Goal: Transaction & Acquisition: Purchase product/service

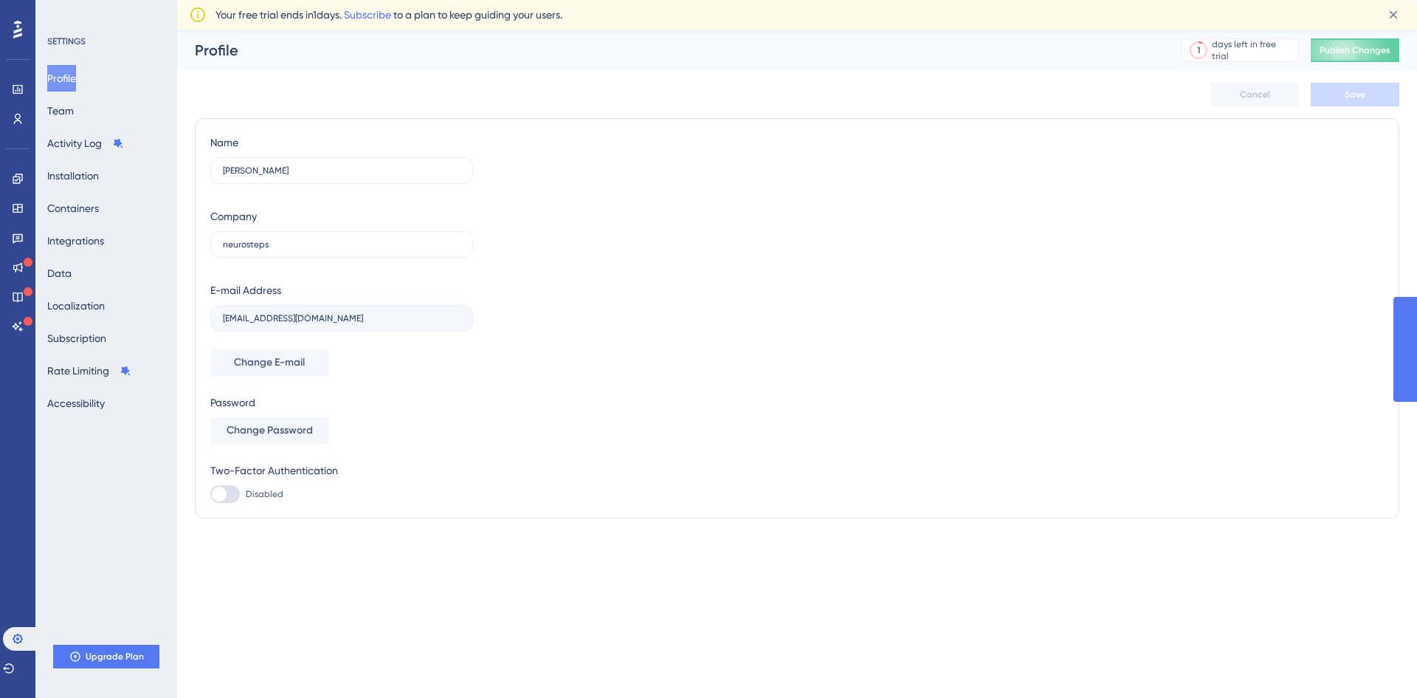
click at [97, 332] on button "Subscription" at bounding box center [76, 338] width 59 height 27
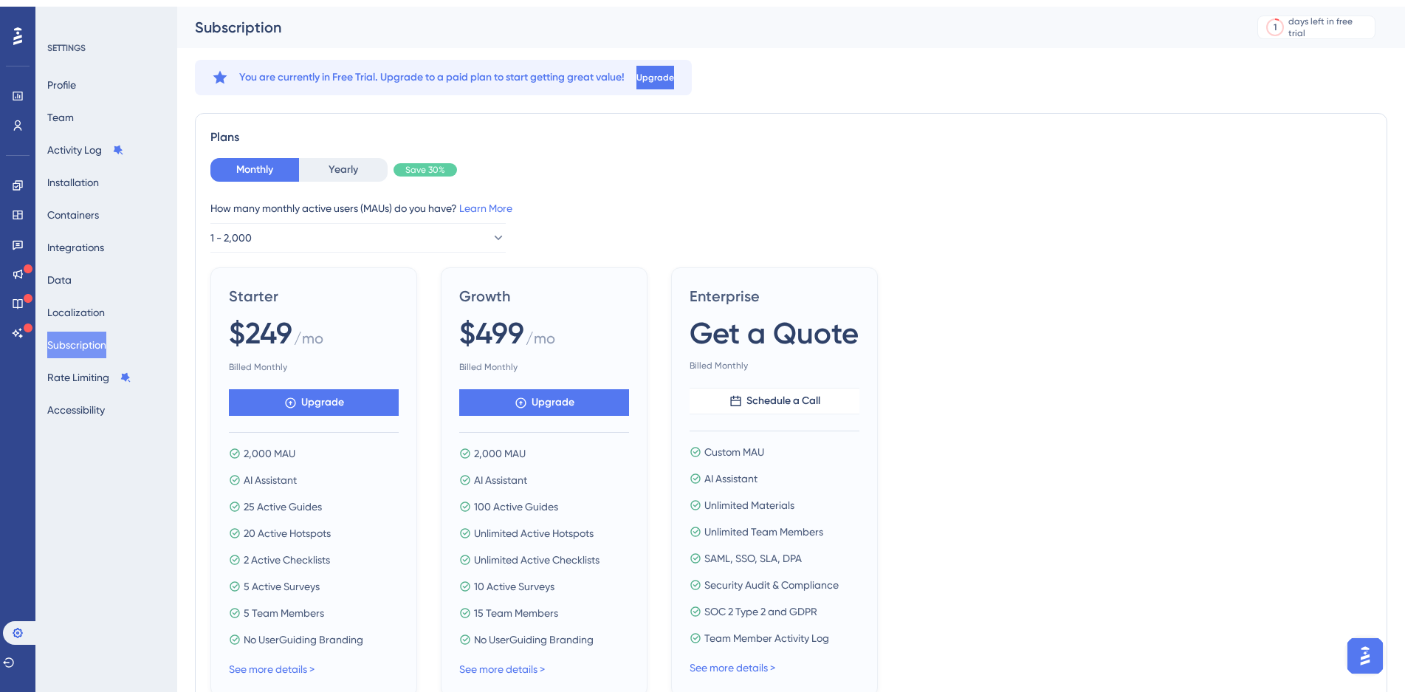
scroll to position [98, 0]
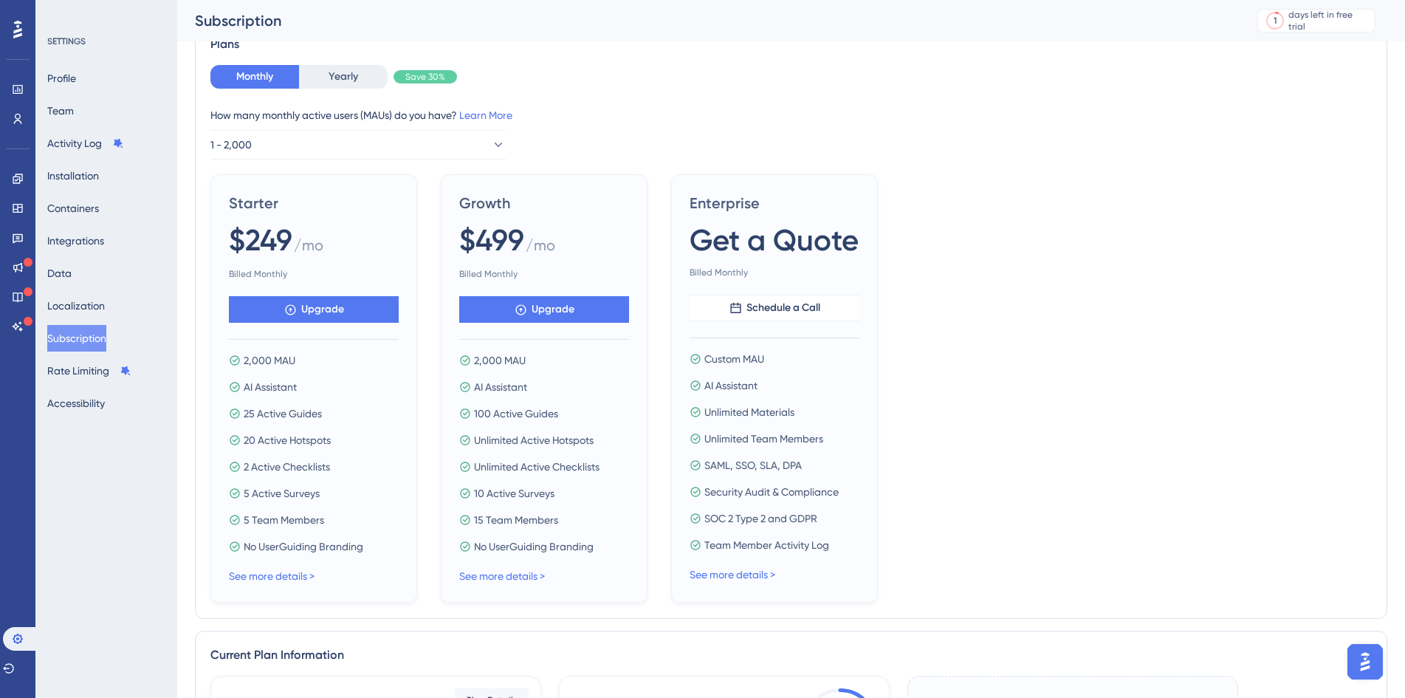
click at [345, 92] on div "Monthly Yearly Save 30% How many monthly active users ([PERSON_NAME]) do you ha…" at bounding box center [790, 112] width 1161 height 94
click at [366, 75] on button "Yearly" at bounding box center [343, 77] width 89 height 24
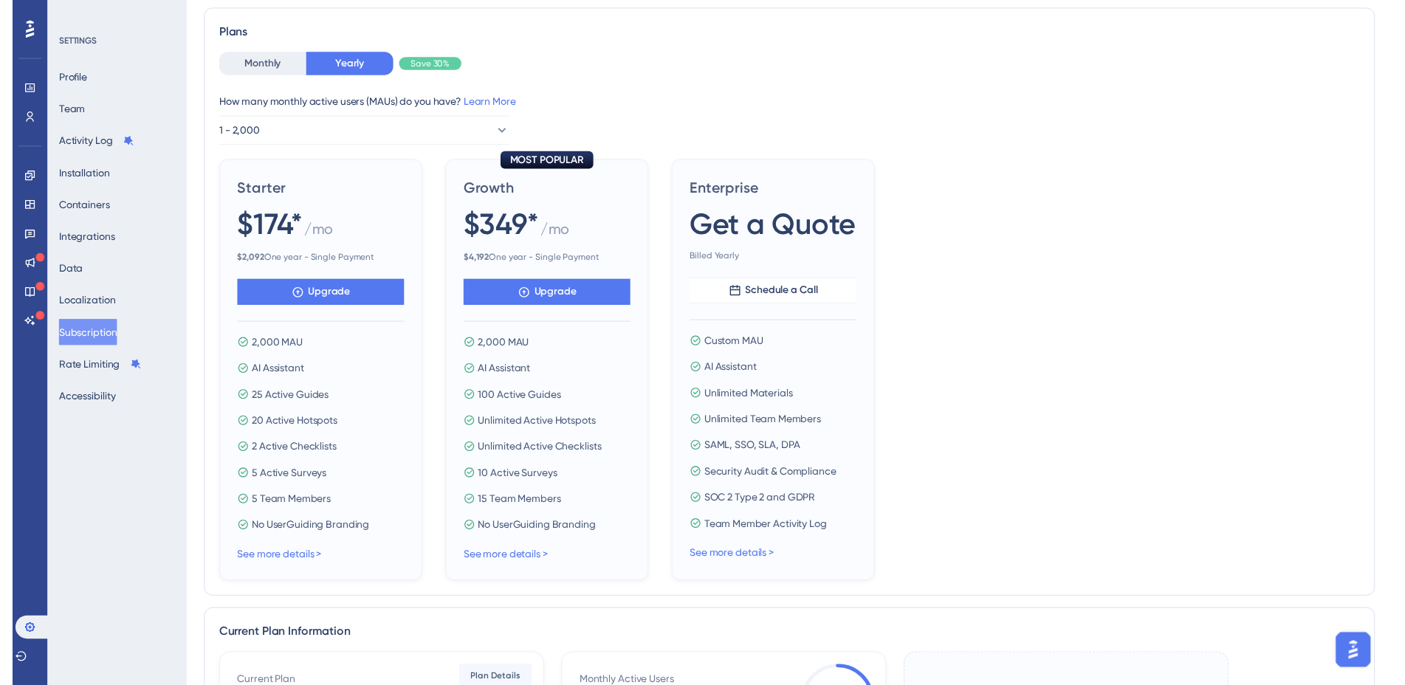
scroll to position [0, 0]
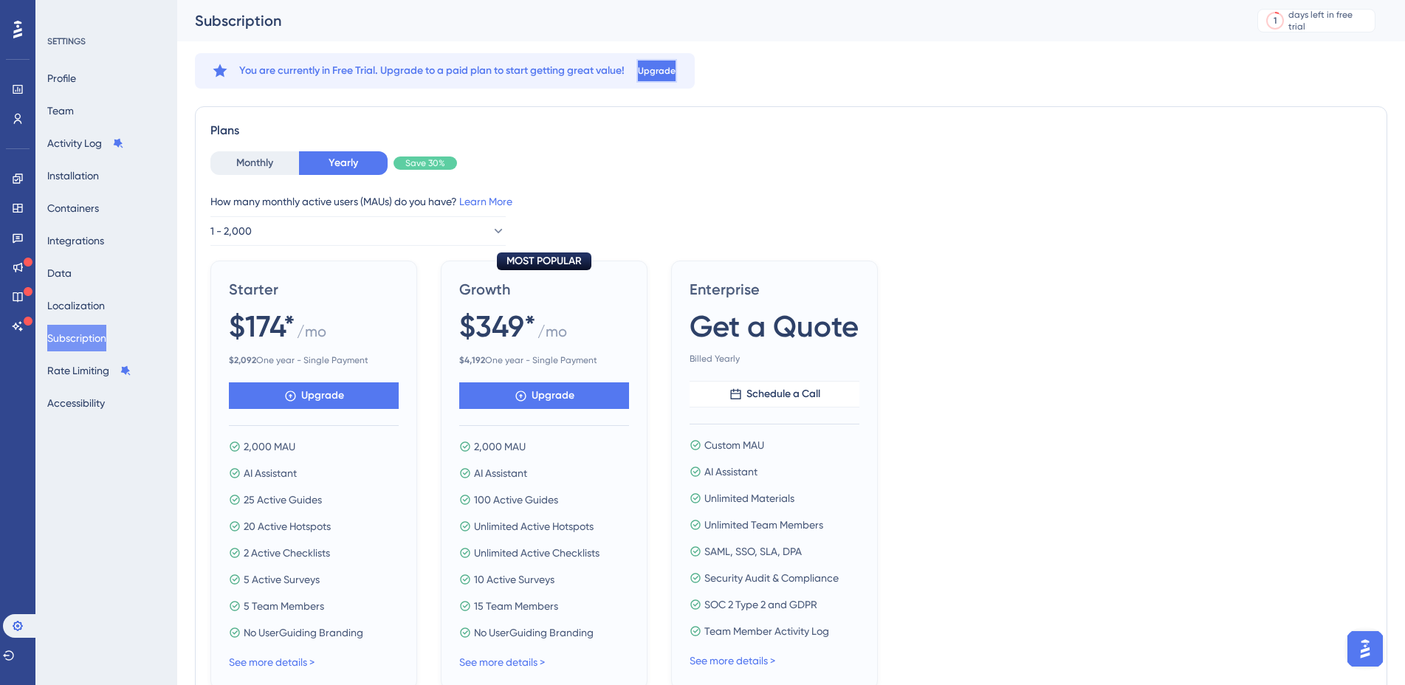
click at [674, 73] on span "Upgrade" at bounding box center [657, 71] width 38 height 12
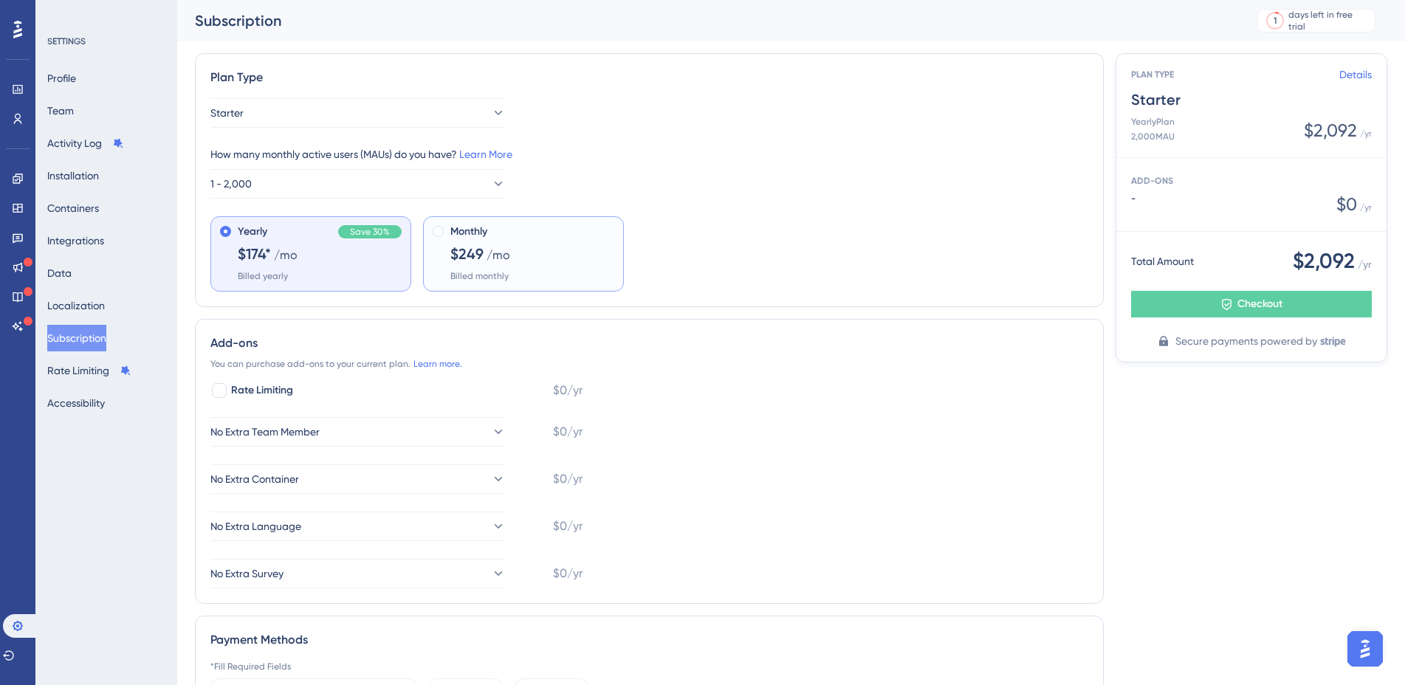
click at [548, 270] on div "Monthly $249 /mo Billed monthly" at bounding box center [532, 252] width 164 height 59
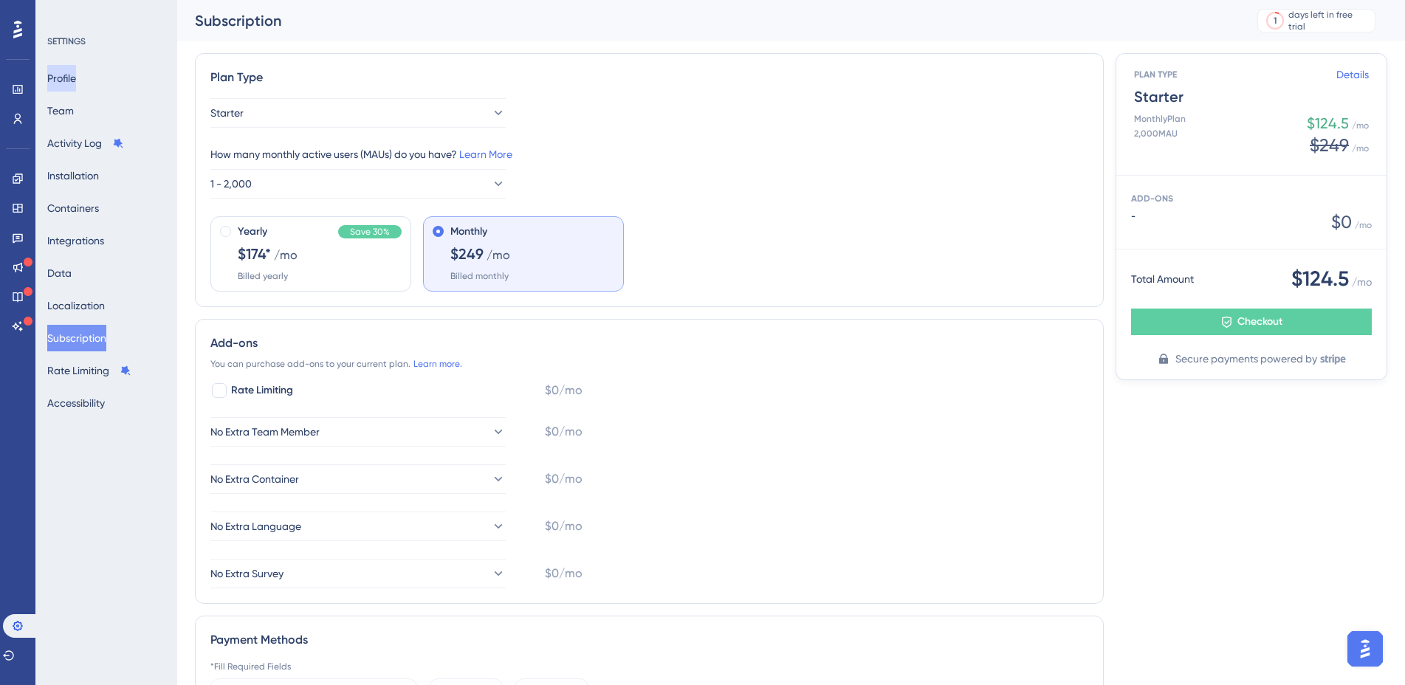
click at [76, 84] on button "Profile" at bounding box center [61, 78] width 29 height 27
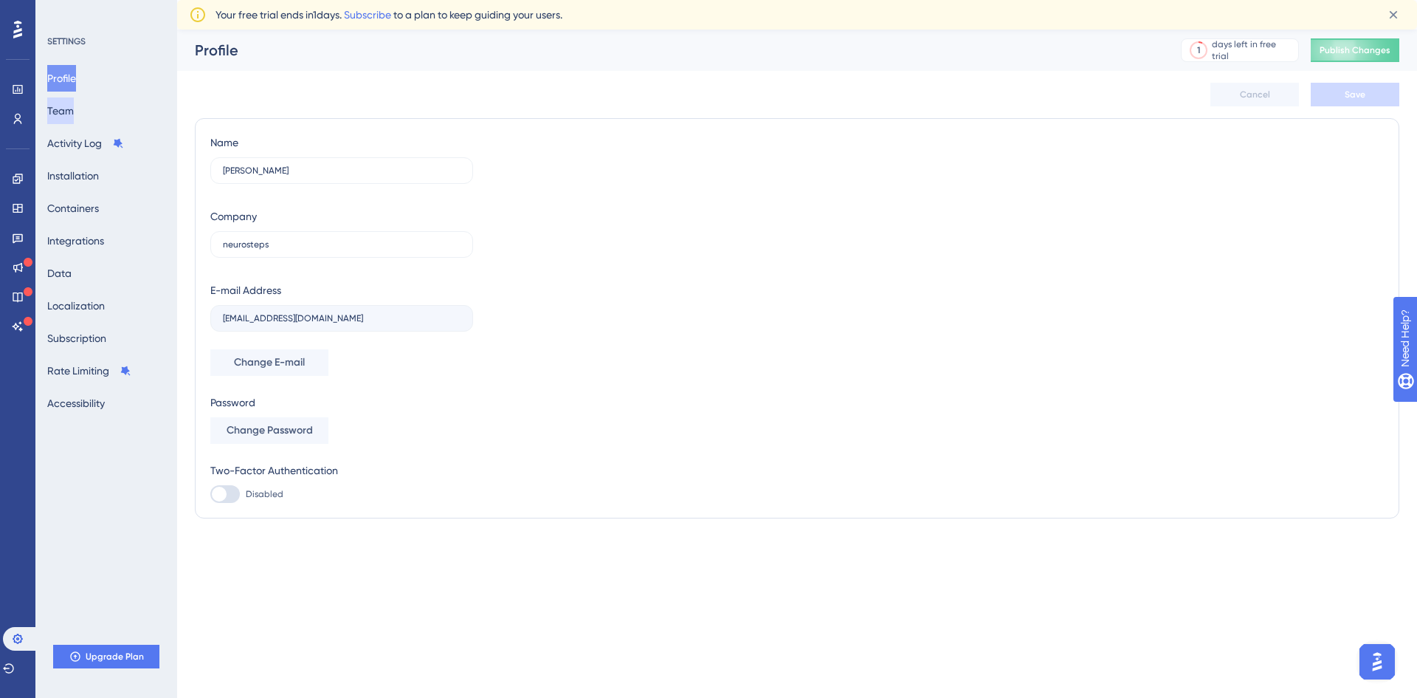
drag, startPoint x: 90, startPoint y: 121, endPoint x: 82, endPoint y: 117, distance: 8.9
click at [89, 120] on div "Profile Team Activity Log Installation Containers Integrations Data Localizatio…" at bounding box center [107, 240] width 120 height 351
click at [70, 113] on button "Team" at bounding box center [60, 110] width 27 height 27
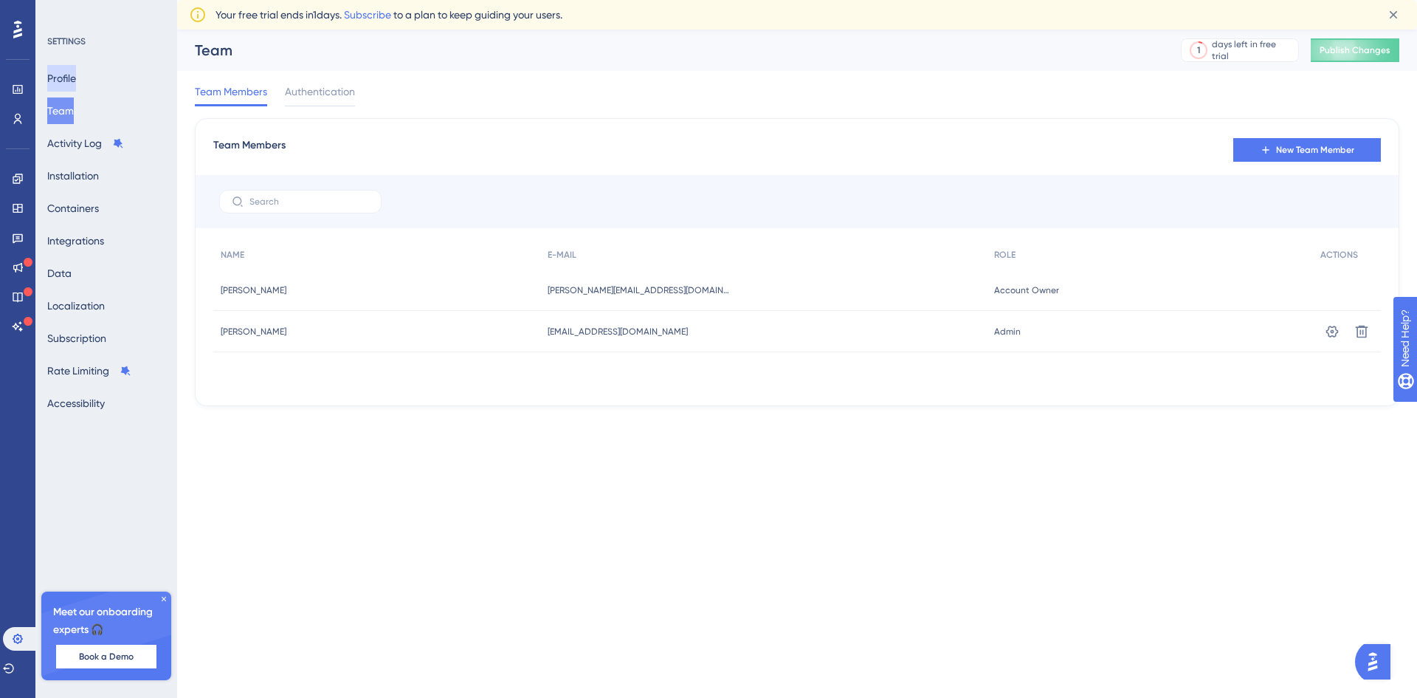
click at [73, 77] on button "Profile" at bounding box center [61, 78] width 29 height 27
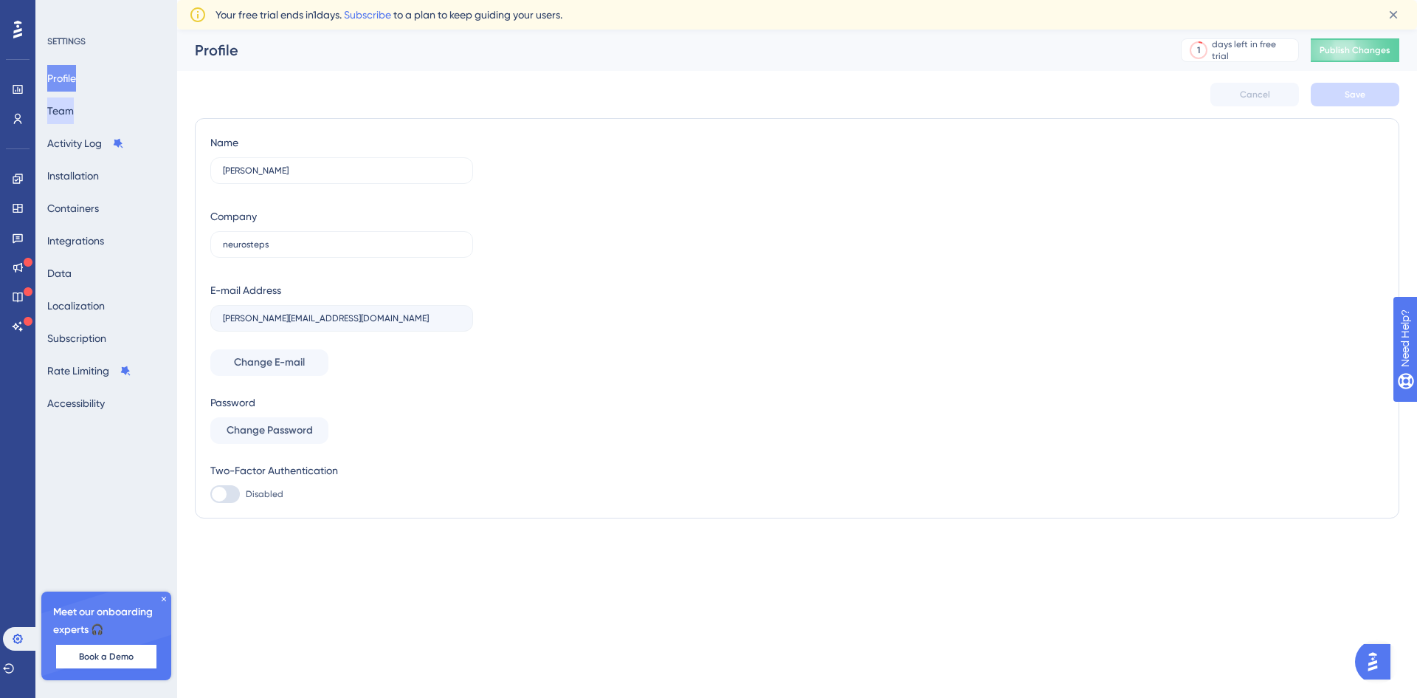
click at [69, 120] on button "Team" at bounding box center [60, 110] width 27 height 27
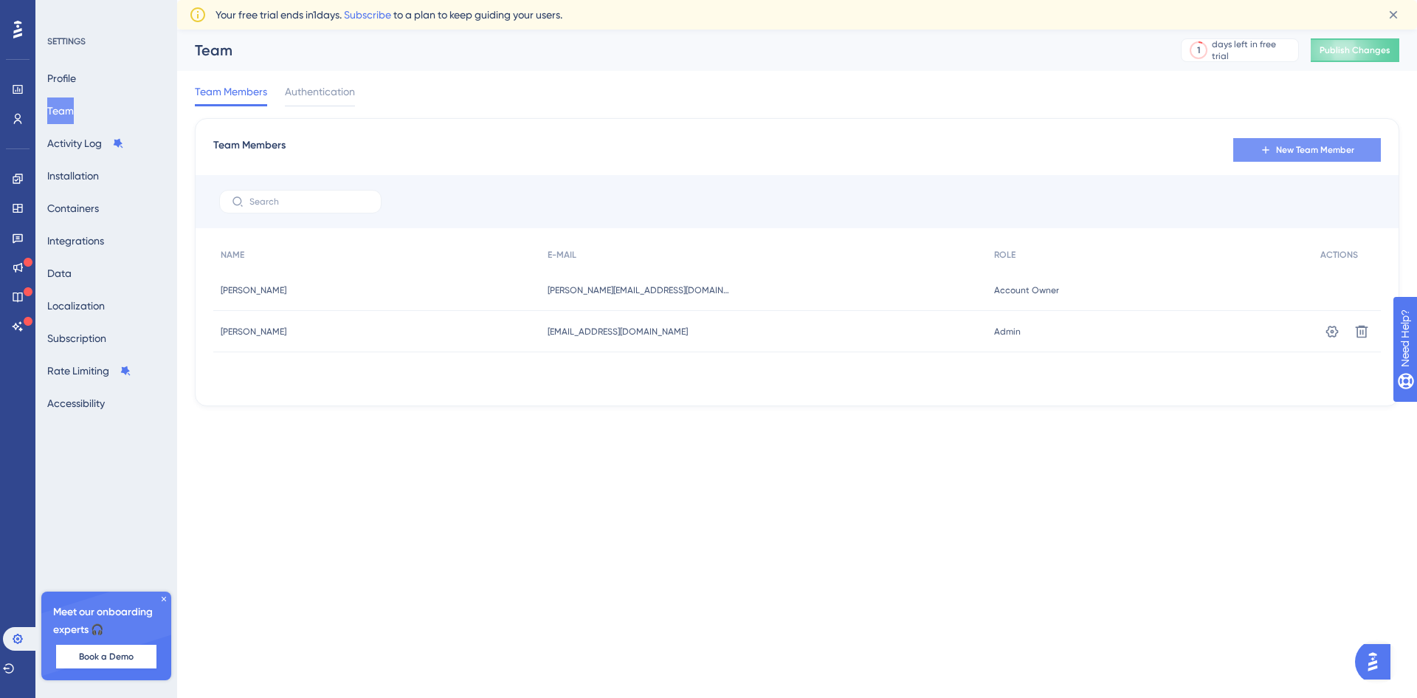
click at [1329, 152] on span "New Team Member" at bounding box center [1315, 150] width 78 height 12
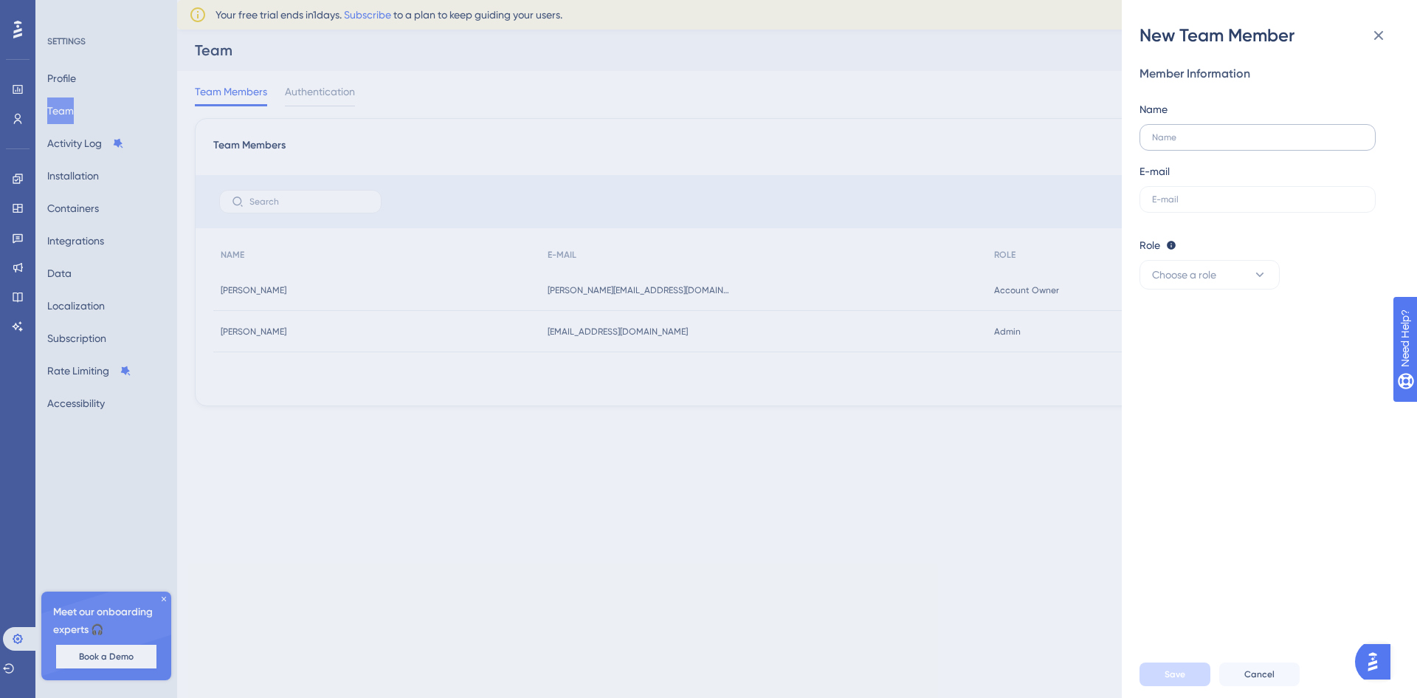
click at [1210, 147] on label at bounding box center [1258, 137] width 236 height 27
click at [1210, 142] on input "text" at bounding box center [1257, 137] width 211 height 10
type input "a"
type input "Ana Ribas"
click at [1195, 207] on label at bounding box center [1258, 199] width 236 height 27
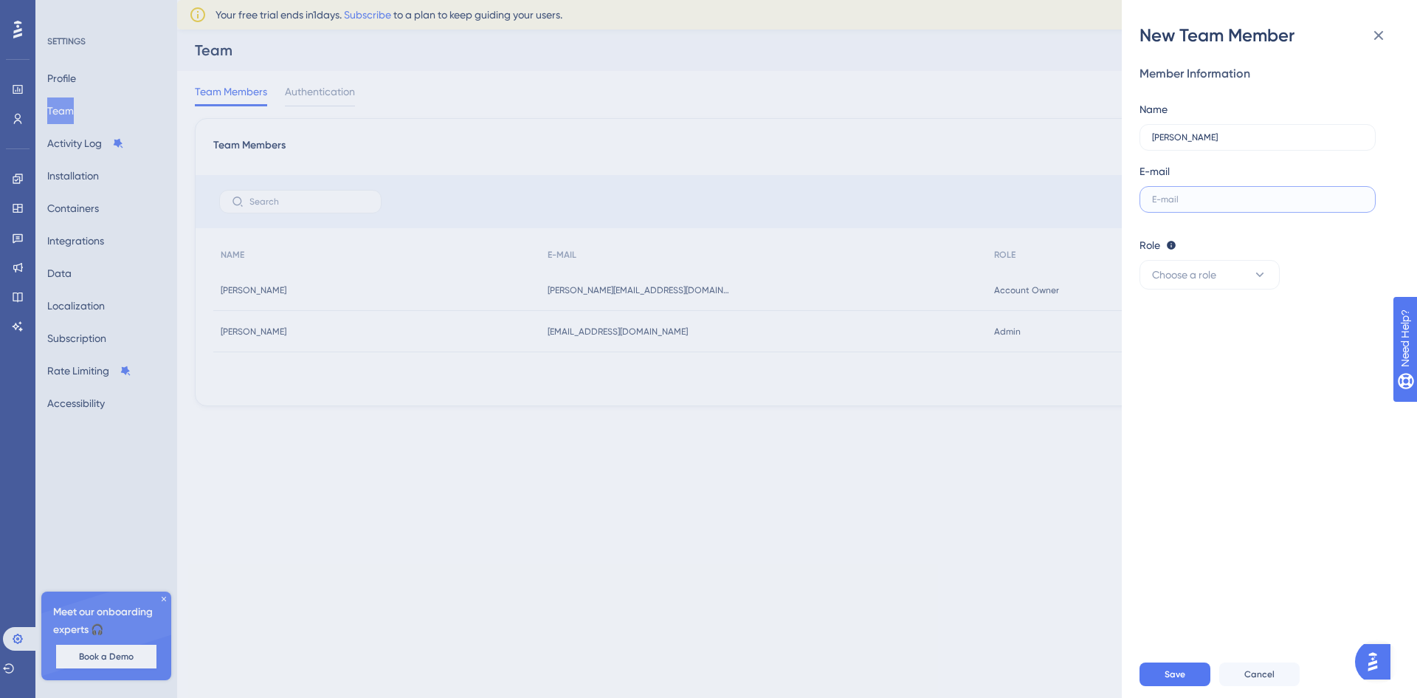
click at [1195, 204] on input "text" at bounding box center [1257, 199] width 211 height 10
type input "[EMAIL_ADDRESS][DOMAIN_NAME]"
click at [1212, 273] on span "Choose a role" at bounding box center [1184, 275] width 64 height 18
click at [1211, 315] on div "Admin Admin" at bounding box center [1209, 320] width 97 height 30
click at [1186, 672] on button "Save" at bounding box center [1175, 674] width 71 height 24
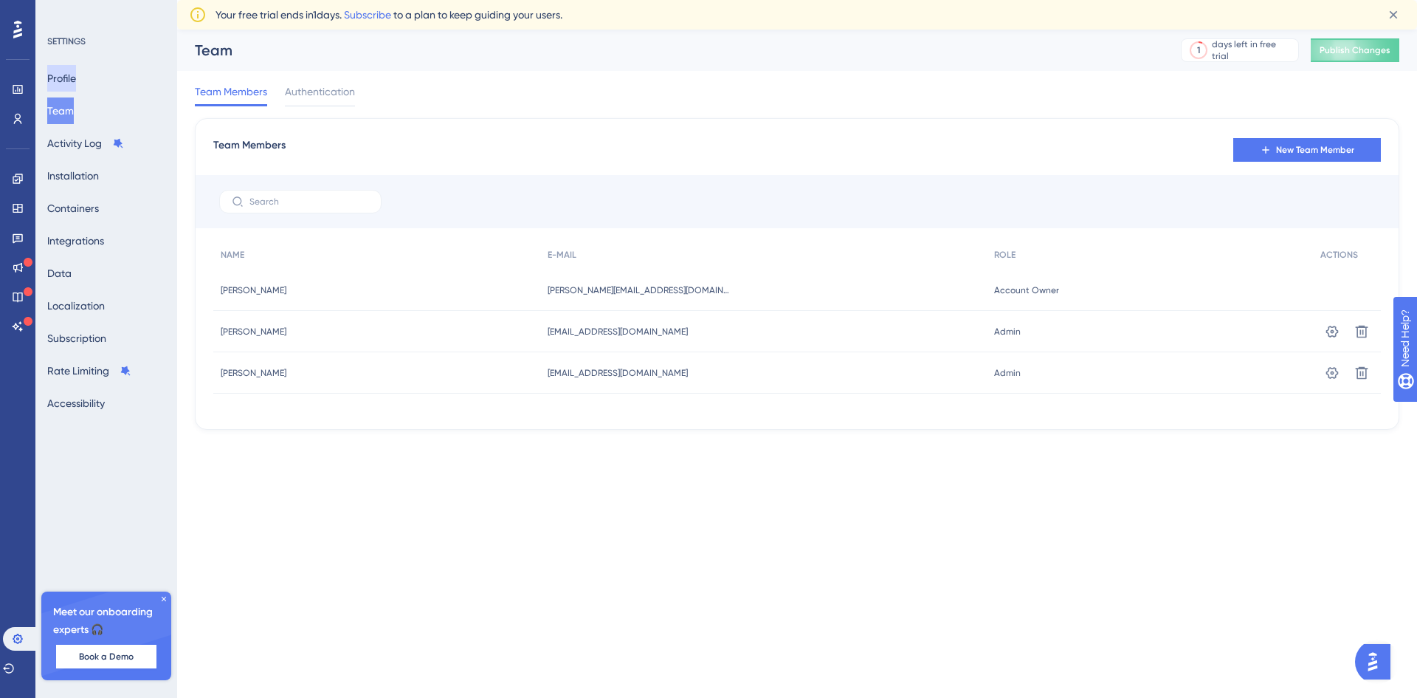
click at [72, 78] on button "Profile" at bounding box center [61, 78] width 29 height 27
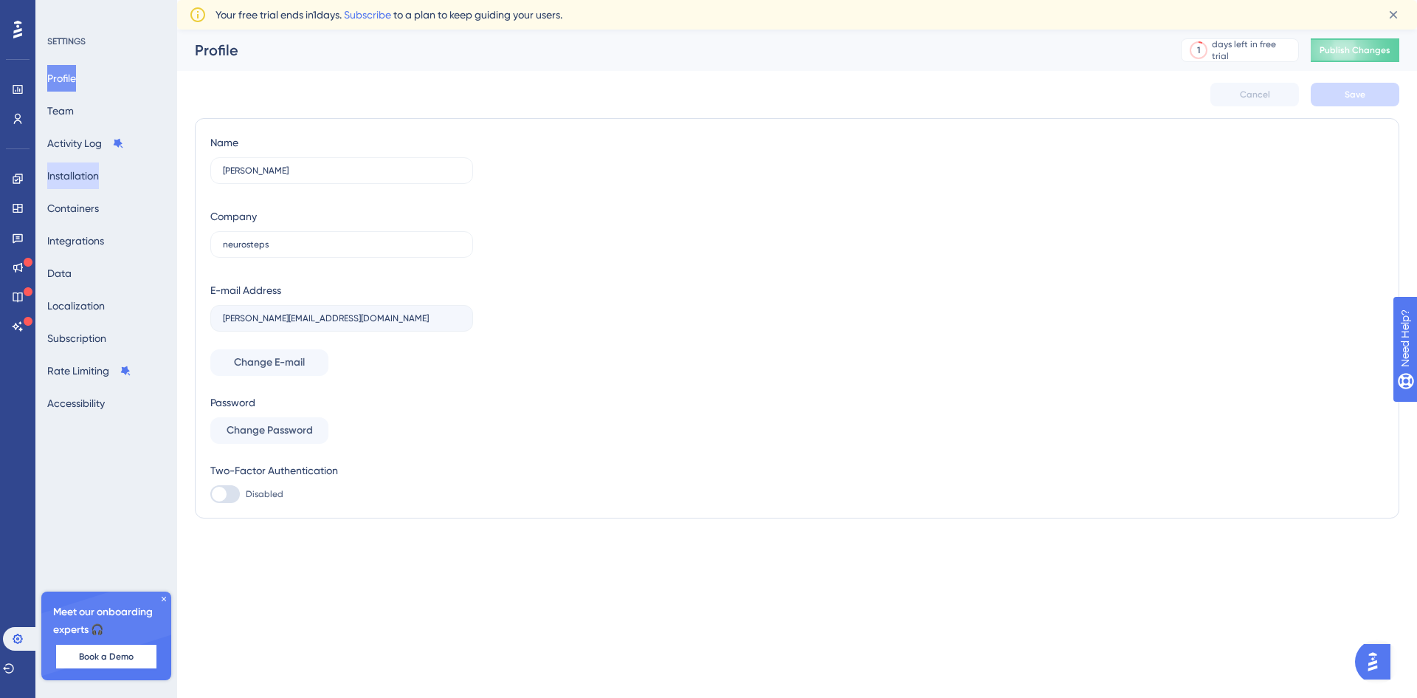
click at [93, 173] on button "Installation" at bounding box center [73, 175] width 52 height 27
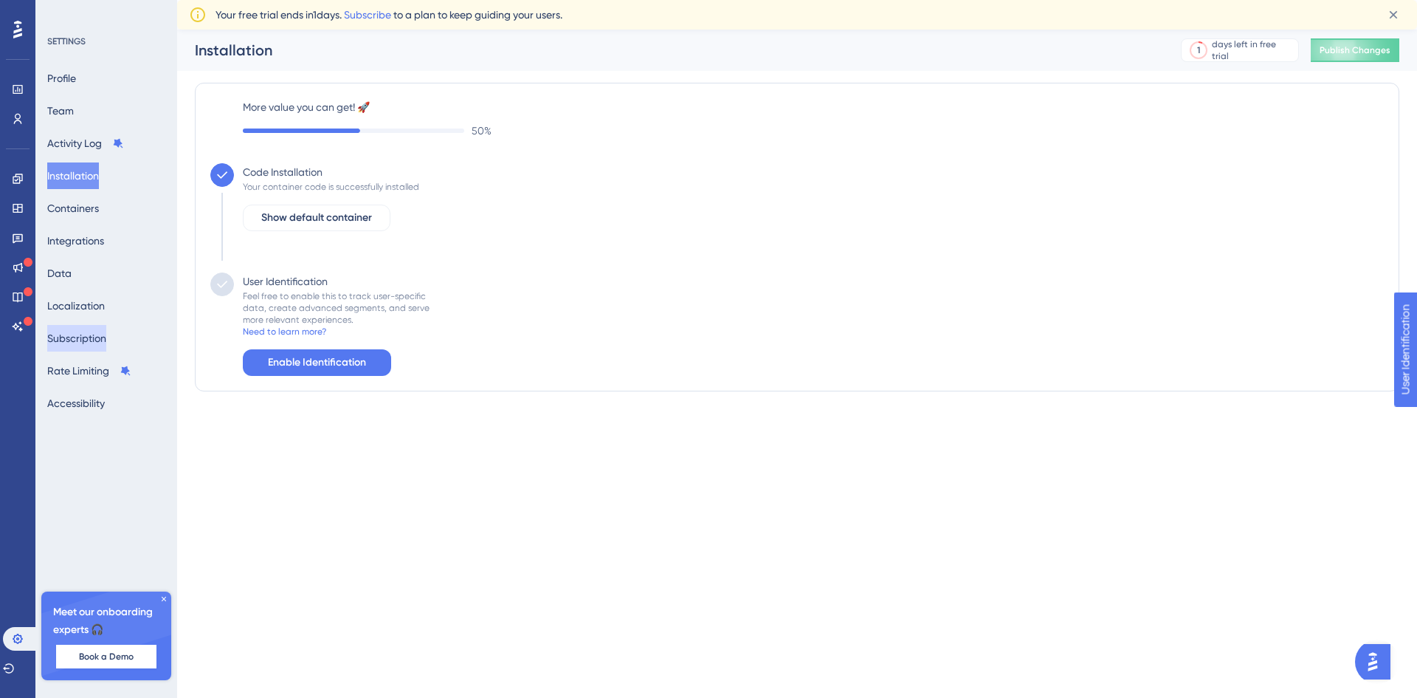
click at [106, 343] on button "Subscription" at bounding box center [76, 338] width 59 height 27
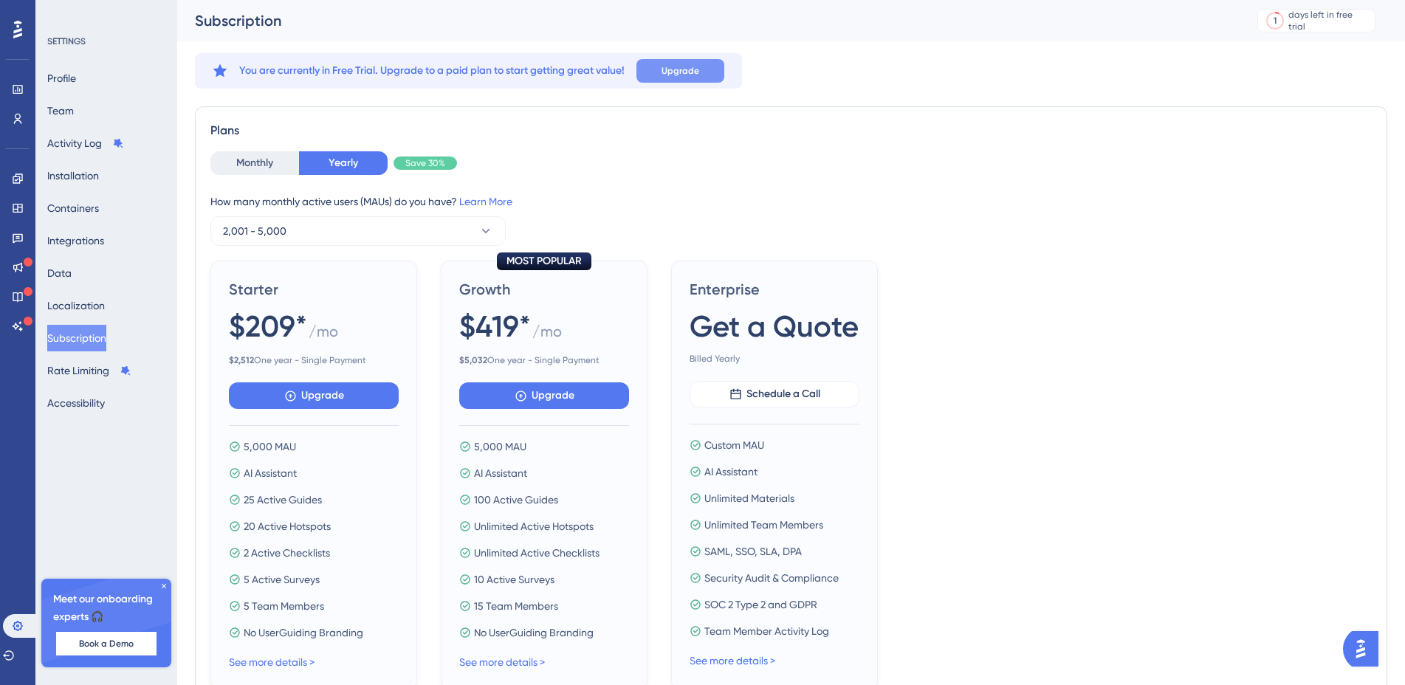
click at [672, 68] on span "Upgrade" at bounding box center [680, 71] width 38 height 12
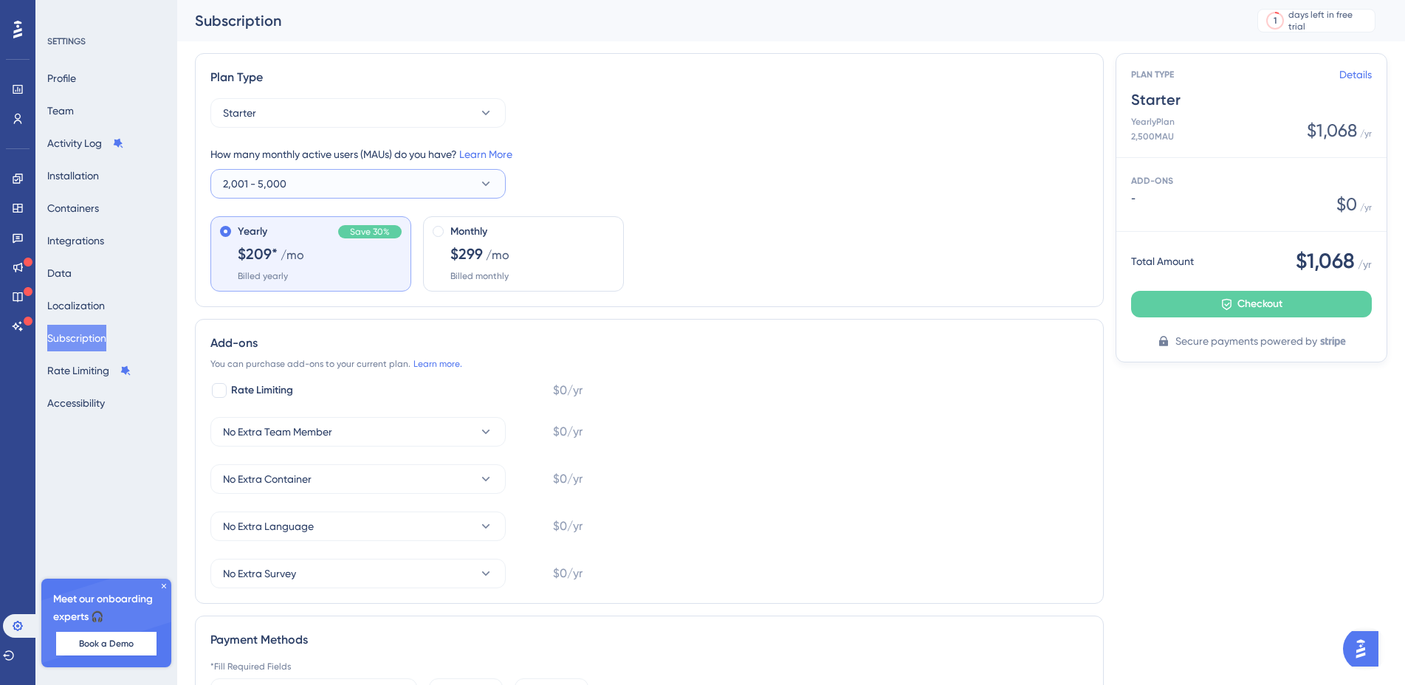
click at [361, 193] on button "2,001 - 5,000" at bounding box center [357, 184] width 295 height 30
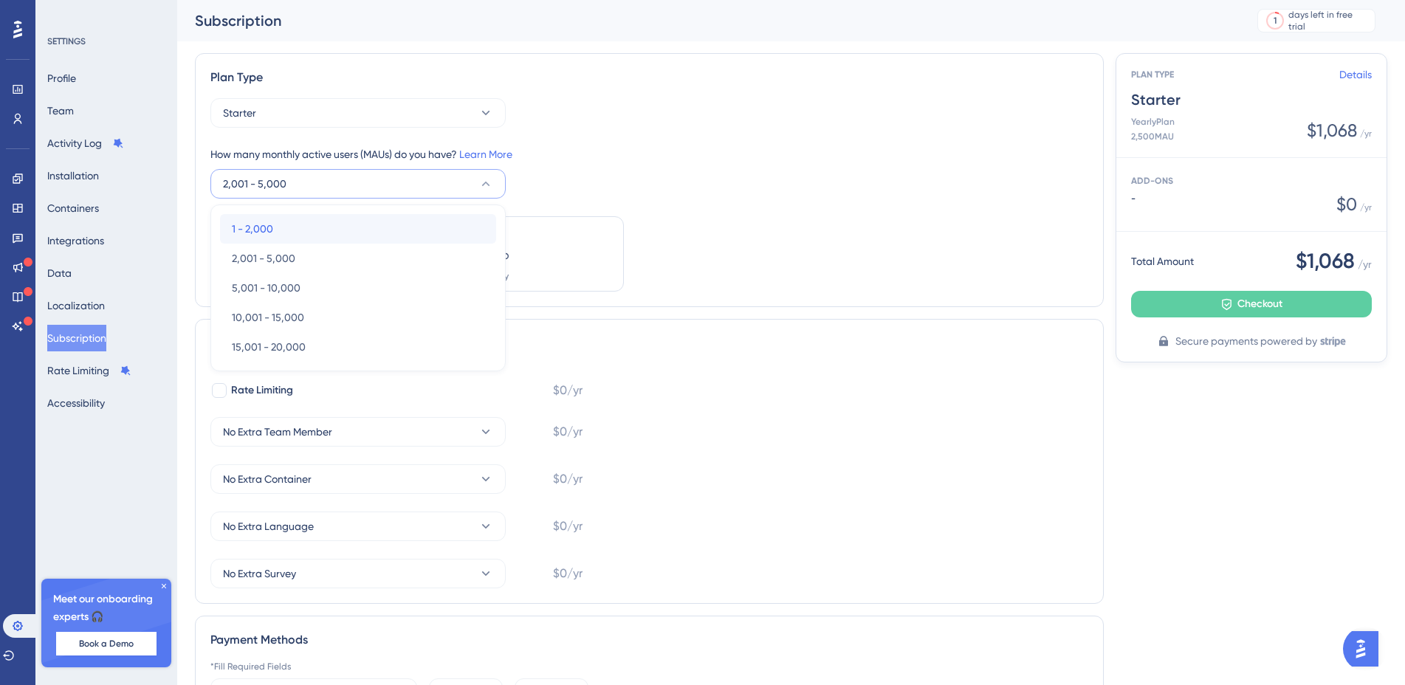
click at [326, 223] on div "1 - 2,000 1 - 2,000" at bounding box center [358, 229] width 252 height 30
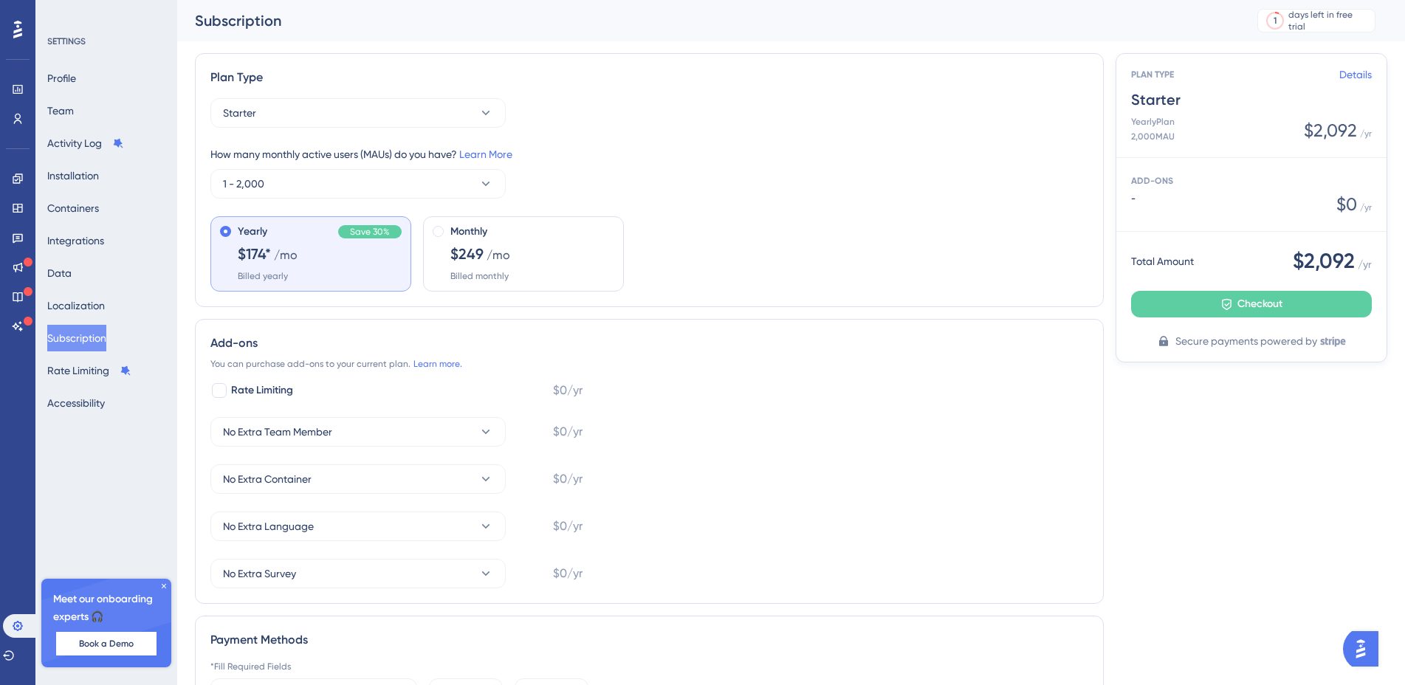
click at [859, 238] on div "Yearly Save 30% $174* /mo Billed yearly Monthly $249 /mo Billed monthly" at bounding box center [649, 253] width 878 height 75
click at [162, 585] on icon at bounding box center [164, 586] width 4 height 4
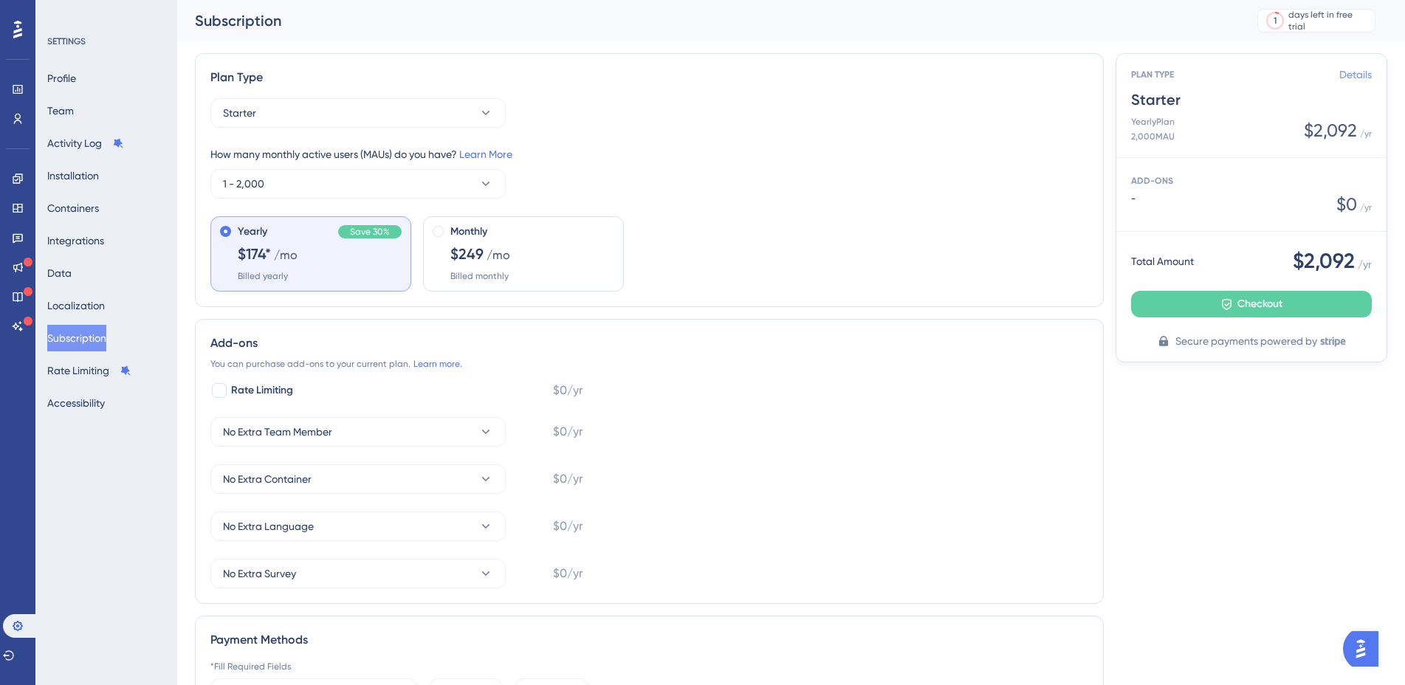
click at [1356, 73] on link "Details" at bounding box center [1355, 75] width 32 height 18
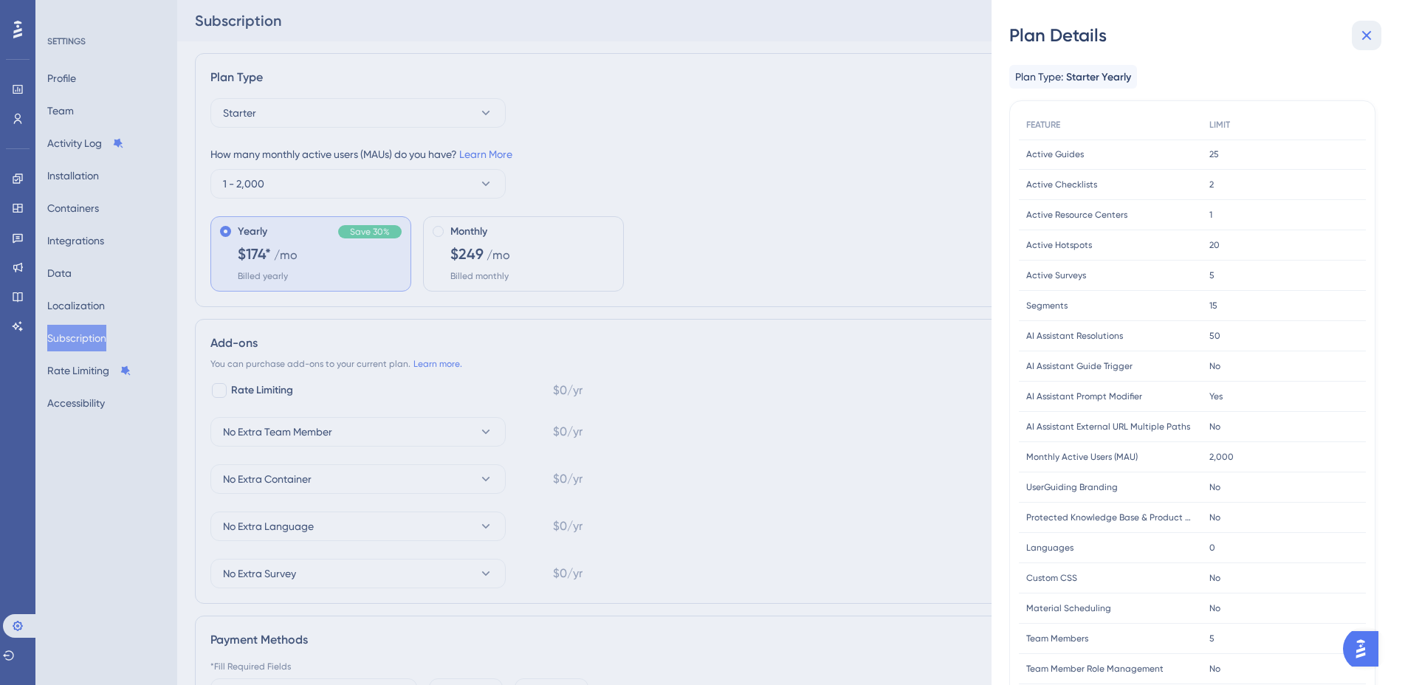
click at [1358, 38] on icon at bounding box center [1367, 36] width 18 height 18
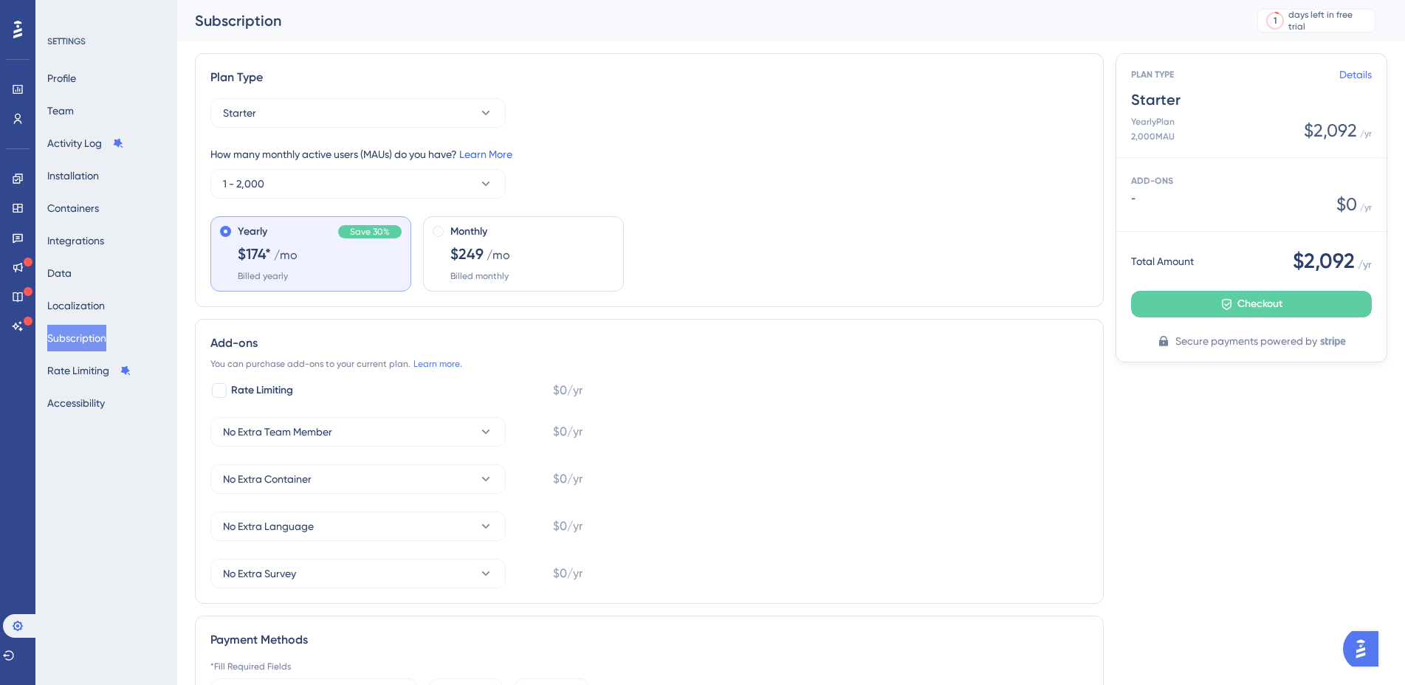
click at [498, 156] on link "Learn More" at bounding box center [485, 154] width 53 height 12
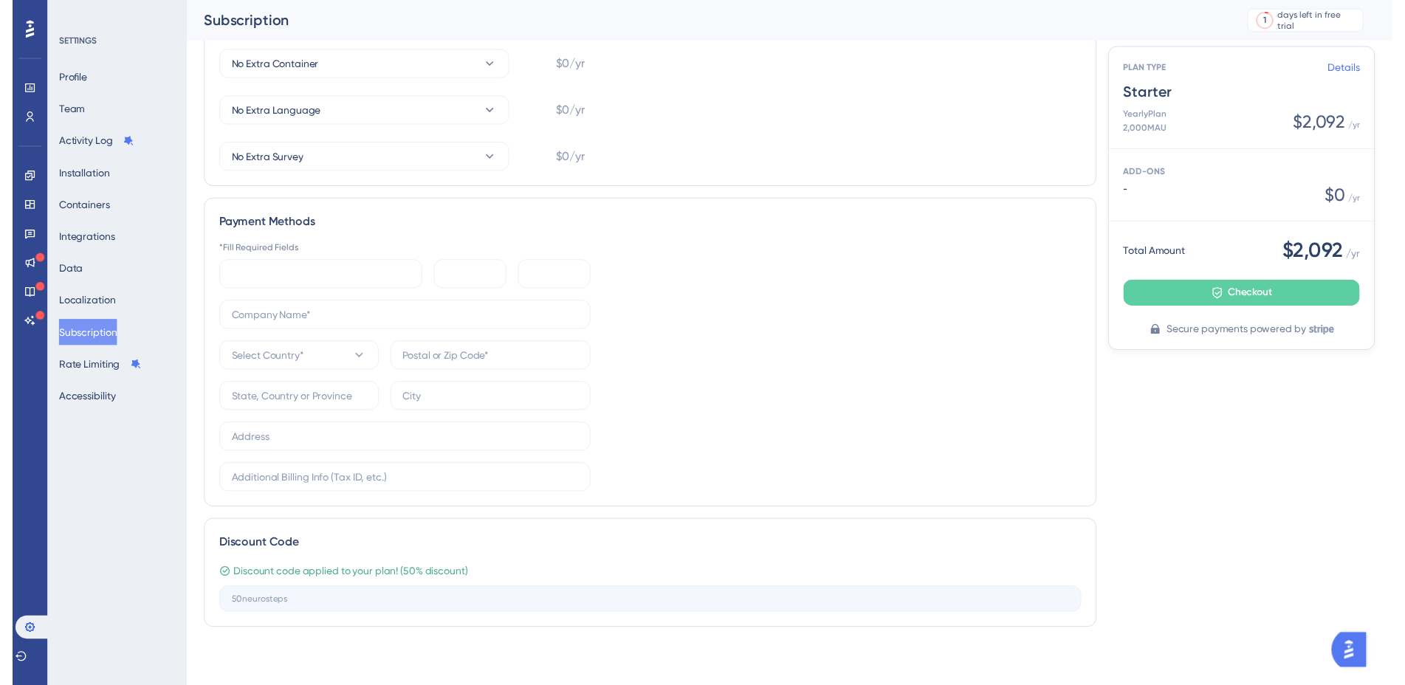
scroll to position [32, 0]
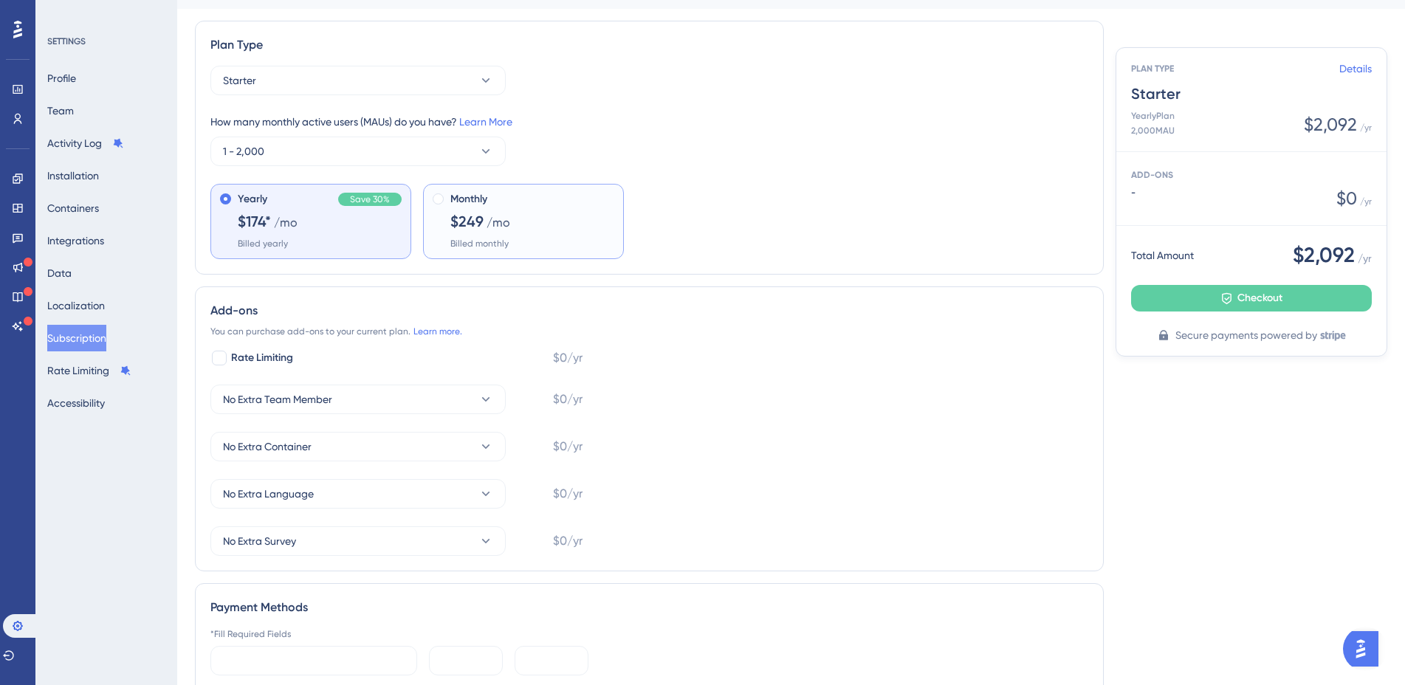
click at [517, 227] on div "Monthly $249 /mo Billed monthly" at bounding box center [532, 219] width 164 height 59
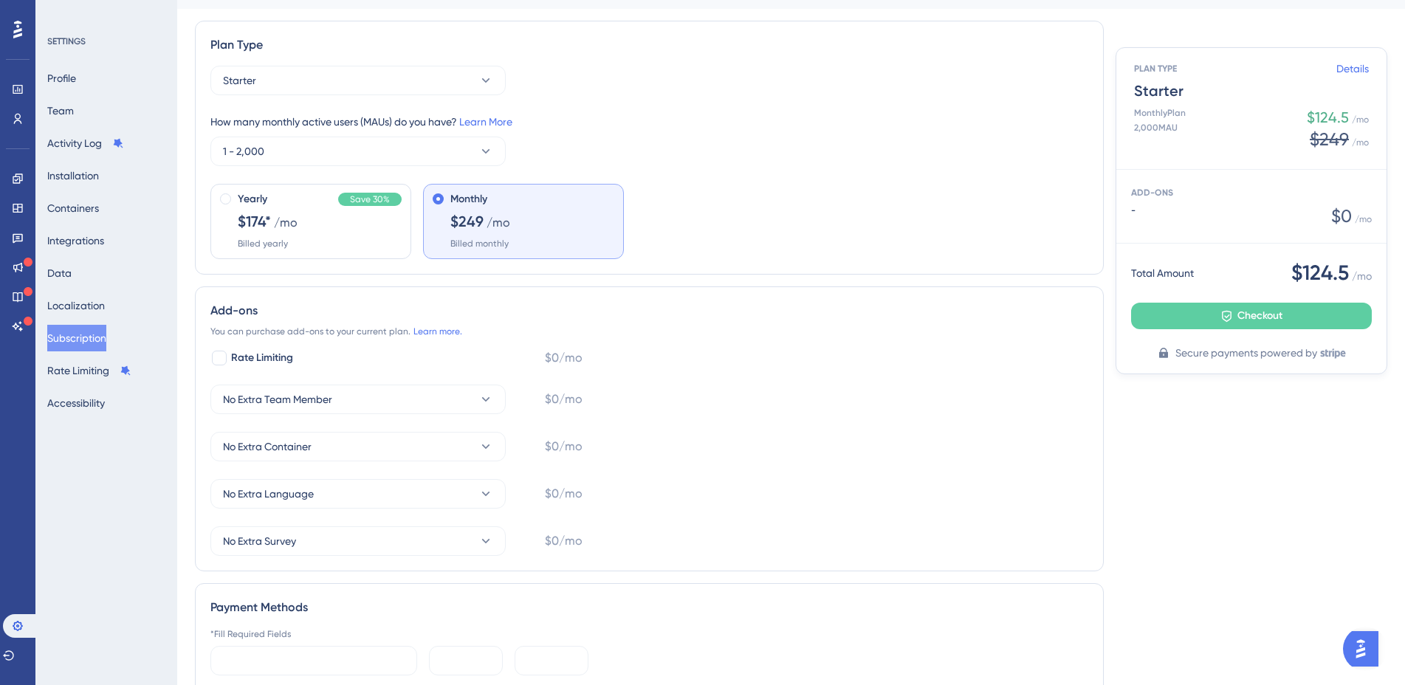
scroll to position [0, 0]
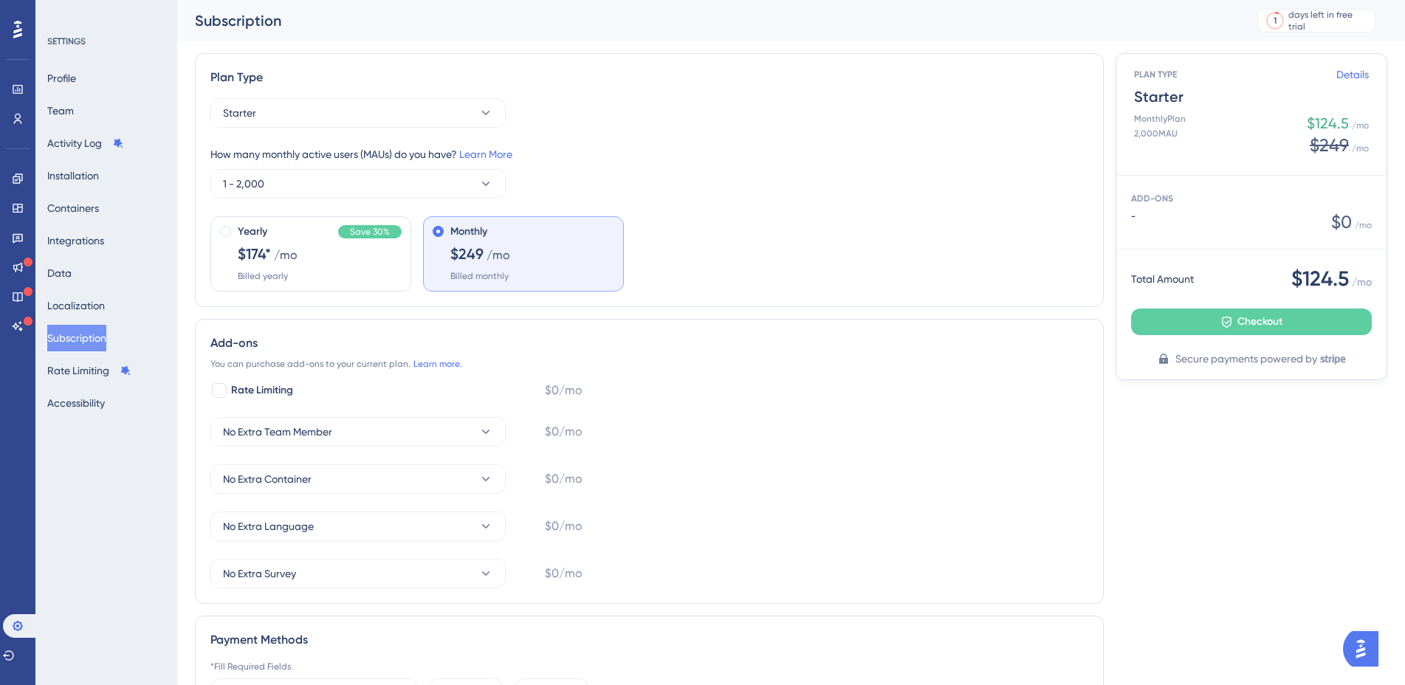
click at [1363, 656] on img "Open AI Assistant Launcher" at bounding box center [1360, 649] width 27 height 27
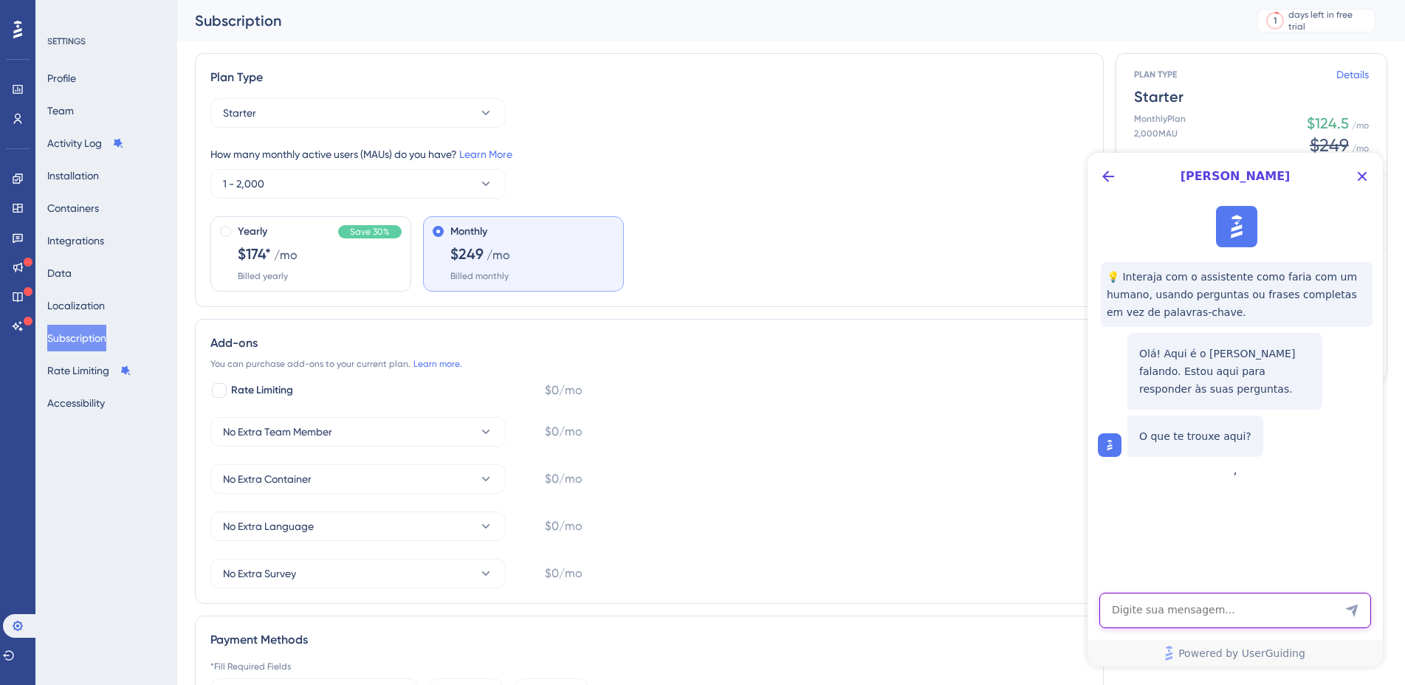
click at [1223, 624] on textarea "AI Assistant Text Input" at bounding box center [1235, 610] width 272 height 35
type textarea "Gostaria de saber sobre termo de fidelidade ou de contratação"
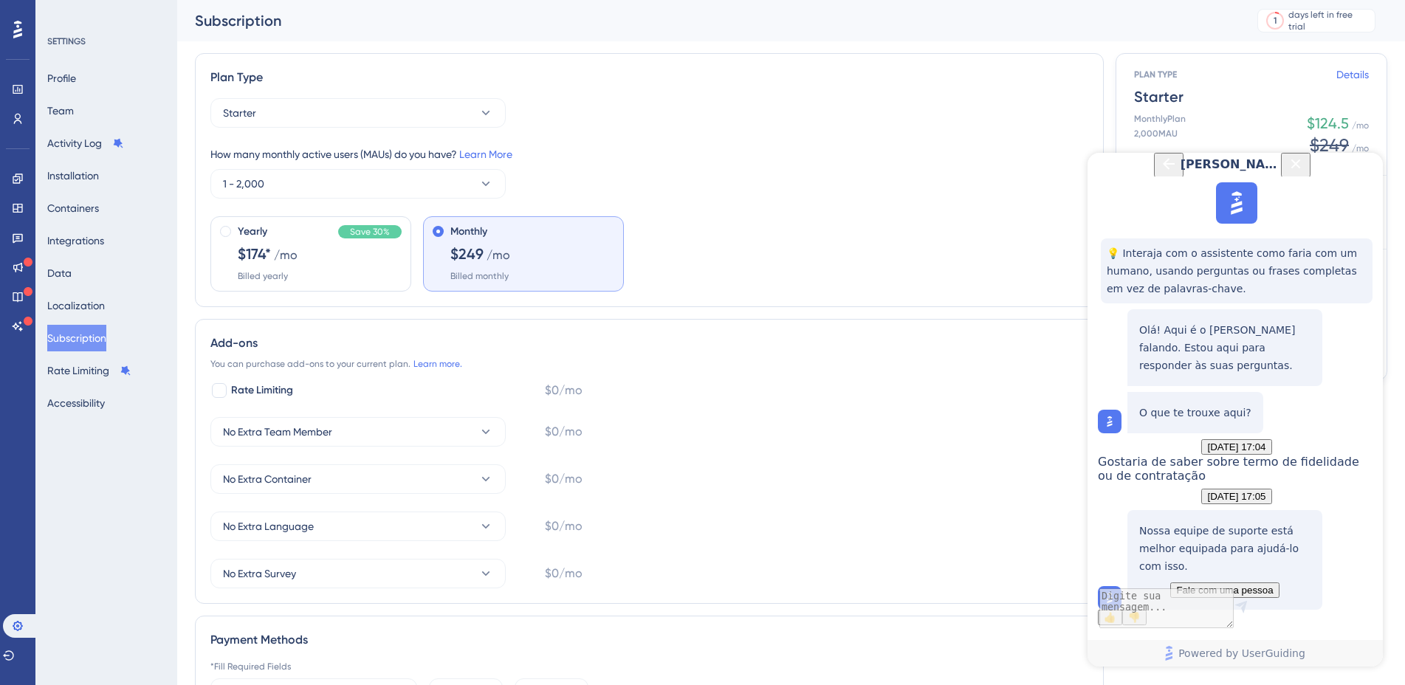
scroll to position [149, 0]
click at [1279, 582] on button "Fale com uma pessoa" at bounding box center [1224, 590] width 109 height 16
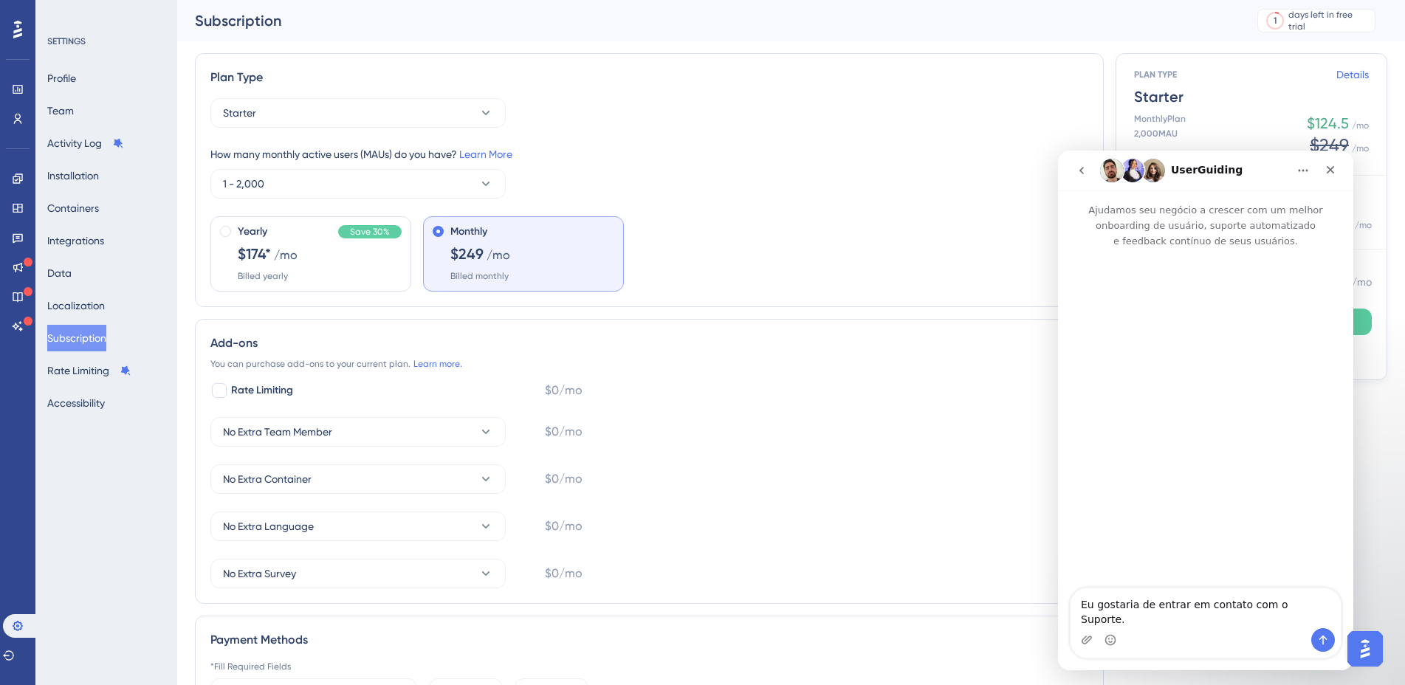
scroll to position [0, 0]
click at [1326, 639] on icon "Enviar mensagem…" at bounding box center [1323, 641] width 8 height 10
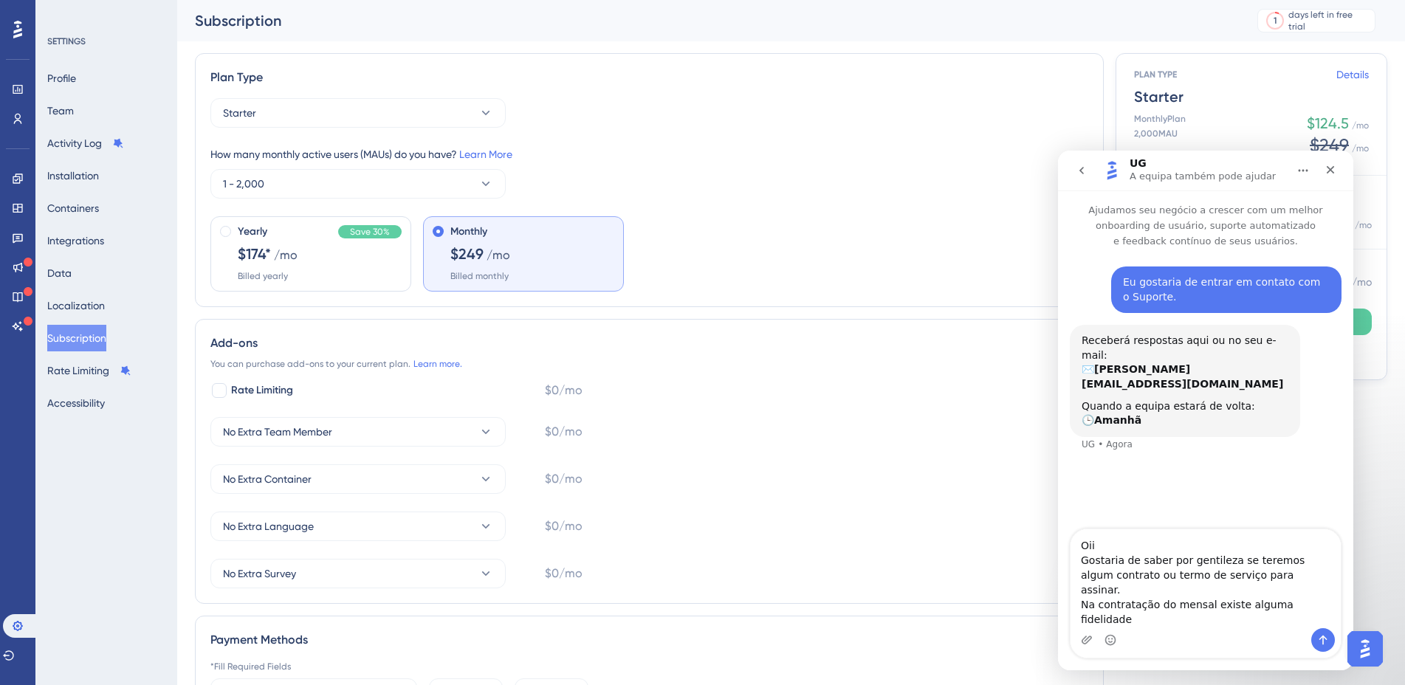
type textarea "Oii Gostaria de saber por gentileza se teremos algum contrato ou termo de servi…"
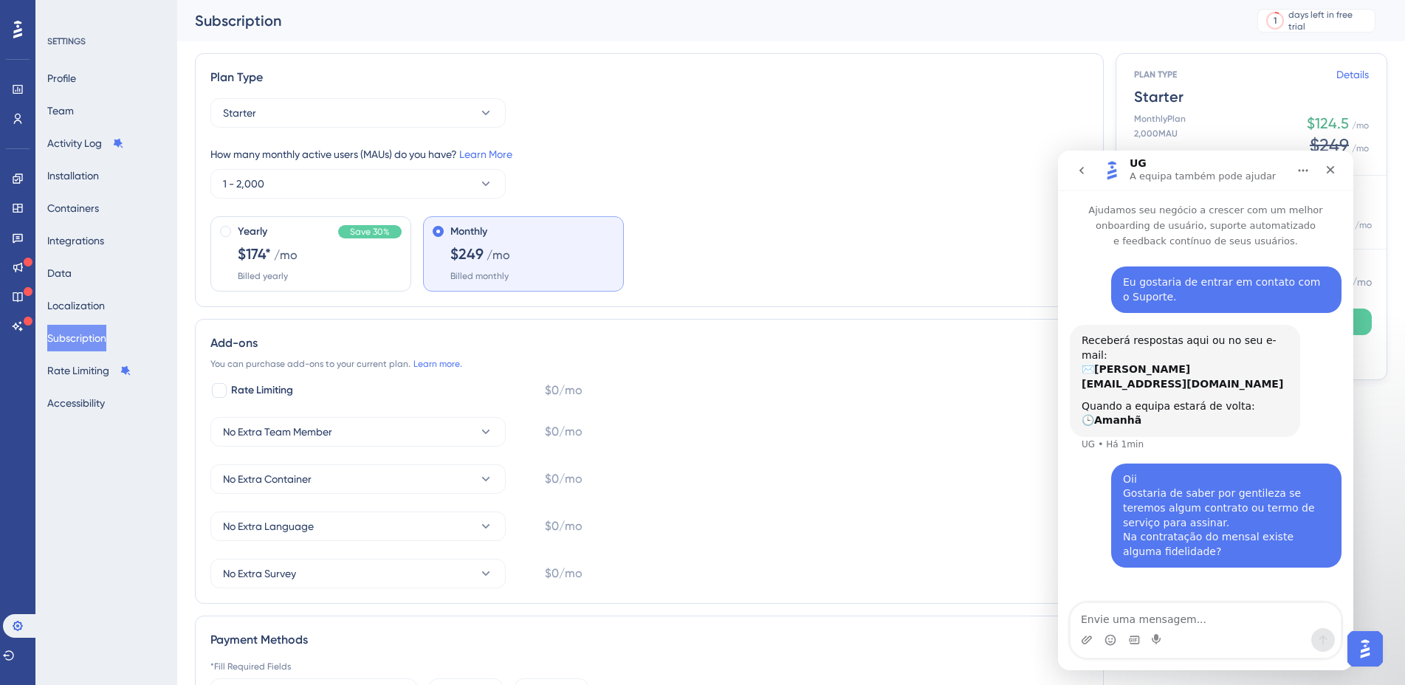
click at [1300, 177] on button "Início" at bounding box center [1303, 170] width 28 height 28
click at [1083, 168] on icon "go back" at bounding box center [1081, 170] width 4 height 7
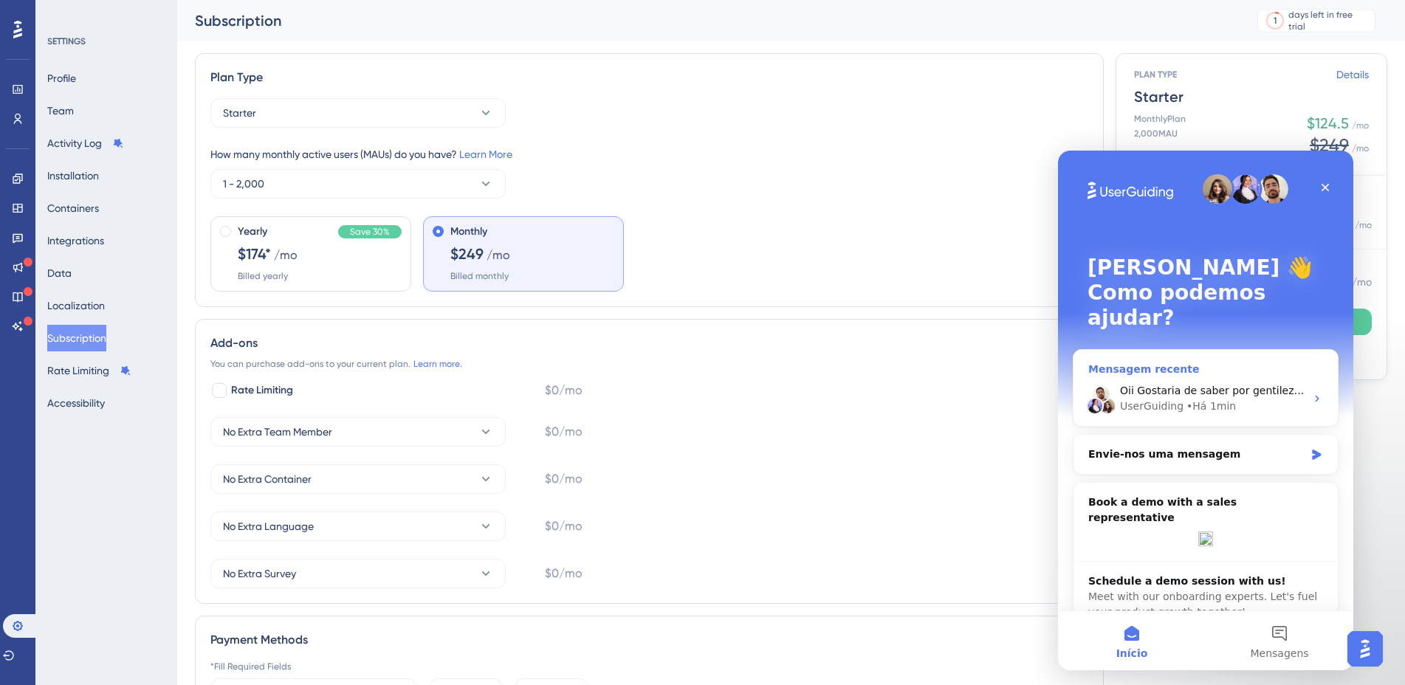
click at [1283, 399] on div "UserGuiding • Há 1min" at bounding box center [1212, 407] width 185 height 16
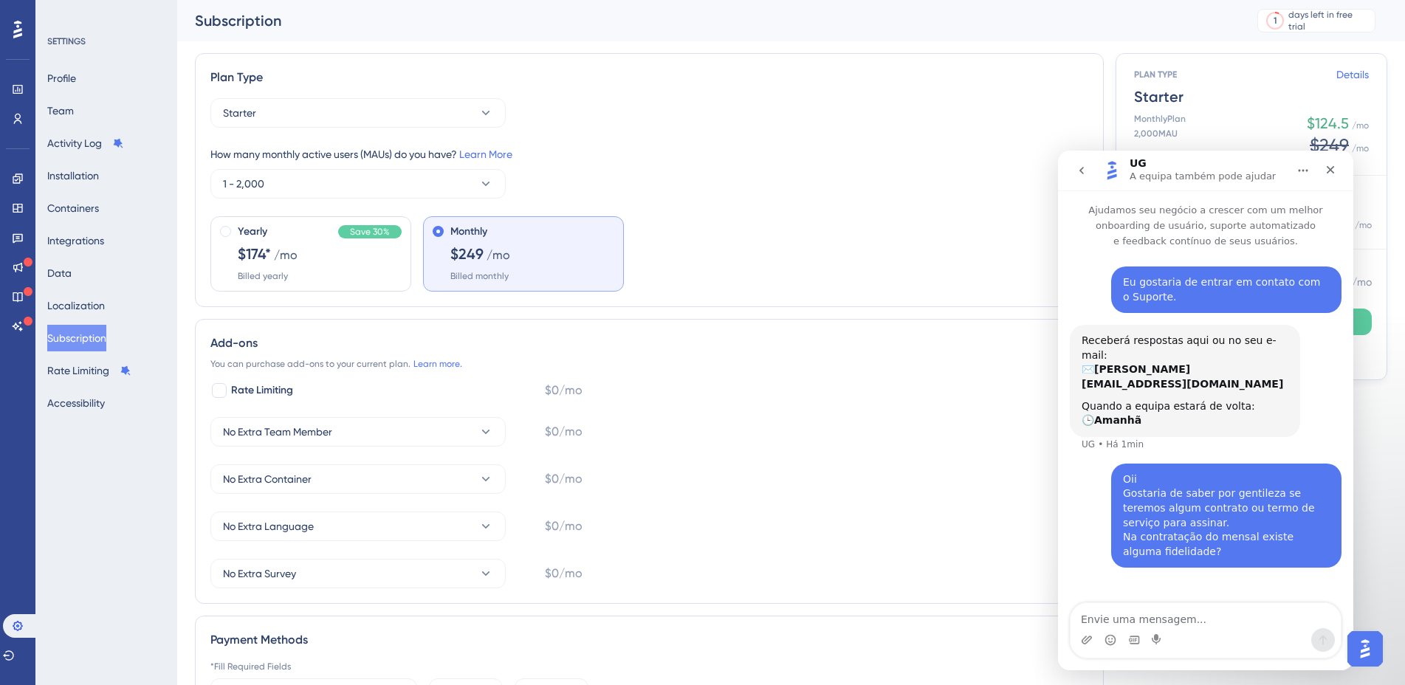
click at [973, 250] on div "Yearly Save 30% $174* /mo Billed yearly Monthly $249 /mo Billed monthly" at bounding box center [649, 253] width 878 height 75
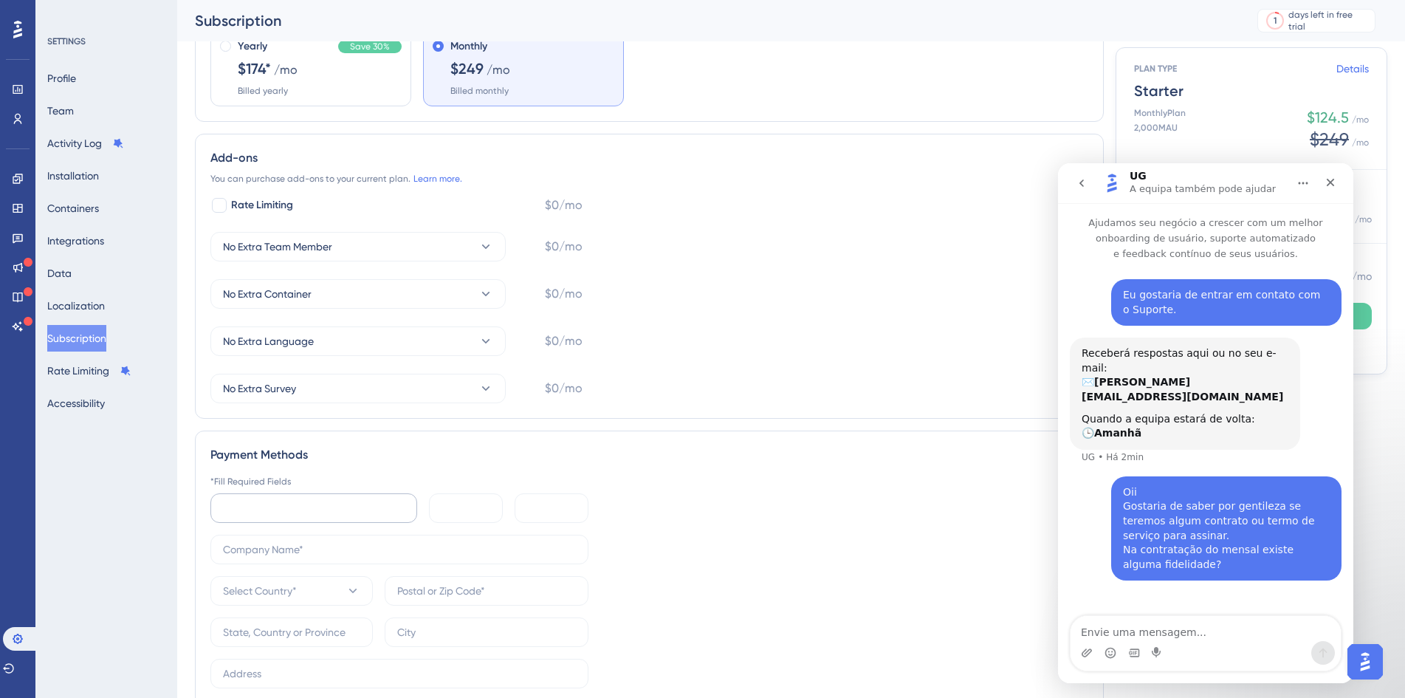
scroll to position [393, 0]
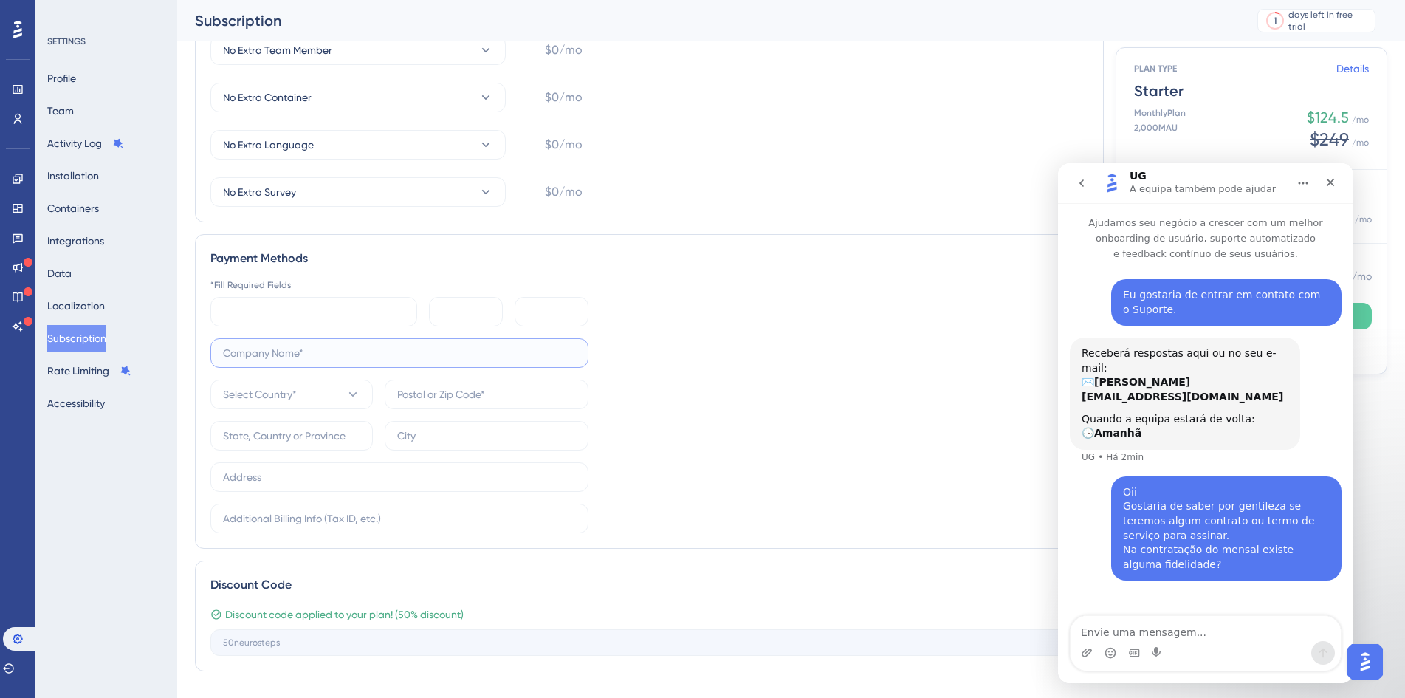
click at [338, 352] on input "text" at bounding box center [399, 353] width 353 height 16
type input "NeuroSteps"
click at [307, 402] on button "Select Country*" at bounding box center [291, 394] width 162 height 30
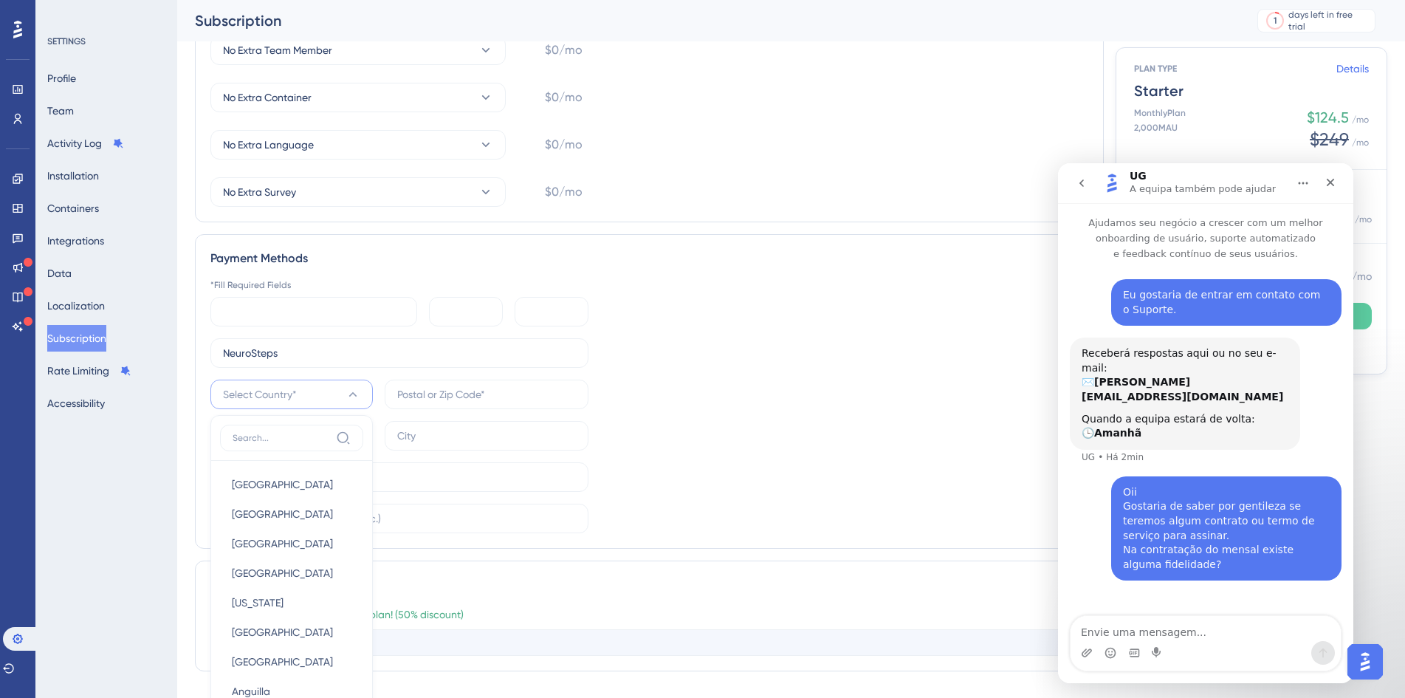
scroll to position [596, 0]
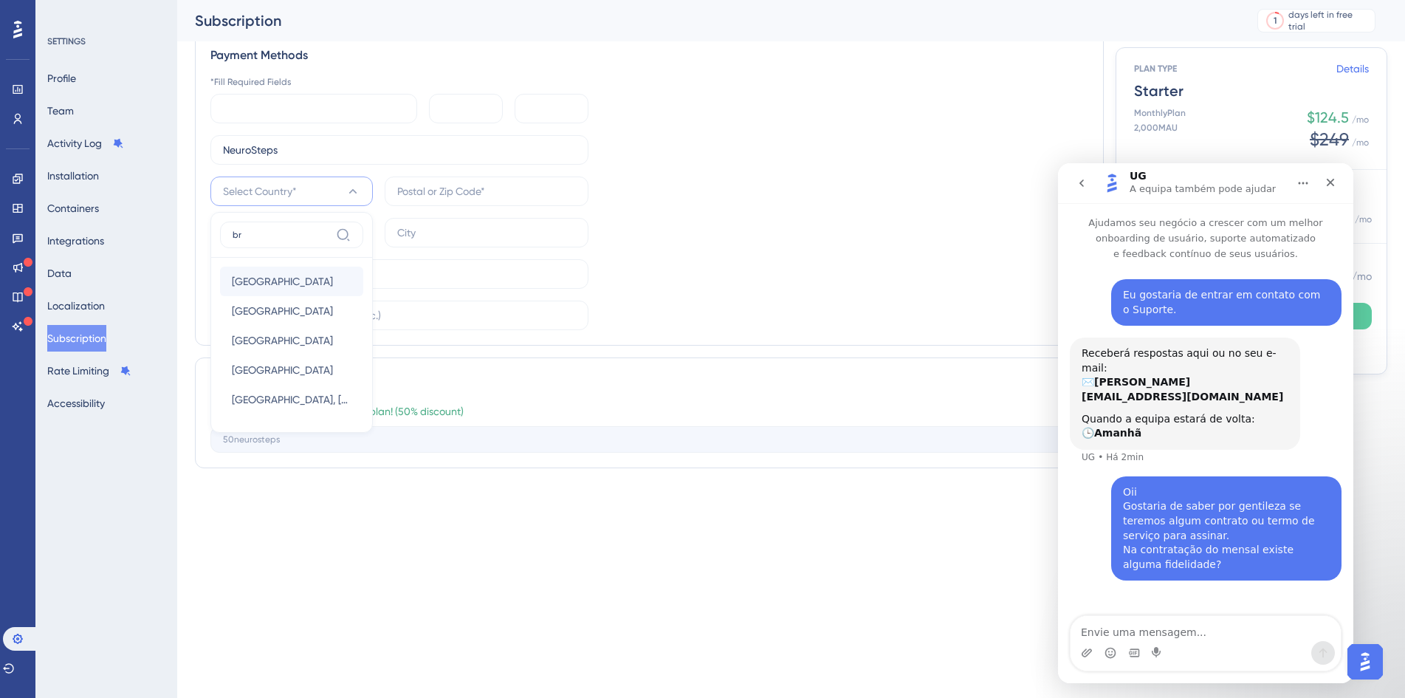
type input "br"
click at [274, 278] on div "Brazil Brazil" at bounding box center [292, 281] width 120 height 30
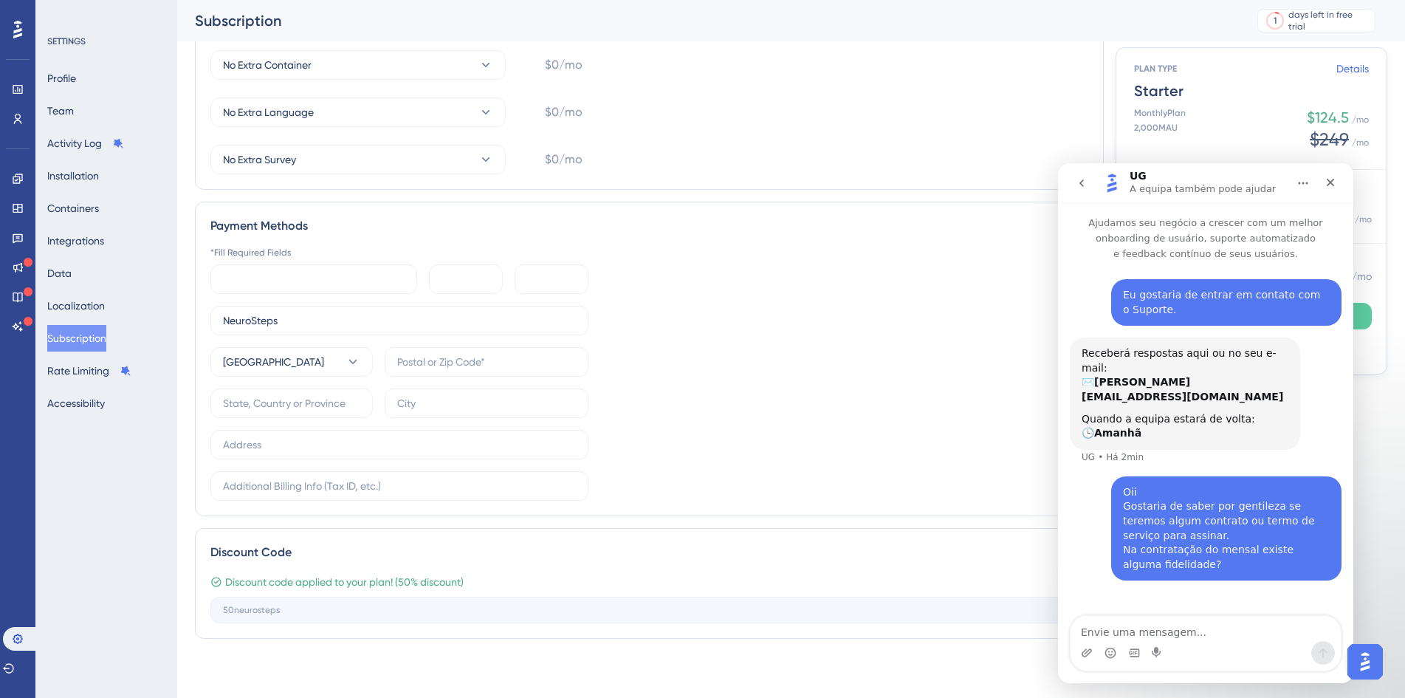
scroll to position [426, 0]
click at [428, 370] on label at bounding box center [487, 362] width 204 height 30
click at [428, 370] on input "text" at bounding box center [486, 362] width 179 height 16
click at [403, 407] on input "text" at bounding box center [486, 403] width 179 height 16
type input "florianópolis"
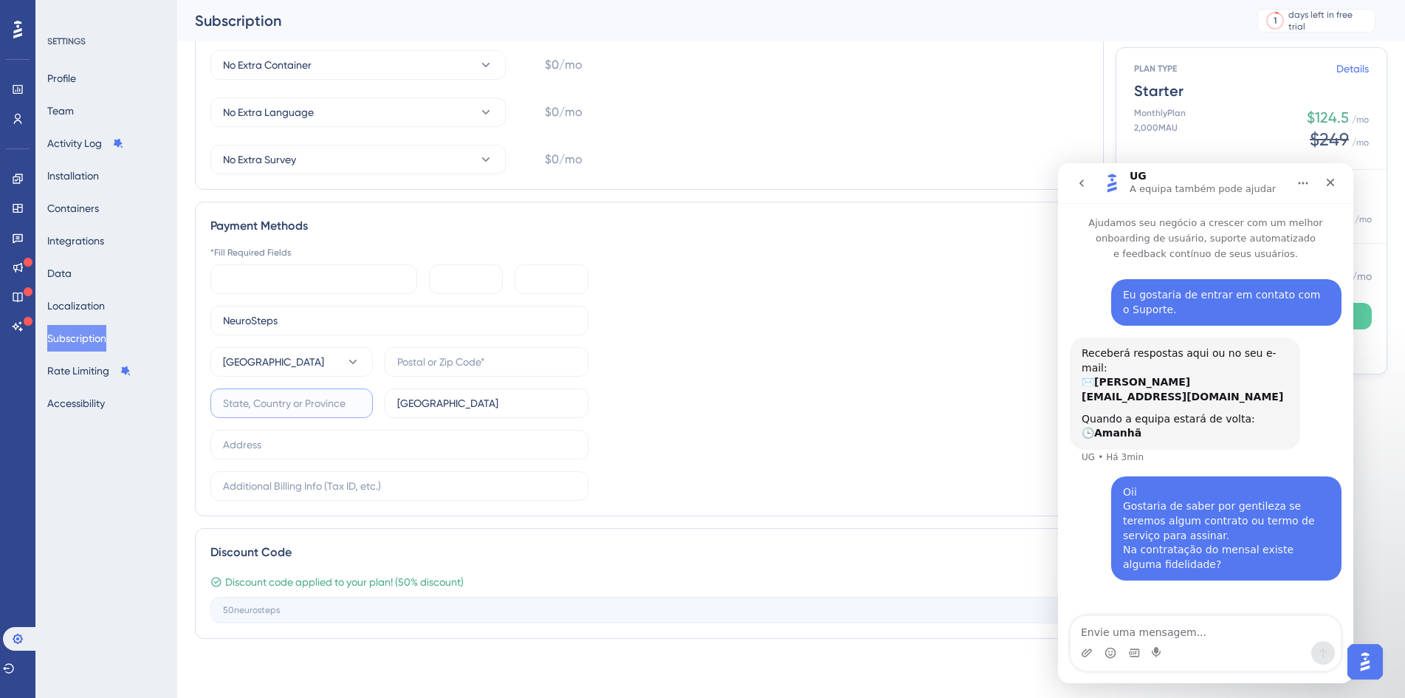
click at [246, 400] on input "text" at bounding box center [291, 403] width 137 height 16
type input "santa catarina"
click at [242, 436] on input "text" at bounding box center [399, 444] width 353 height 16
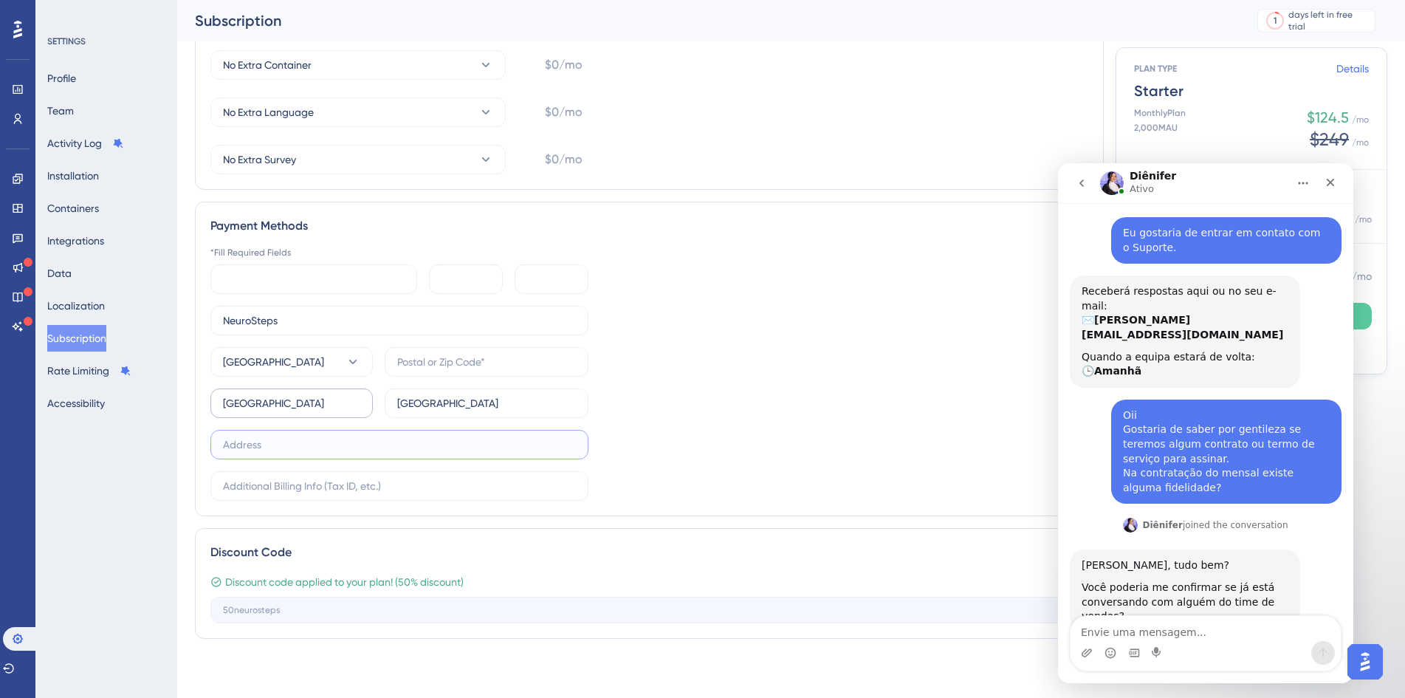
scroll to position [81, 0]
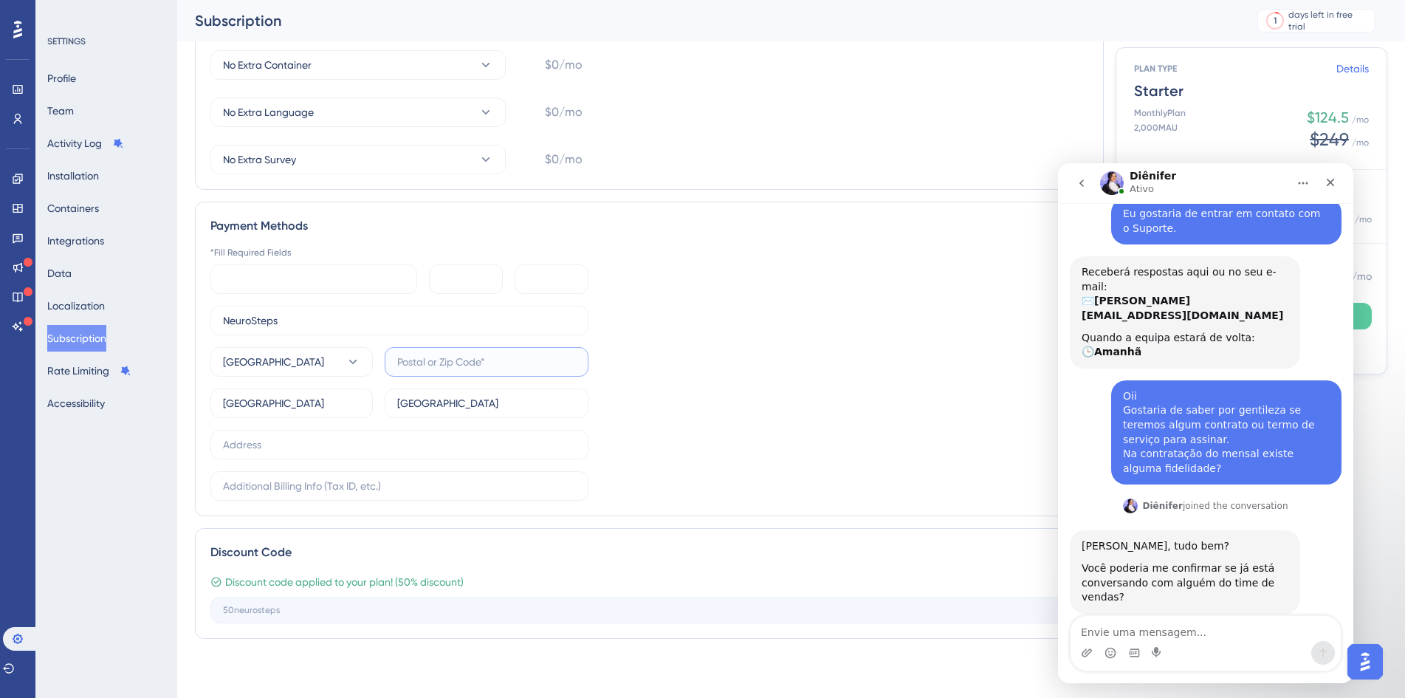
click at [426, 368] on input "text" at bounding box center [486, 362] width 179 height 16
paste input "88056-000"
type input "88056-000"
click at [362, 454] on label at bounding box center [399, 445] width 378 height 30
click at [362, 453] on input "text" at bounding box center [399, 444] width 353 height 16
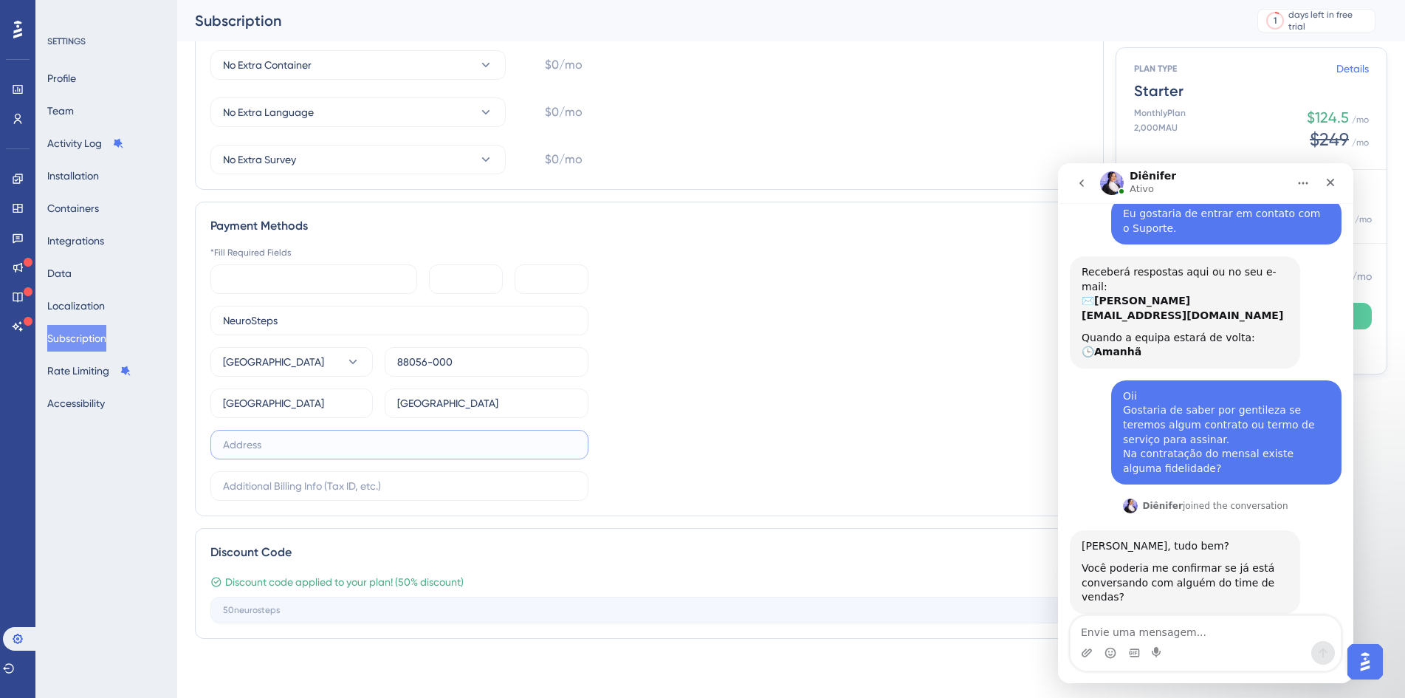
paste input "Avenida Luiz Boiteux Piazza, 1302"
paste input "Acate Sapiens"
paste input "Cachoeira do Bom Jesus"
type input "Avenida Luiz Boiteux Piazza, 1302, Acate Sapiens, Cachoeira do Bom Jesus"
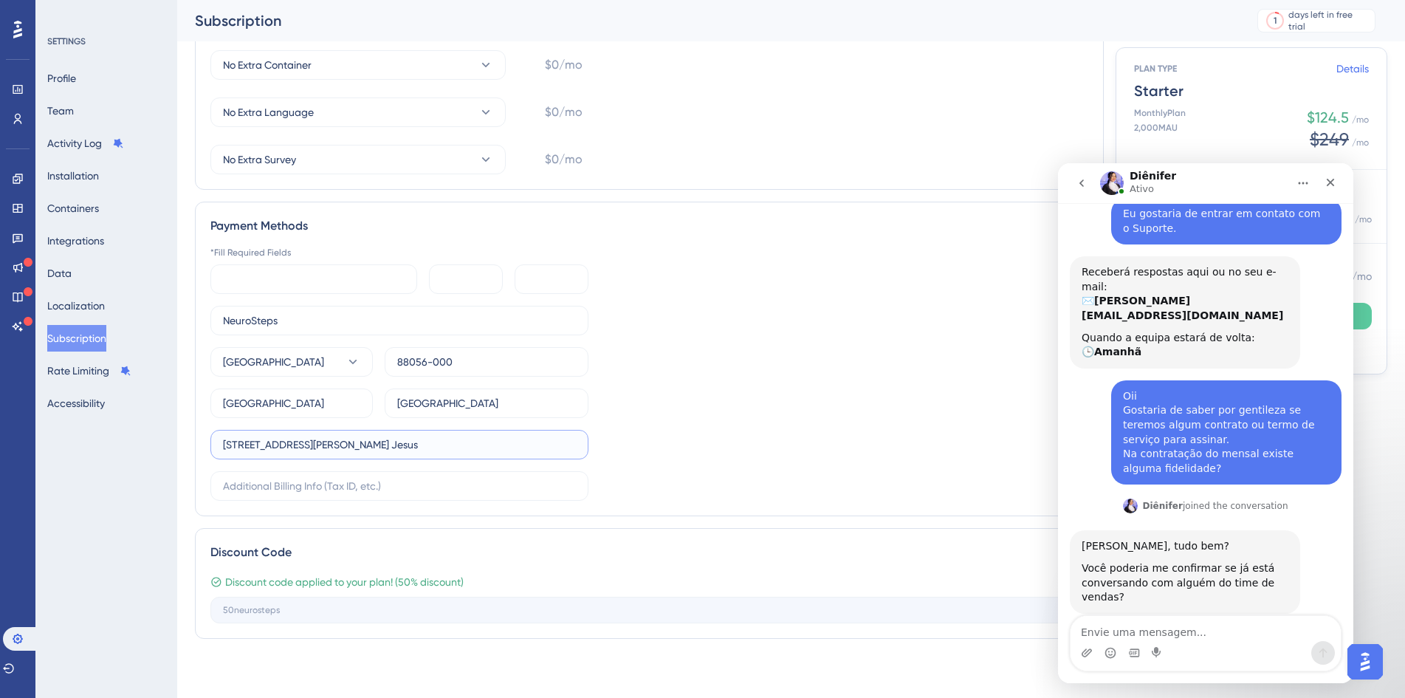
scroll to position [0, 0]
click at [292, 489] on input "text" at bounding box center [399, 486] width 353 height 16
paste input "Neurosteps Neurosteps Desenvolvimento de Tecnologia e Educacao LTDA Avenida Lui…"
type input "Neurosteps Neurosteps Desenvolvimento de Tecnologia e Educacao LTDA Avenida Lui…"
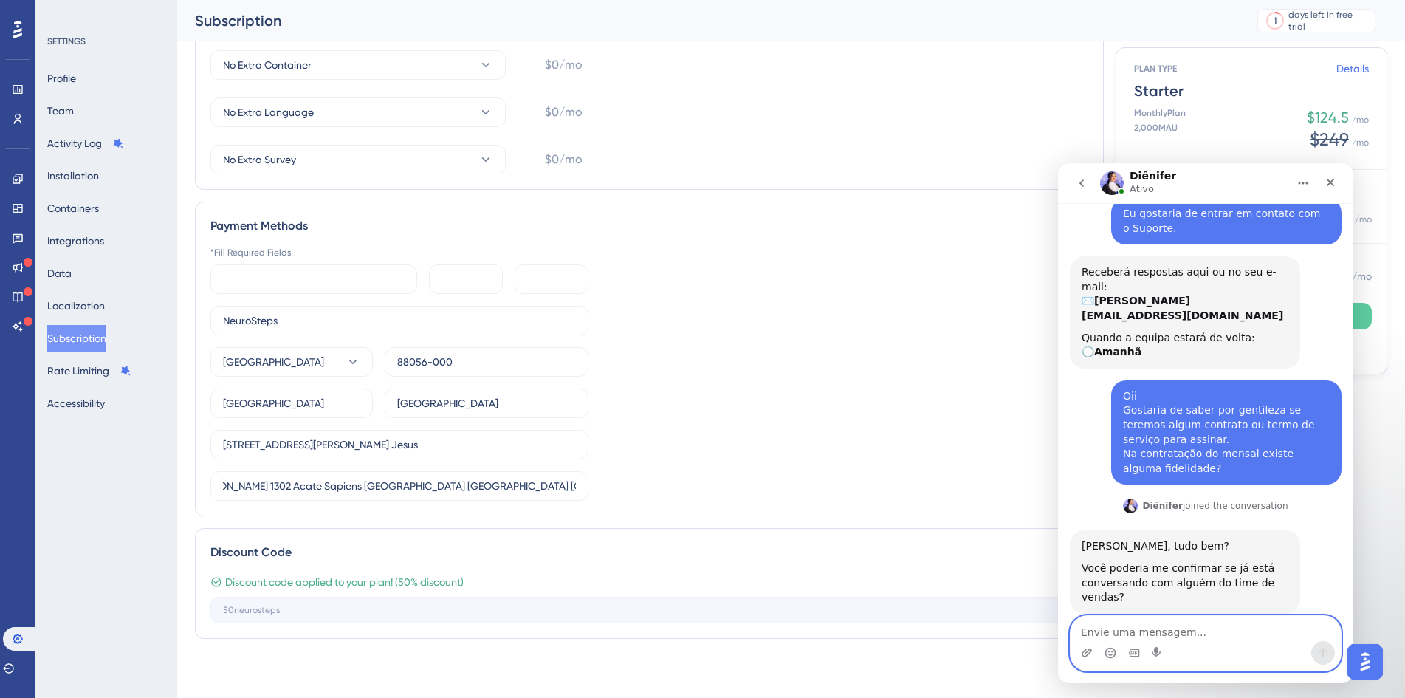
click at [1146, 630] on textarea "Envie uma mensagem..." at bounding box center [1205, 628] width 270 height 25
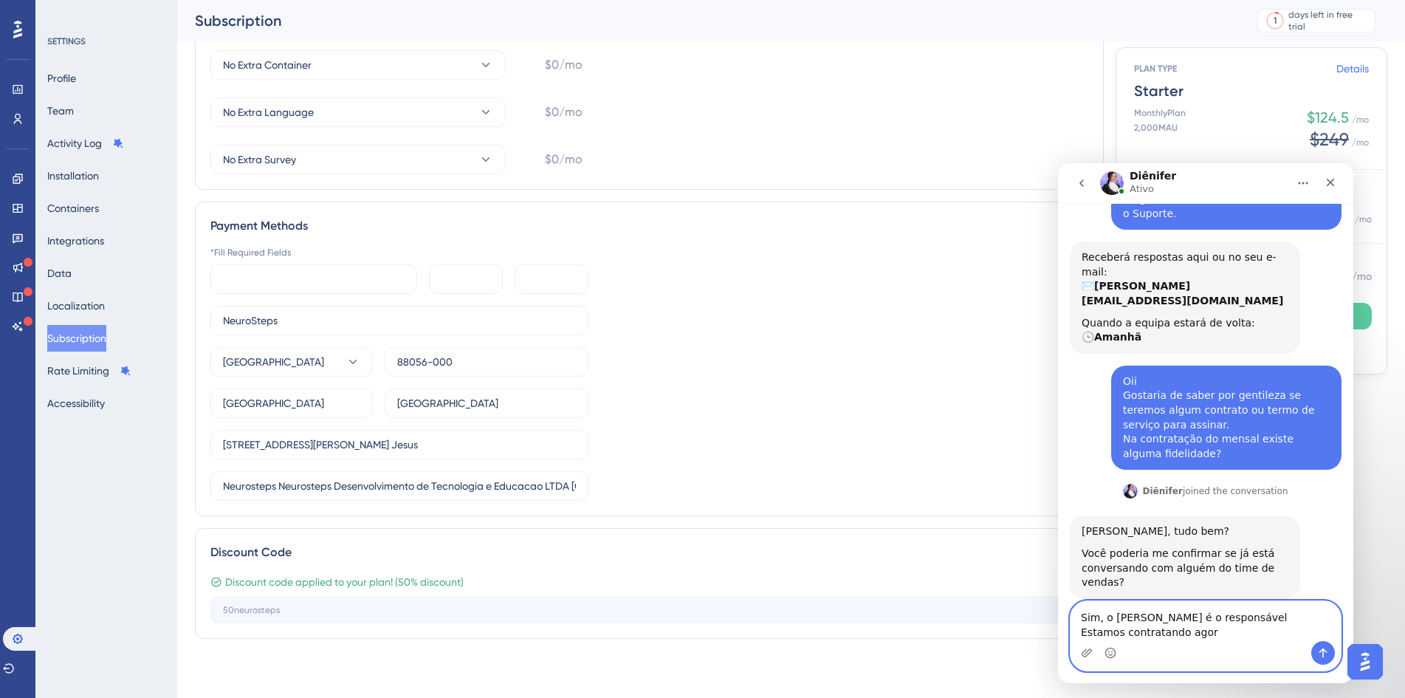
type textarea "Sim, o Gabriel é o responsável Estamos contratando agora"
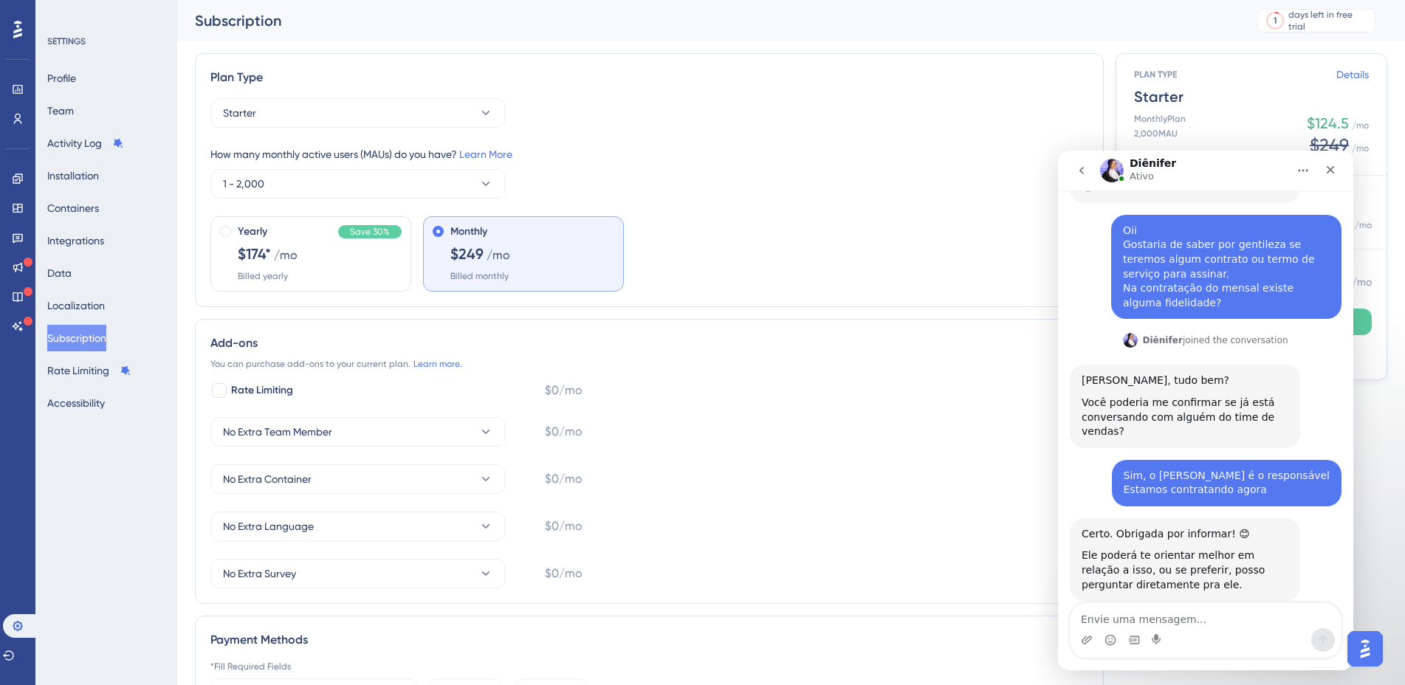
scroll to position [291, 0]
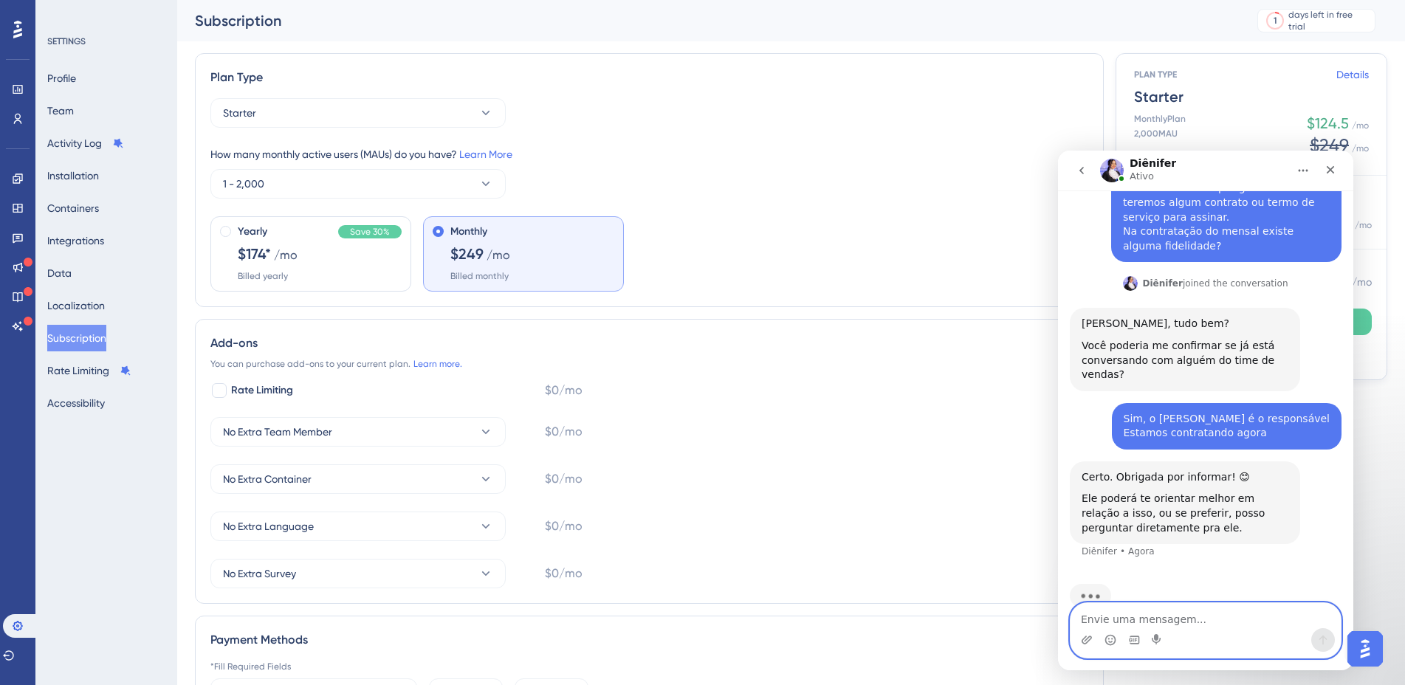
click at [1208, 624] on textarea "Envie uma mensagem..." at bounding box center [1205, 615] width 270 height 25
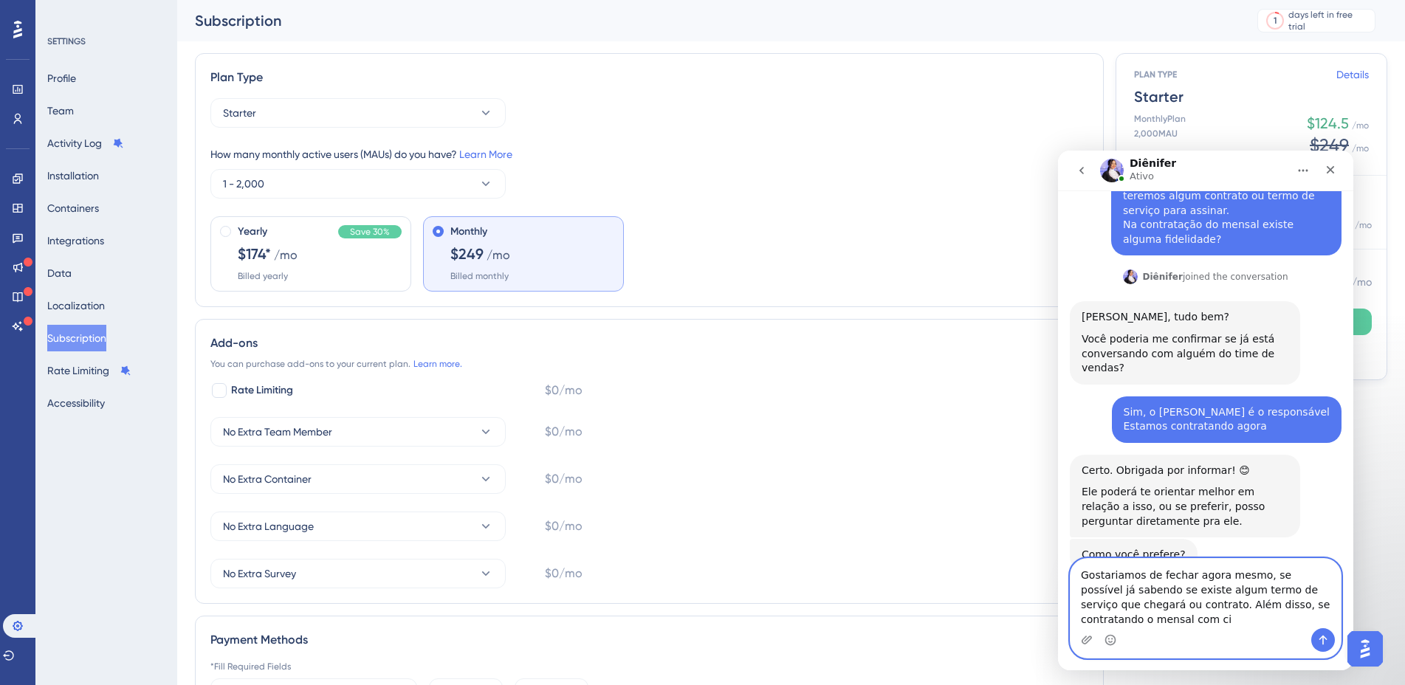
scroll to position [312, 0]
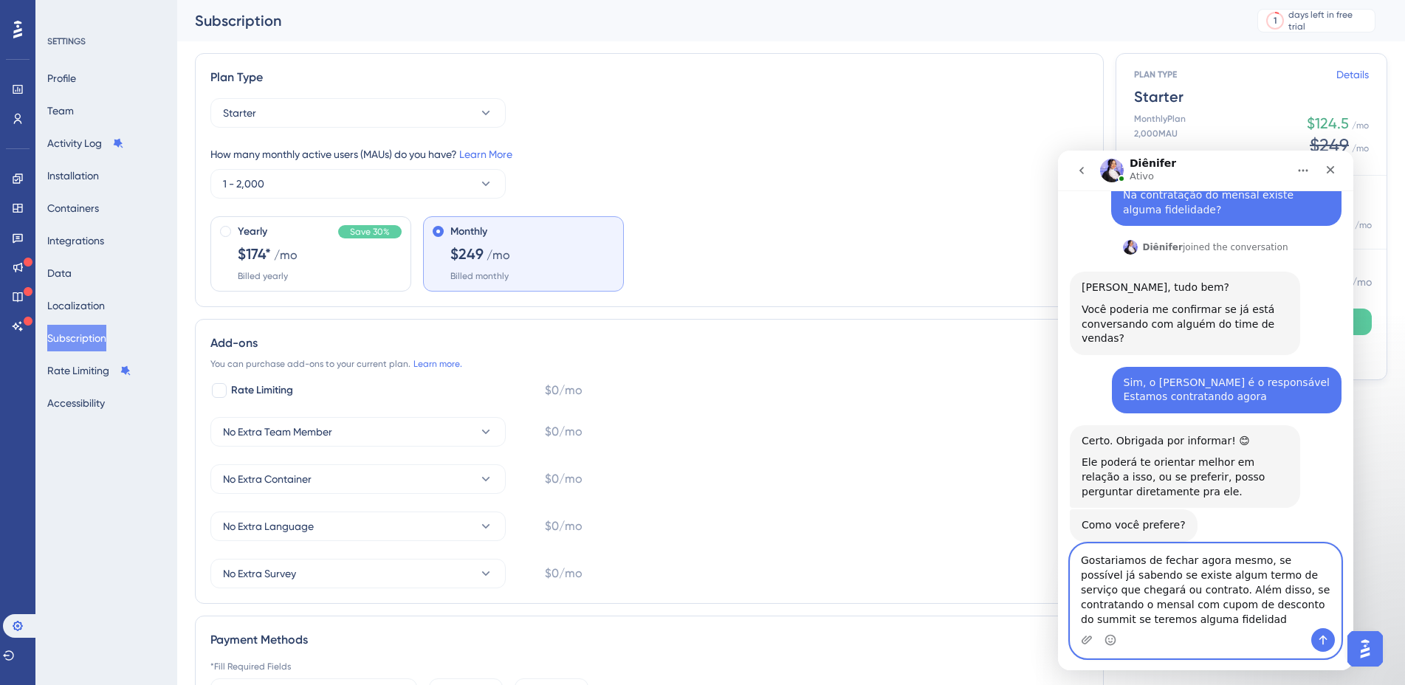
type textarea "Gostariamos de fechar agora mesmo, se possível já sabendo se existe algum termo…"
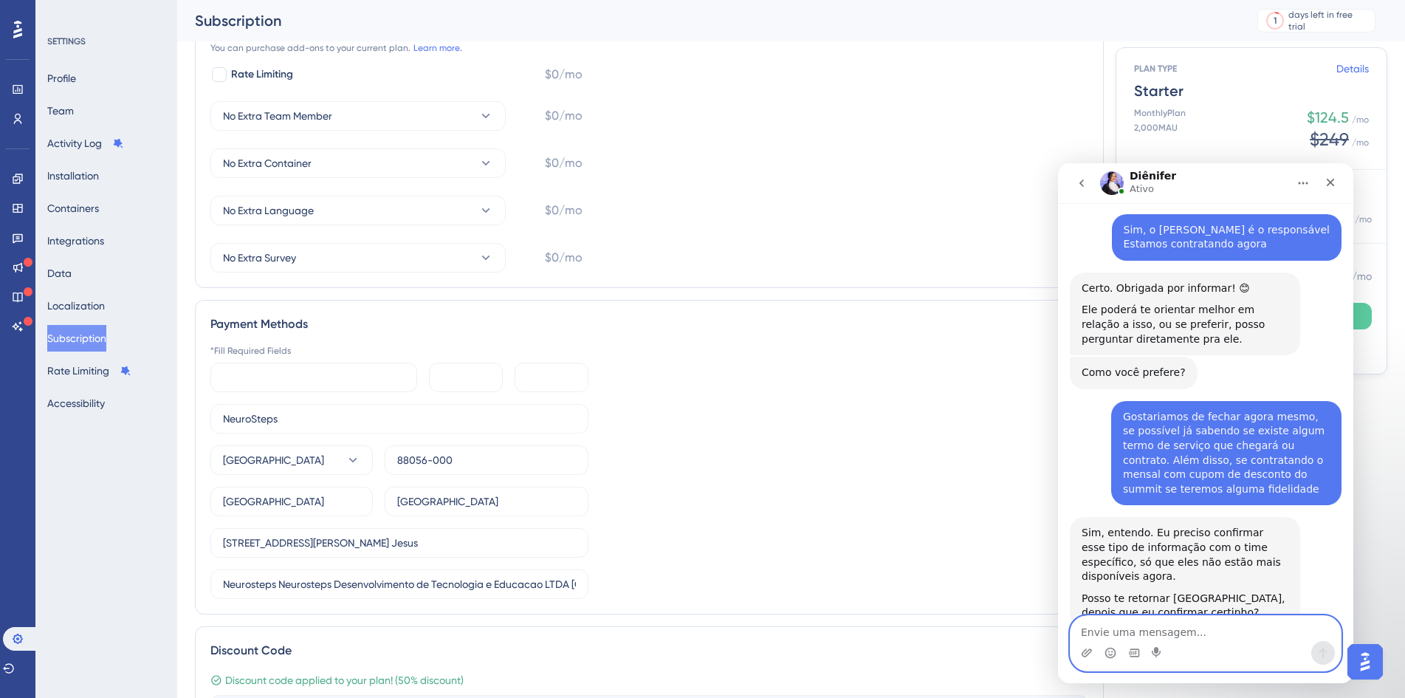
scroll to position [493, 0]
type textarea "pode sim, obrigada"
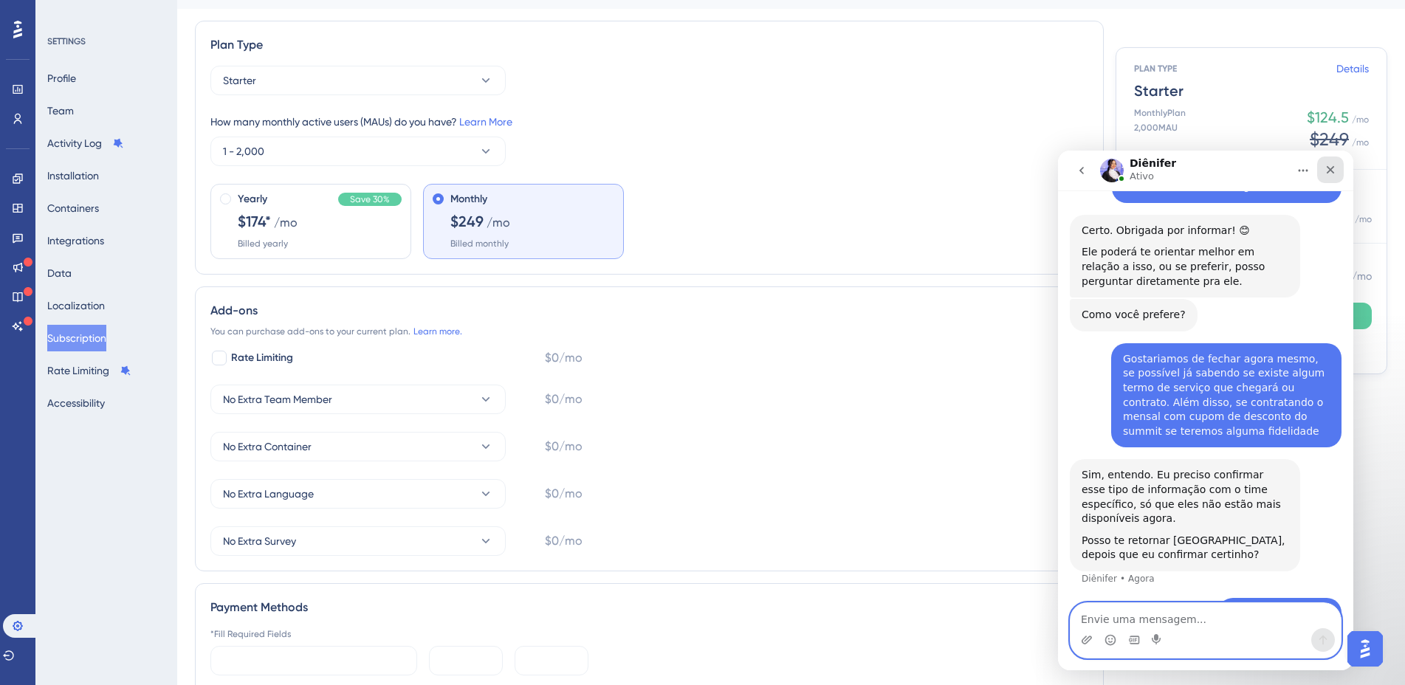
scroll to position [594, 0]
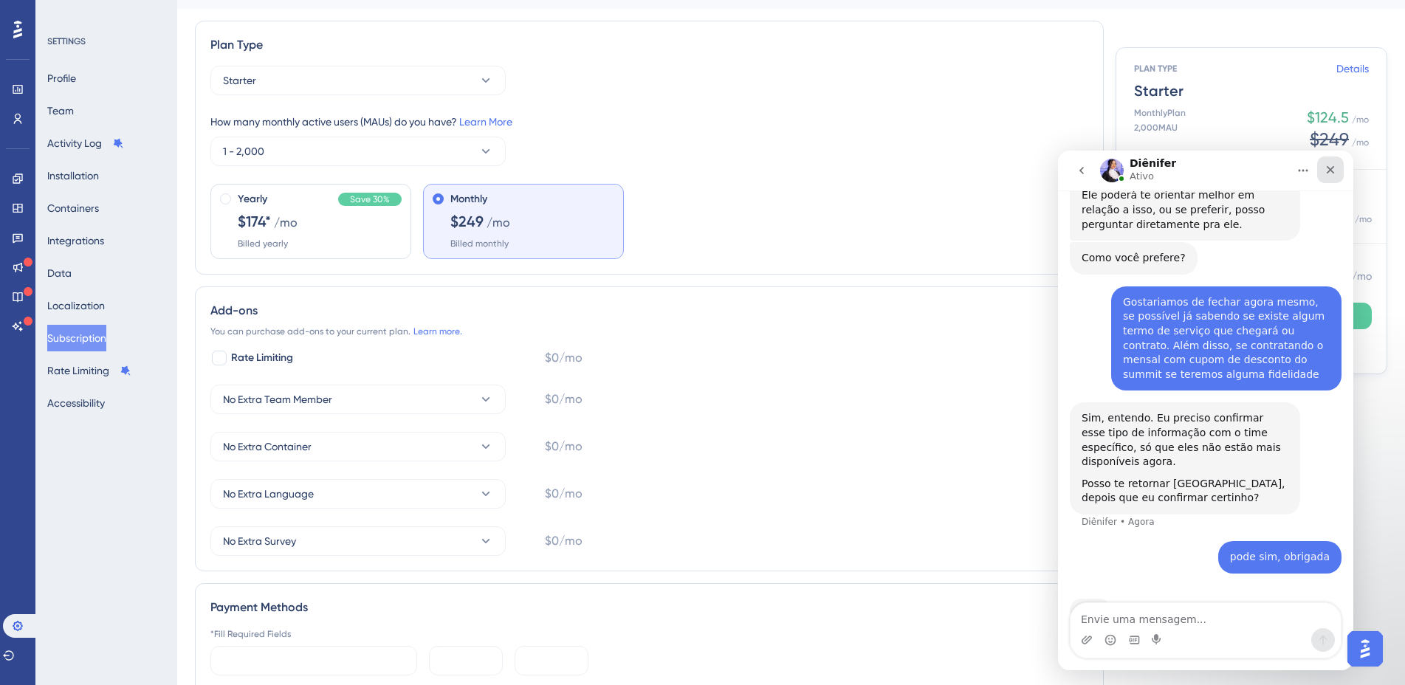
click at [1326, 168] on icon "Fechar" at bounding box center [1330, 170] width 12 height 12
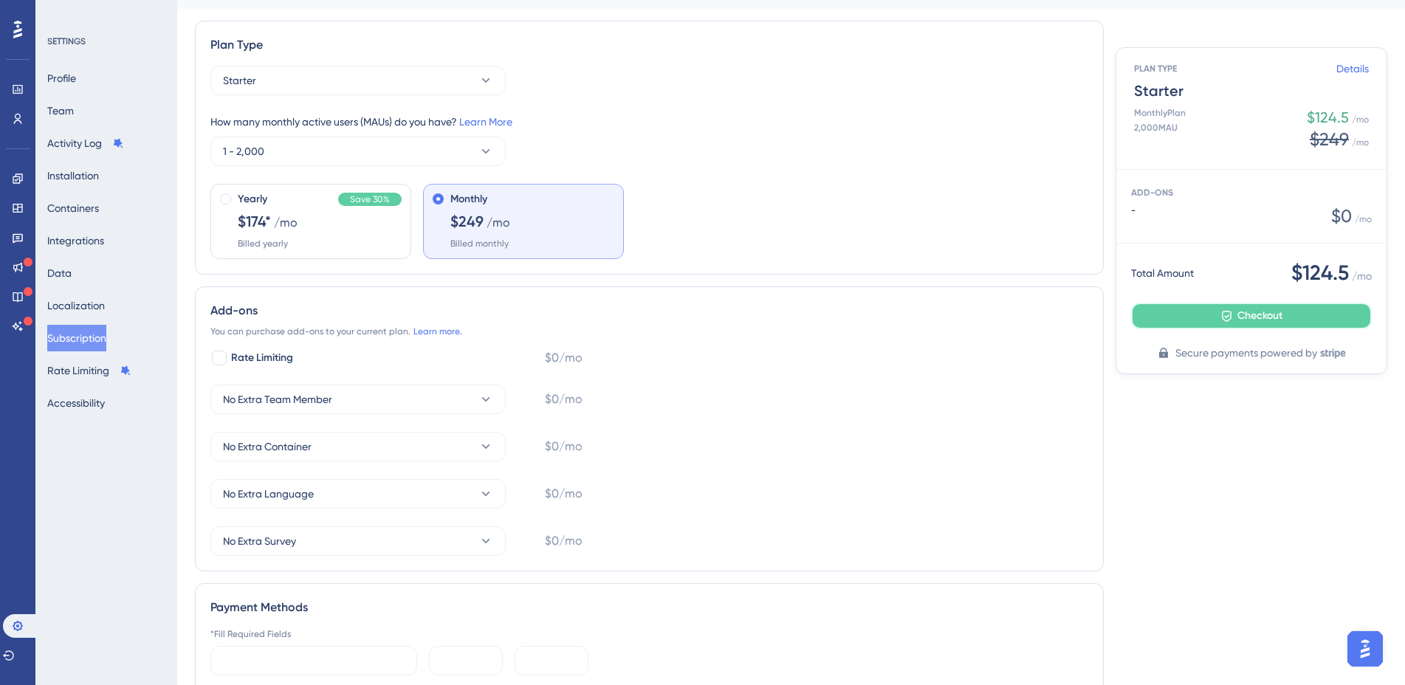
click at [1293, 315] on button "Checkout" at bounding box center [1251, 316] width 241 height 27
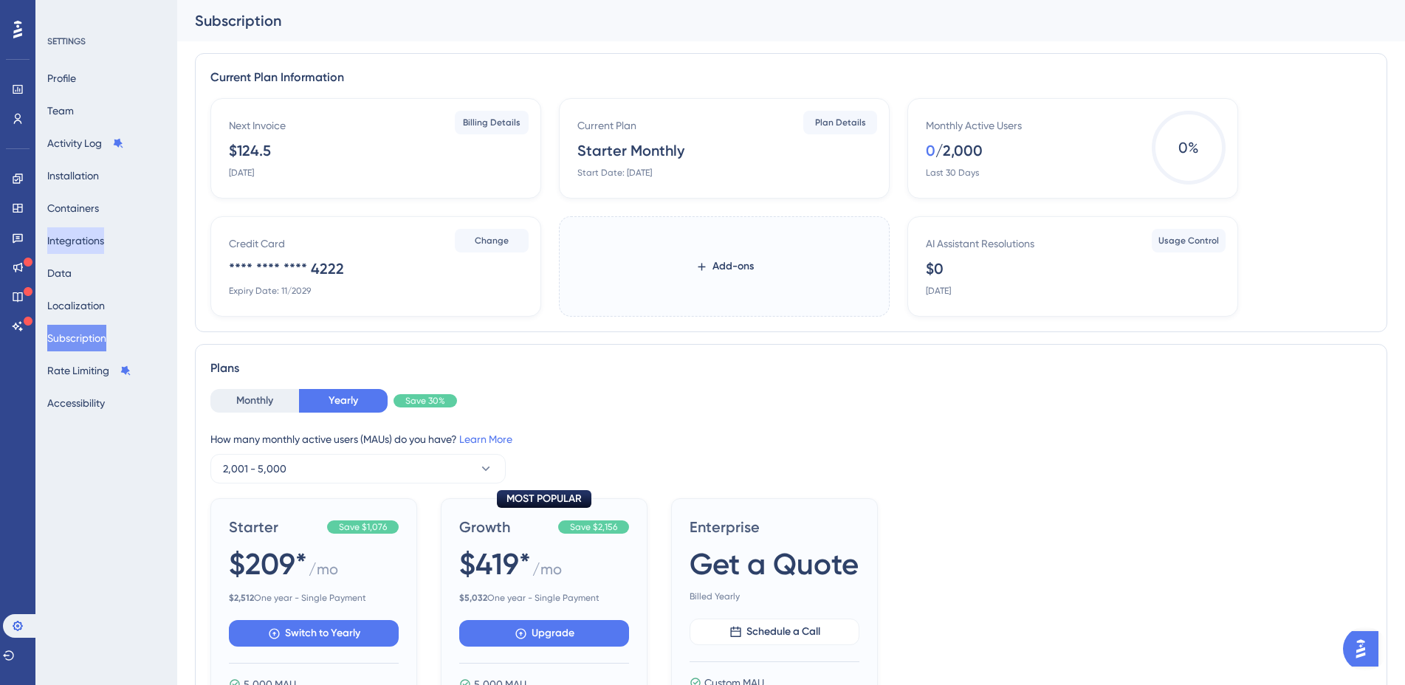
click at [96, 241] on button "Integrations" at bounding box center [75, 240] width 57 height 27
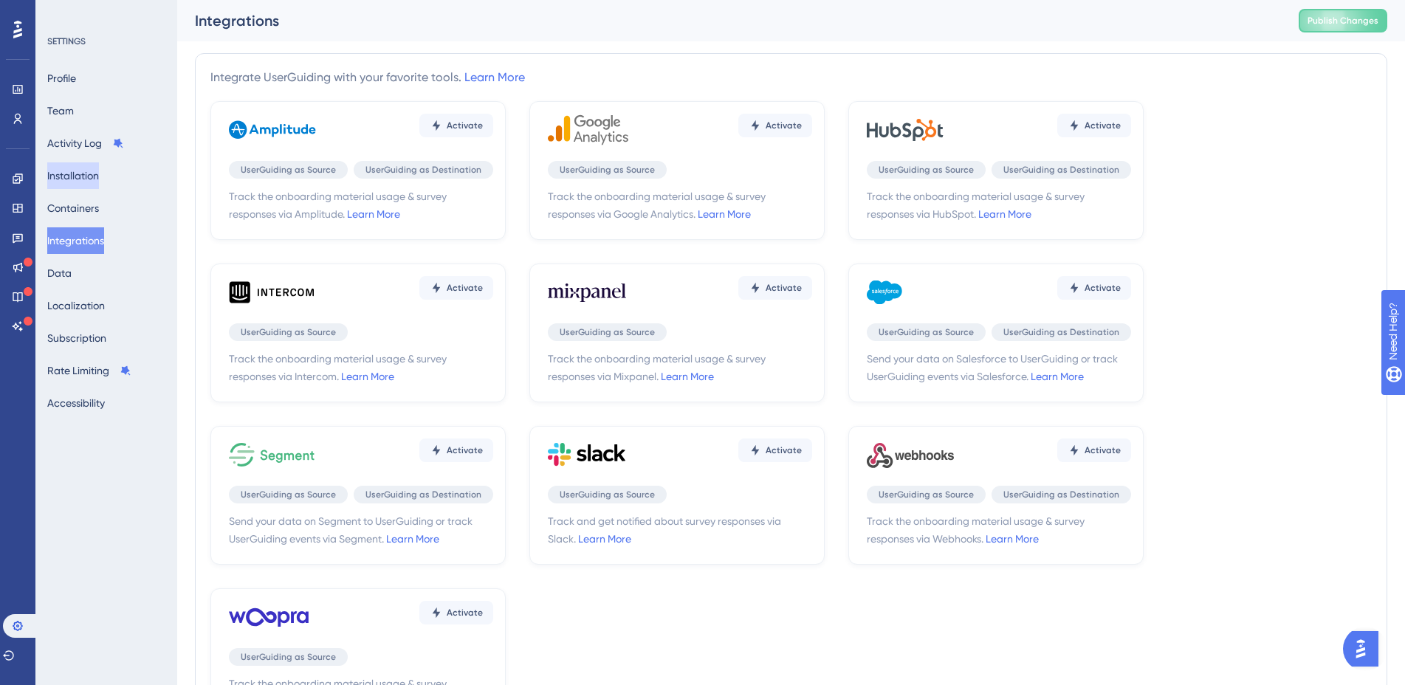
click at [94, 173] on button "Installation" at bounding box center [73, 175] width 52 height 27
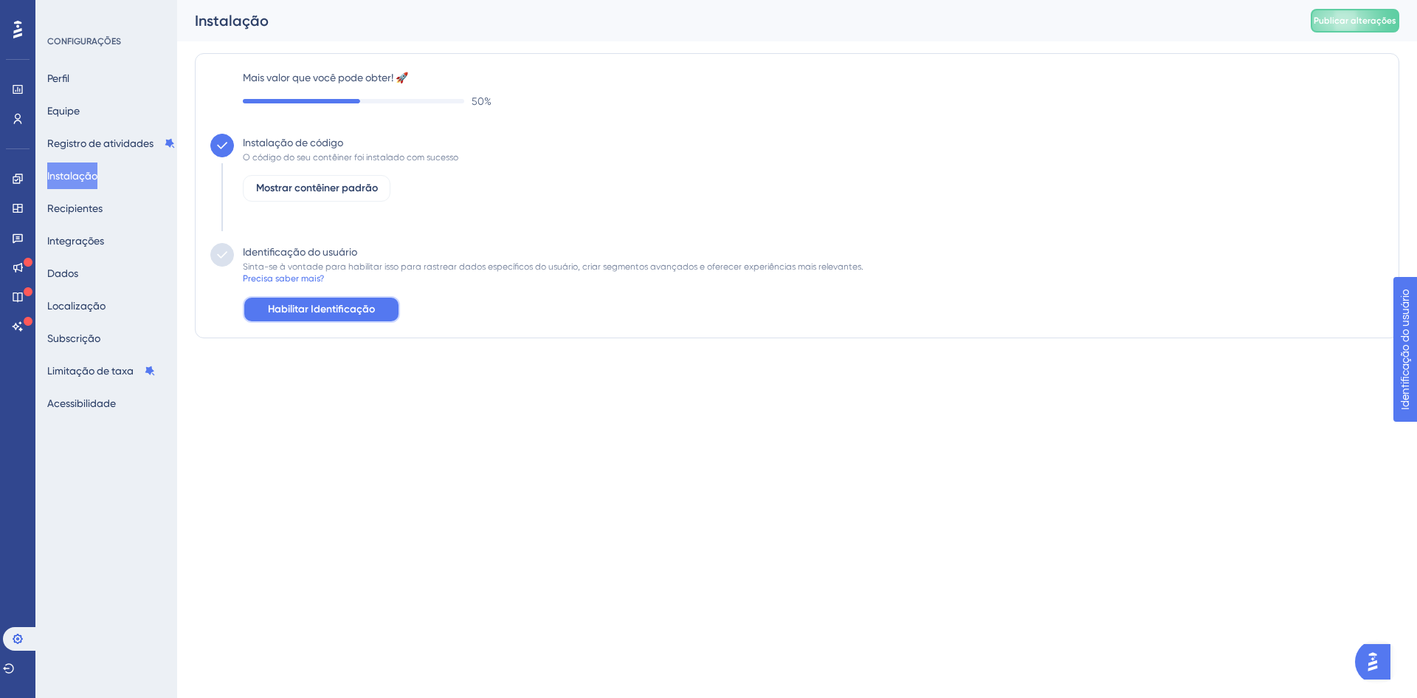
click at [349, 320] on button "Habilitar Identificação" at bounding box center [321, 309] width 157 height 27
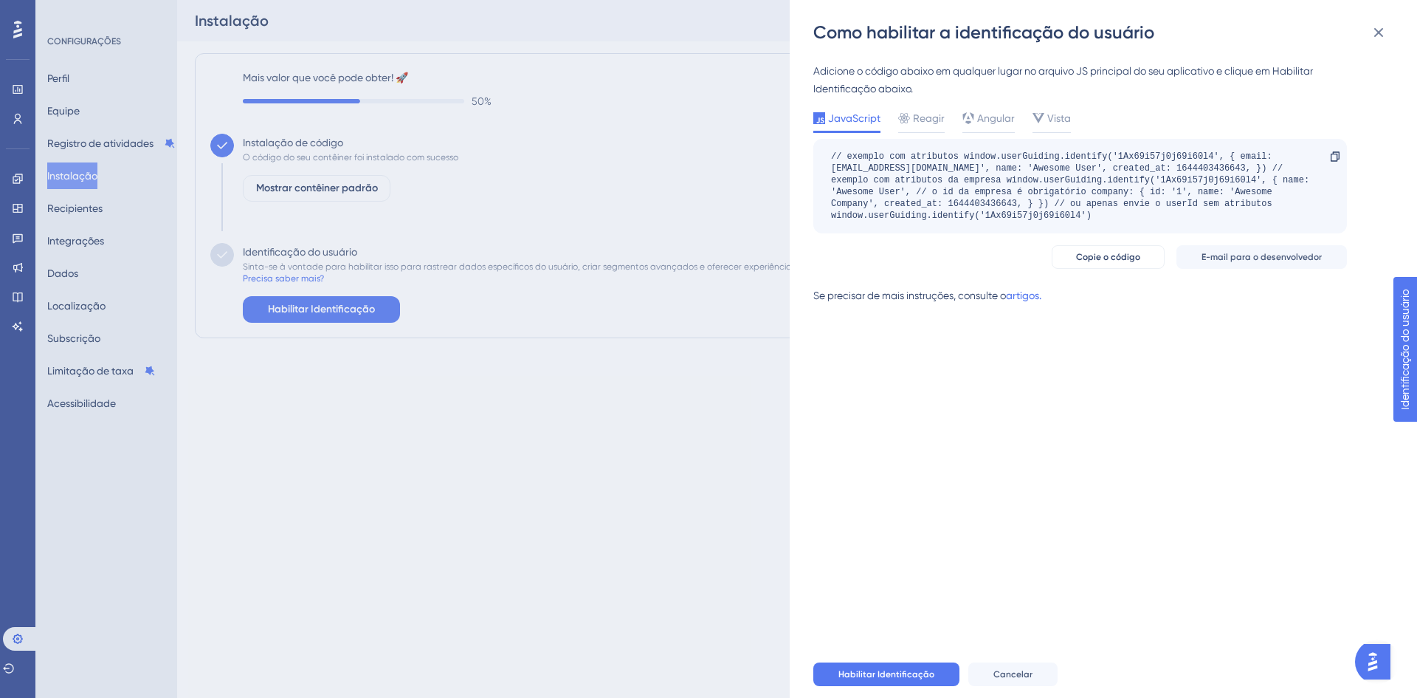
click at [712, 450] on div "Como habilitar a identificação do usuário Adicione o código abaixo em qualquer …" at bounding box center [708, 349] width 1417 height 698
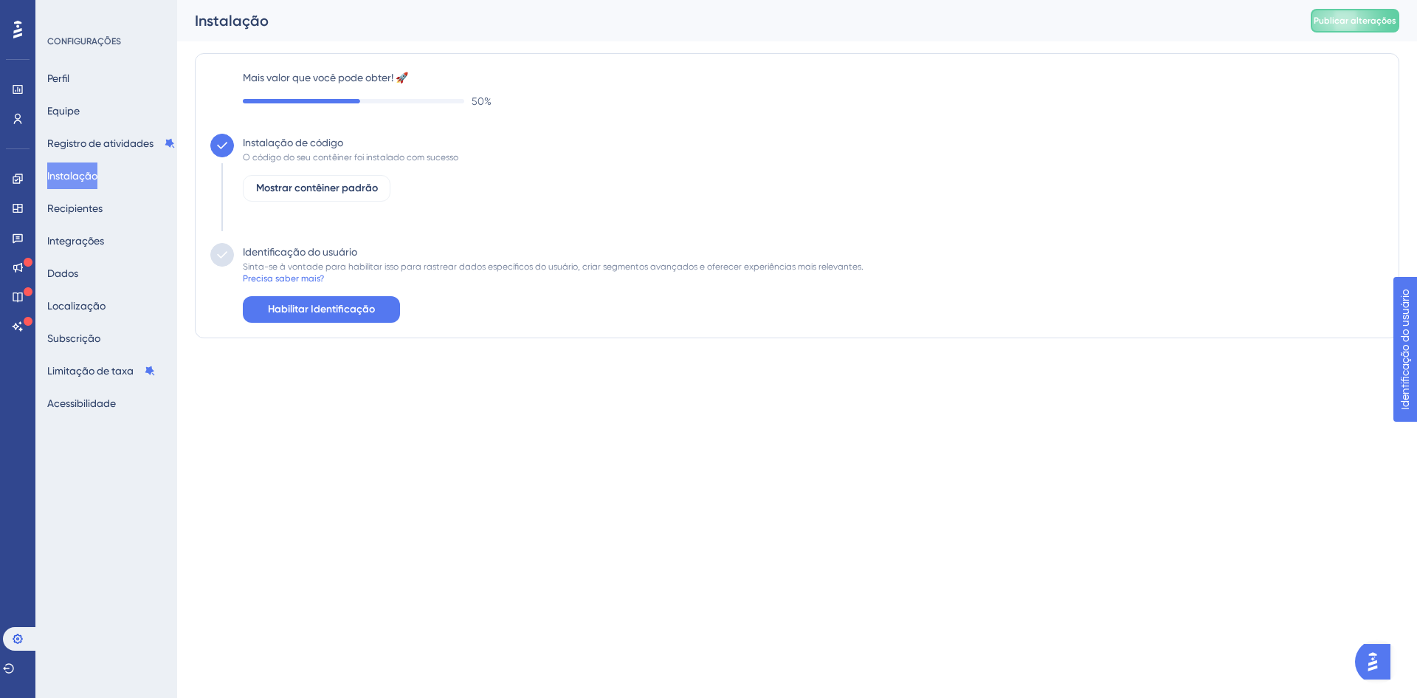
click at [1386, 662] on img "Abra o iniciador do assistente de IA" at bounding box center [1373, 661] width 27 height 27
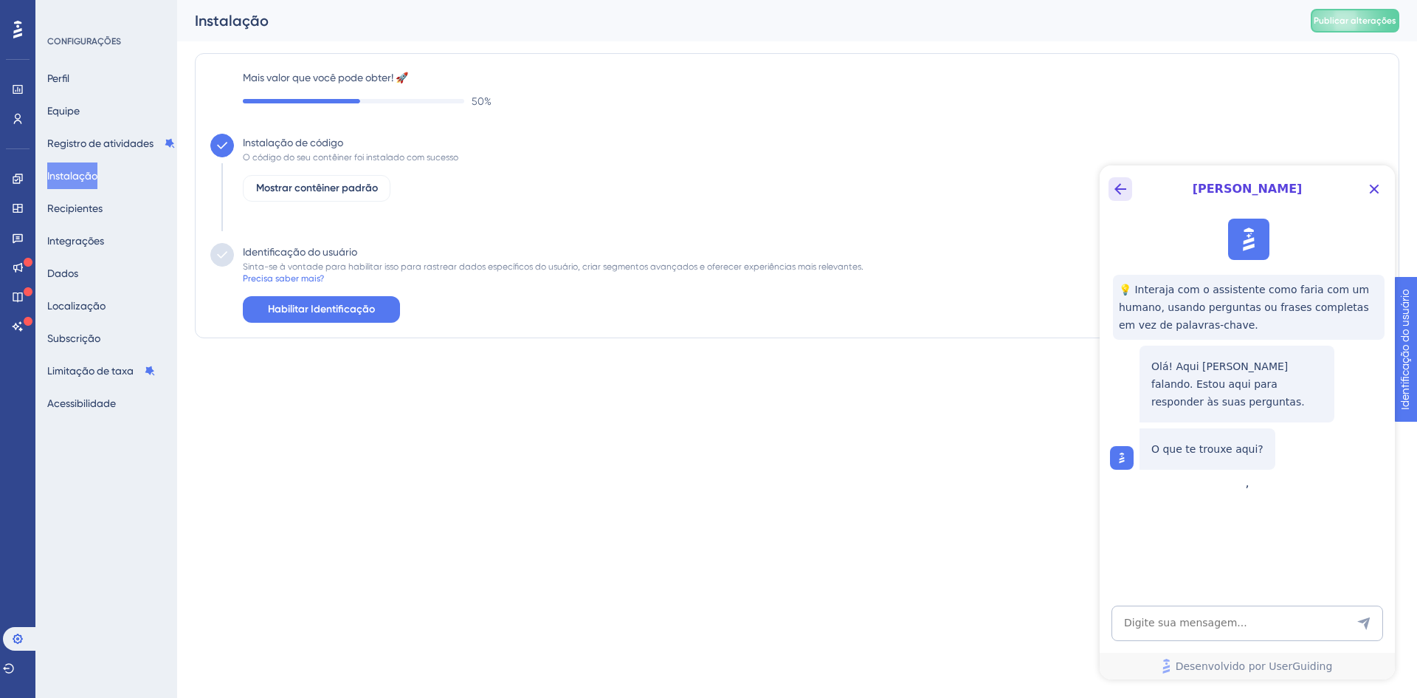
click at [1117, 193] on icon "Botão Voltar" at bounding box center [1121, 189] width 18 height 18
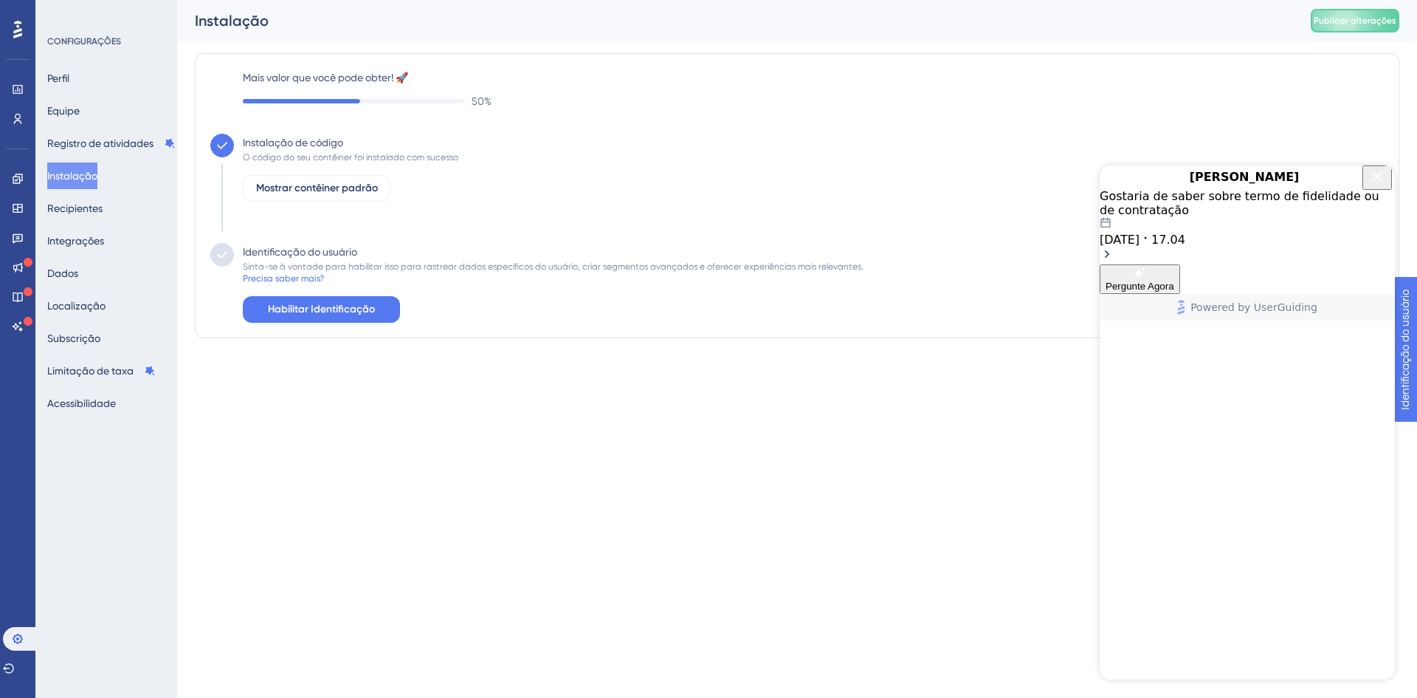
click at [1381, 185] on icon "Close Button" at bounding box center [1378, 177] width 18 height 18
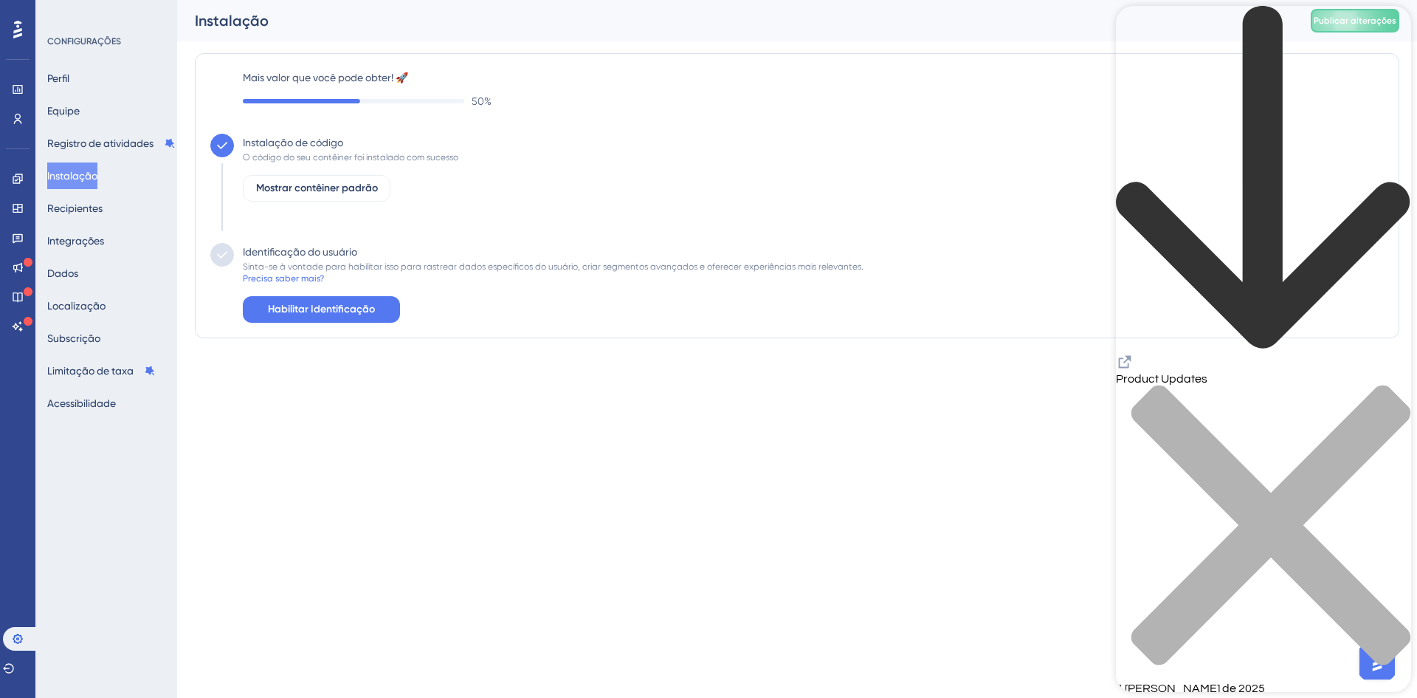
click at [1383, 385] on icon "close resource center" at bounding box center [1263, 532] width 295 height 295
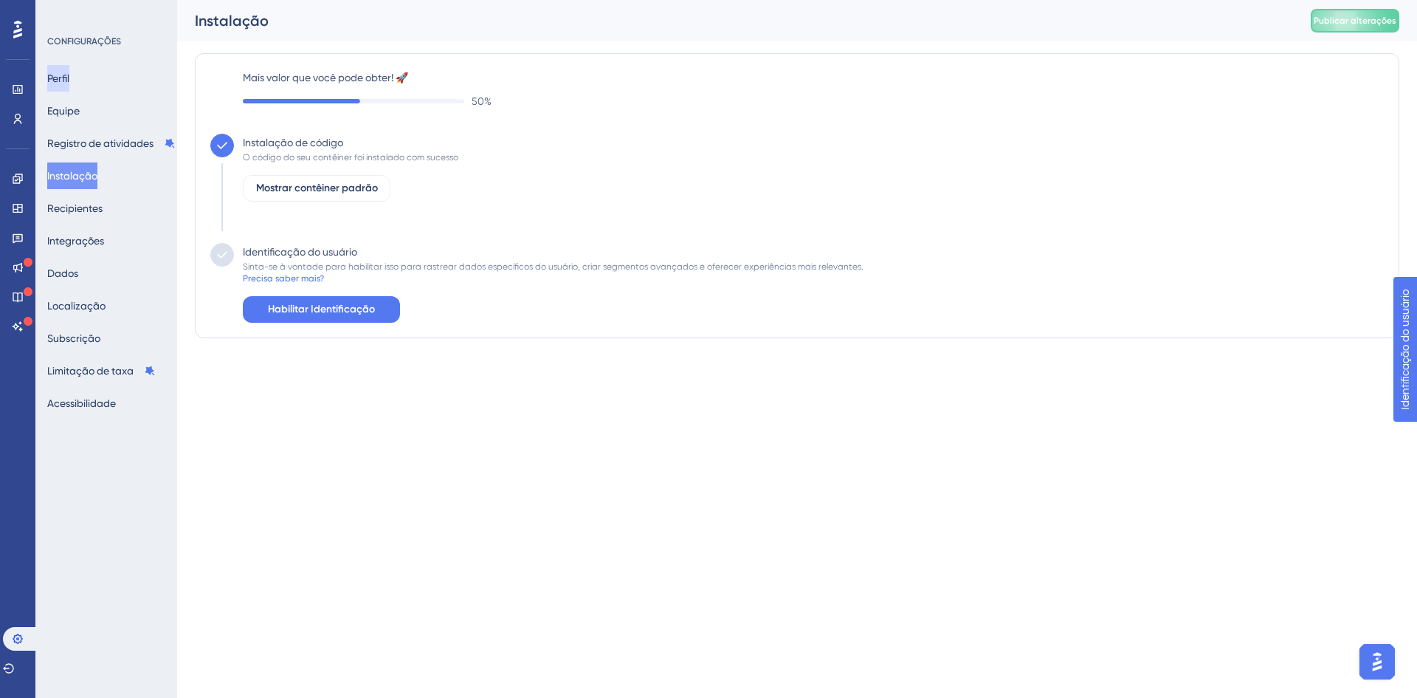
click at [69, 86] on button "Perfil" at bounding box center [58, 78] width 22 height 27
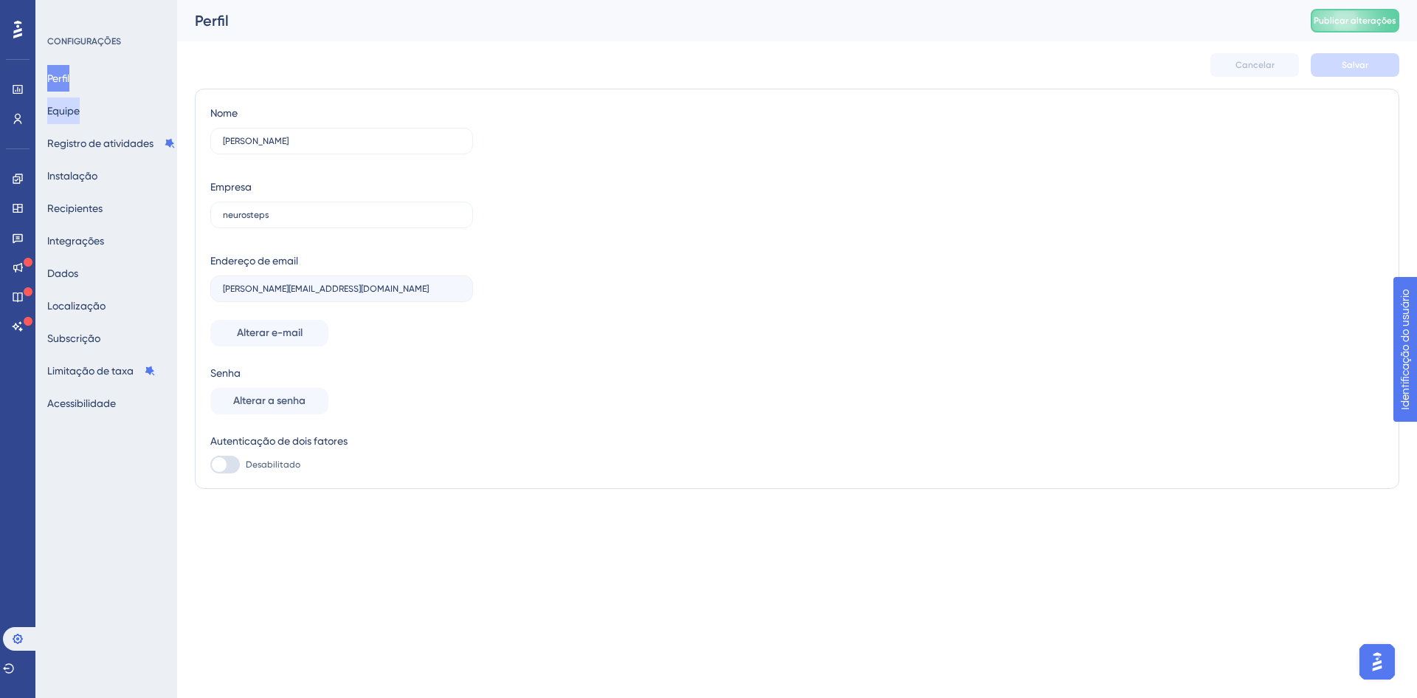
click at [76, 117] on font "Equipe" at bounding box center [63, 111] width 32 height 18
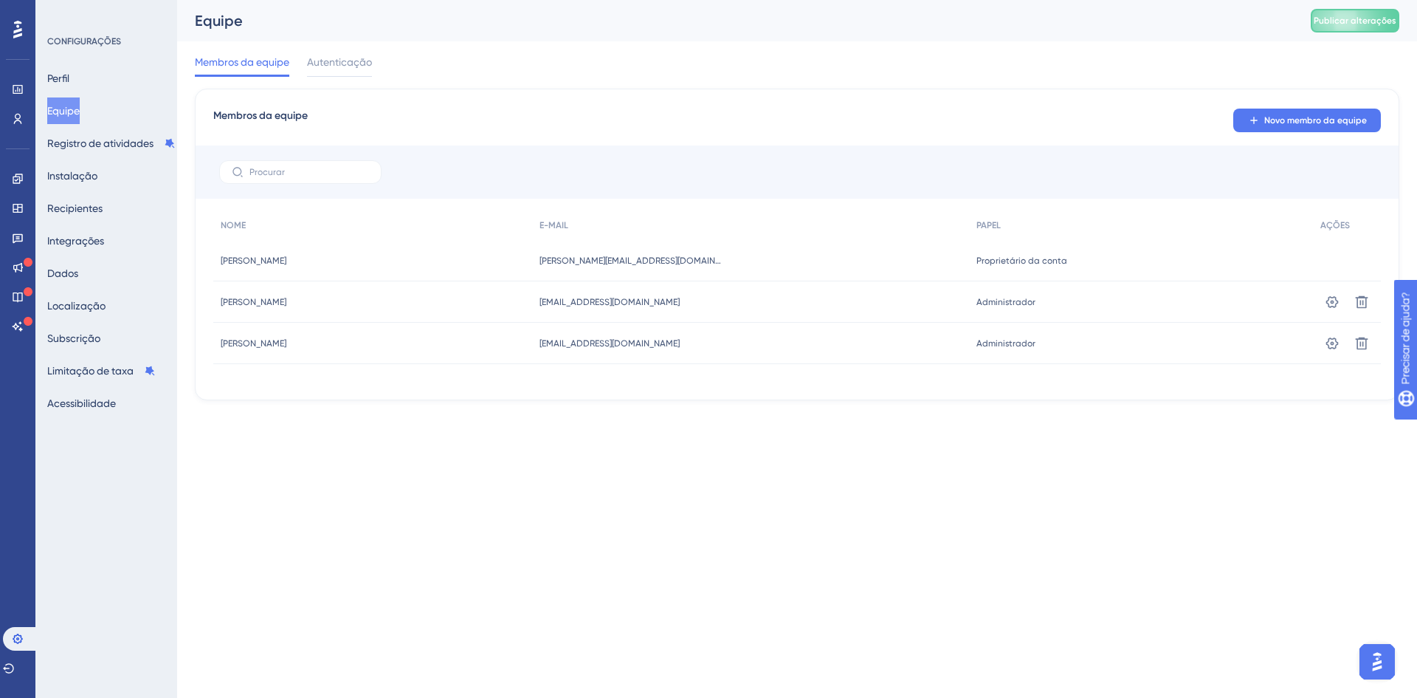
click at [1389, 652] on button "Abra o iniciador do assistente de IA" at bounding box center [1377, 661] width 35 height 35
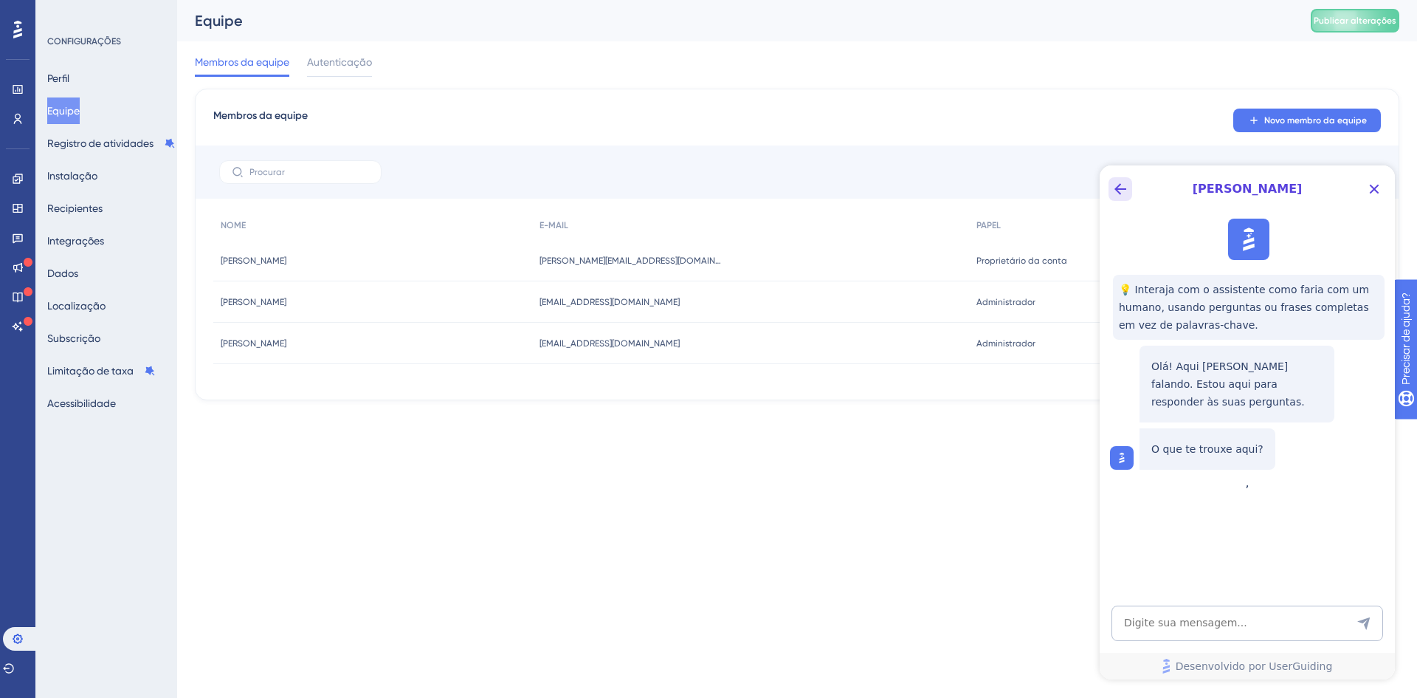
click at [1115, 198] on button "Botão Voltar" at bounding box center [1121, 189] width 24 height 24
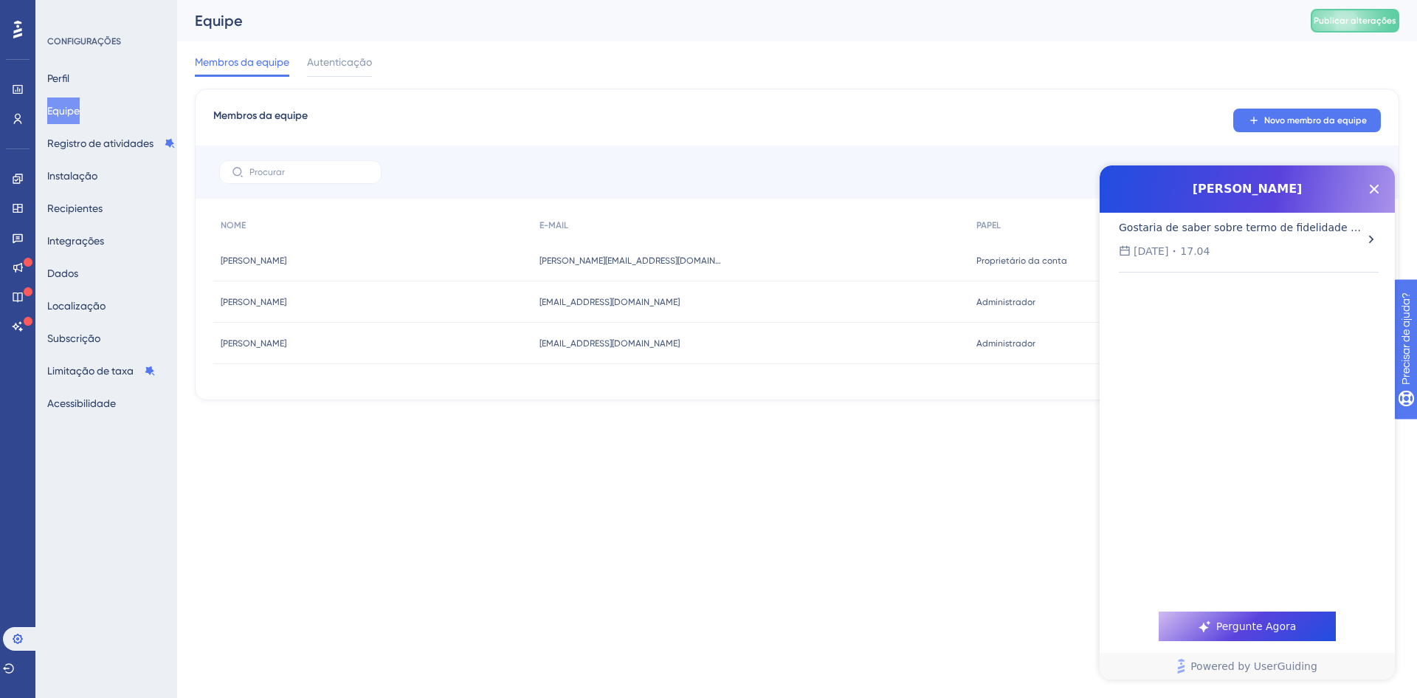
click at [1296, 235] on div "Gostaria de saber sobre termo de fidelidade ou de contratação" at bounding box center [1240, 228] width 242 height 18
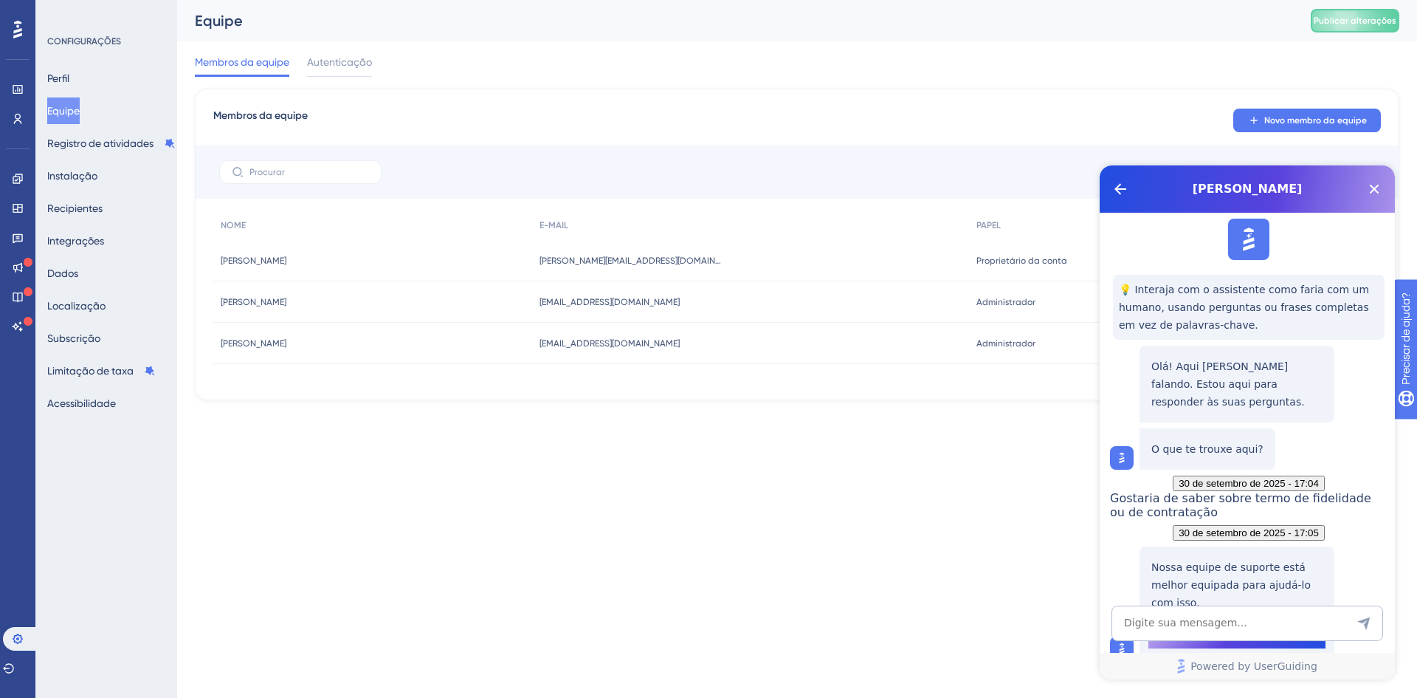
scroll to position [149, 0]
click at [1374, 187] on icon "Close Button" at bounding box center [1375, 190] width 10 height 10
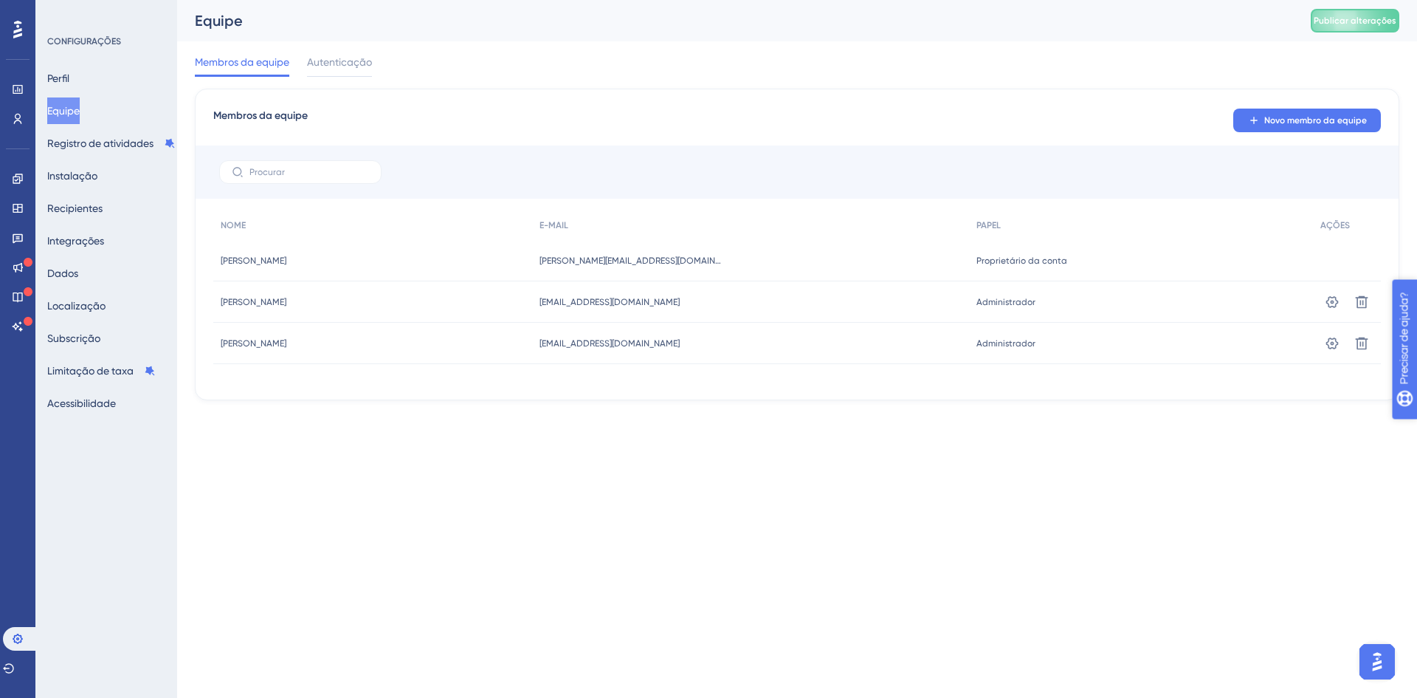
scroll to position [0, 0]
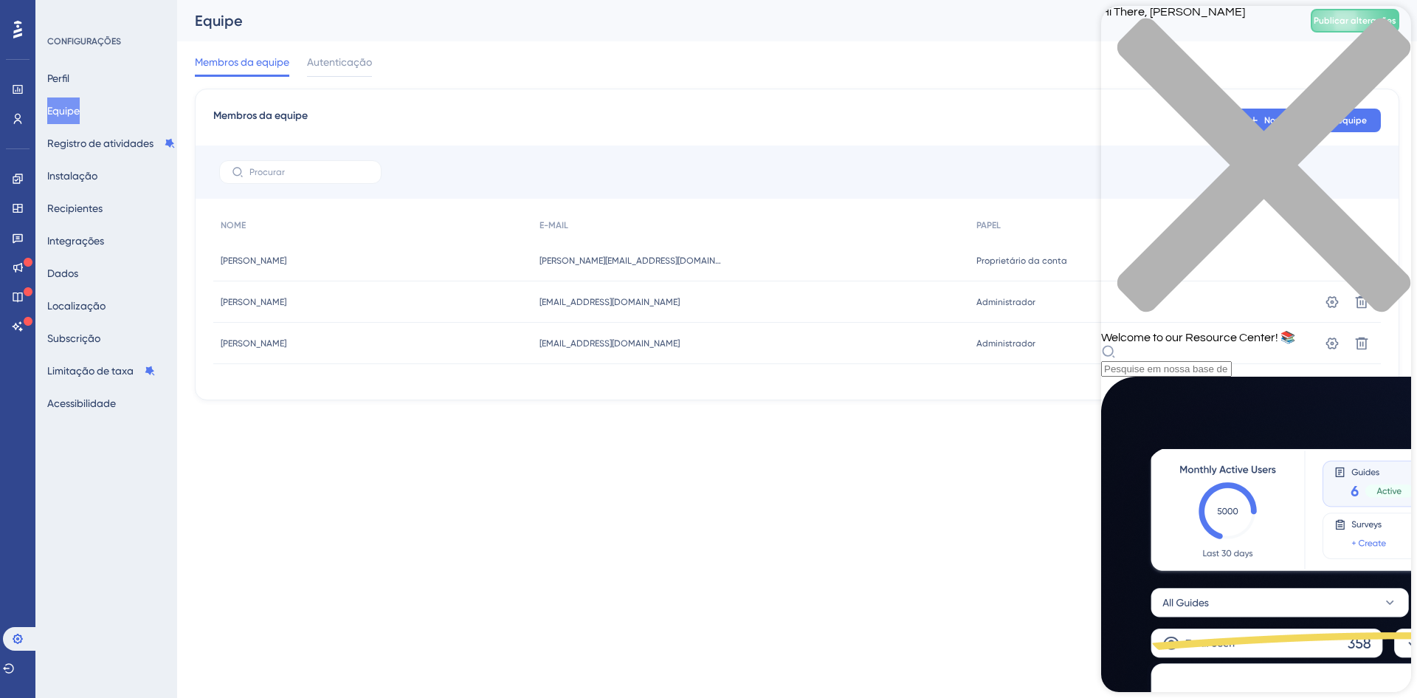
scroll to position [295, 0]
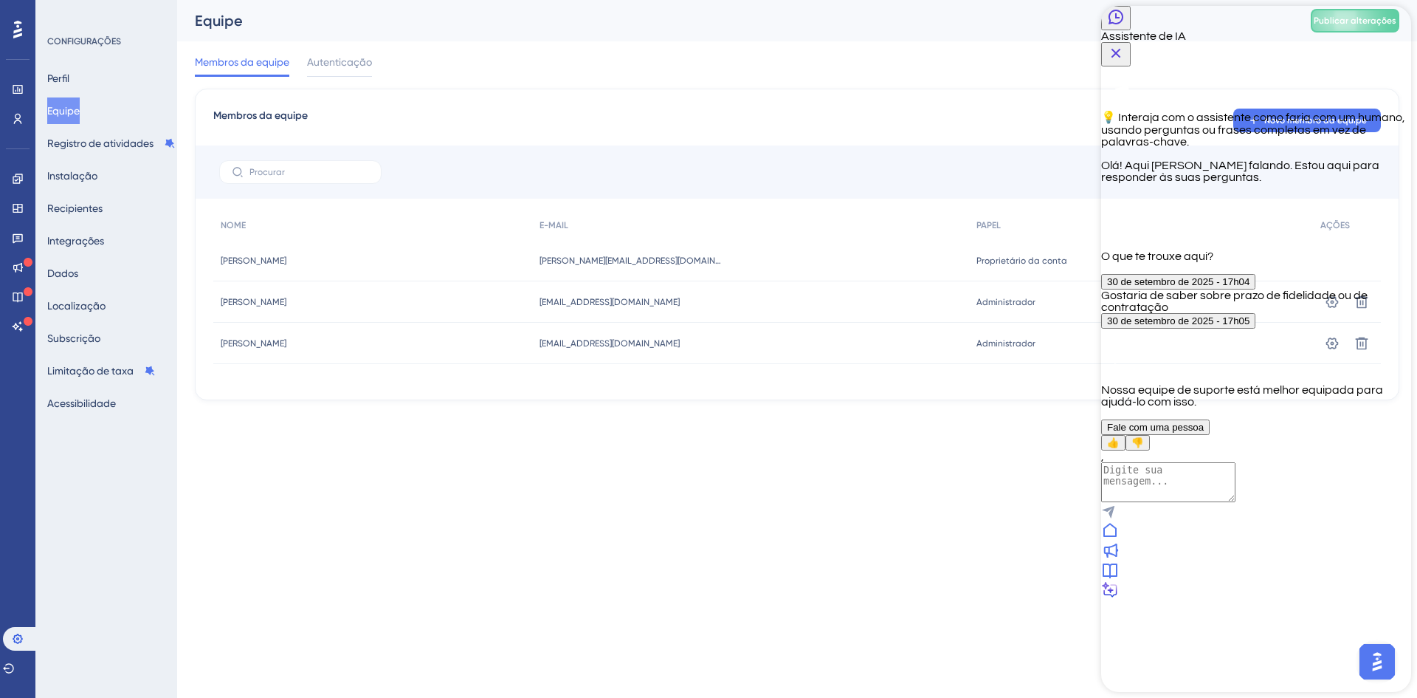
click at [1005, 0] on html "Desempenho Usuários Noivado Widgets Opinião Atualizações de produtos Base de co…" at bounding box center [708, 0] width 1417 height 0
click at [1117, 26] on icon "Botão Voltar" at bounding box center [1116, 17] width 18 height 18
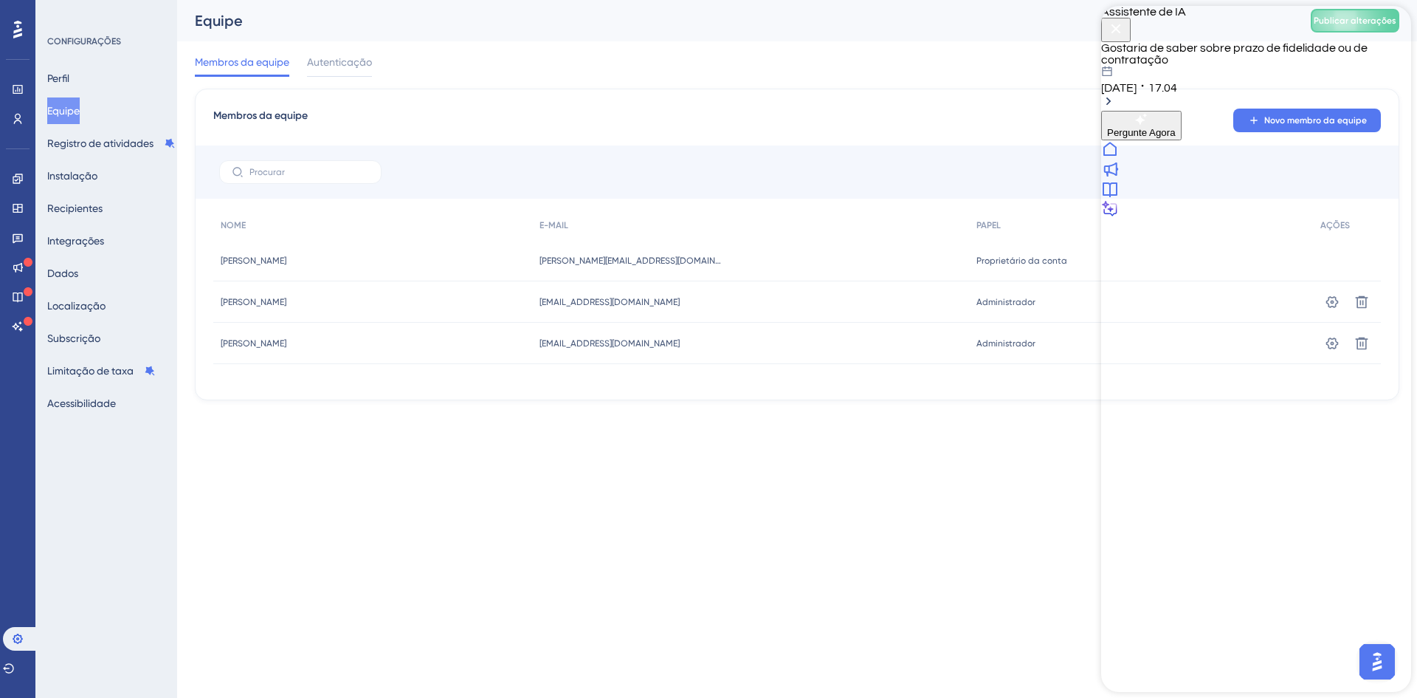
click at [1125, 30] on icon "Botão Fechar" at bounding box center [1116, 29] width 18 height 18
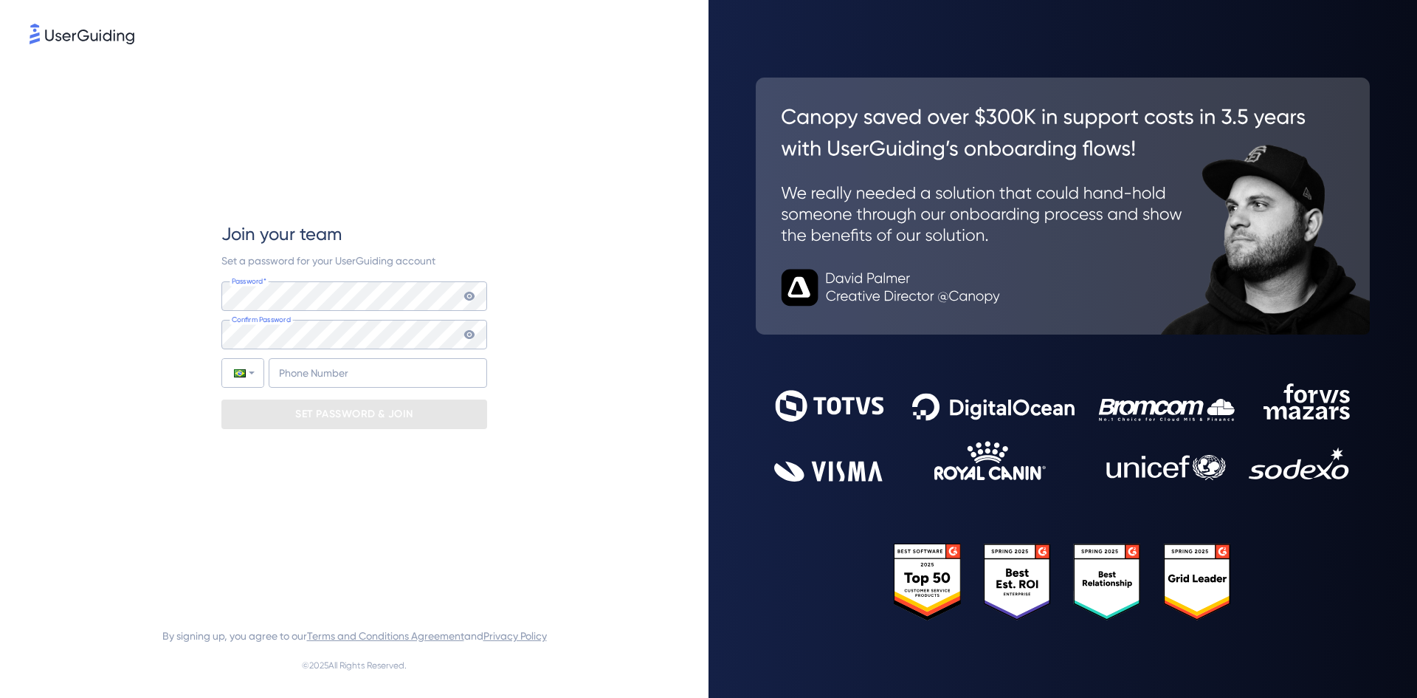
click at [467, 292] on icon at bounding box center [469, 296] width 10 height 9
click at [469, 296] on icon at bounding box center [469, 296] width 10 height 9
click at [468, 290] on icon at bounding box center [470, 296] width 12 height 12
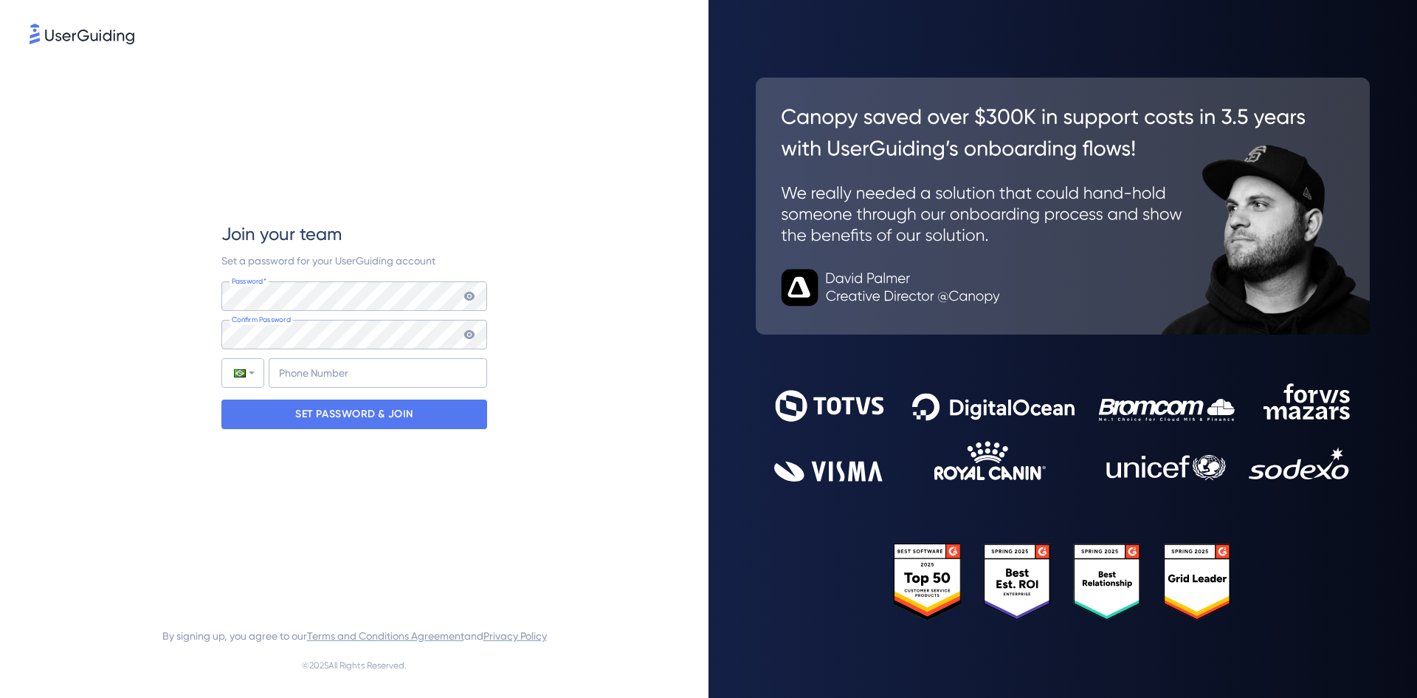
click at [473, 333] on icon at bounding box center [469, 334] width 10 height 9
click at [473, 333] on icon at bounding box center [469, 333] width 10 height 10
click at [389, 381] on input "+55" at bounding box center [378, 373] width 219 height 30
type input "+55 (48) 984219999"
click at [460, 421] on div "SET PASSWORD & JOIN" at bounding box center [354, 414] width 266 height 30
